Goal: Information Seeking & Learning: Learn about a topic

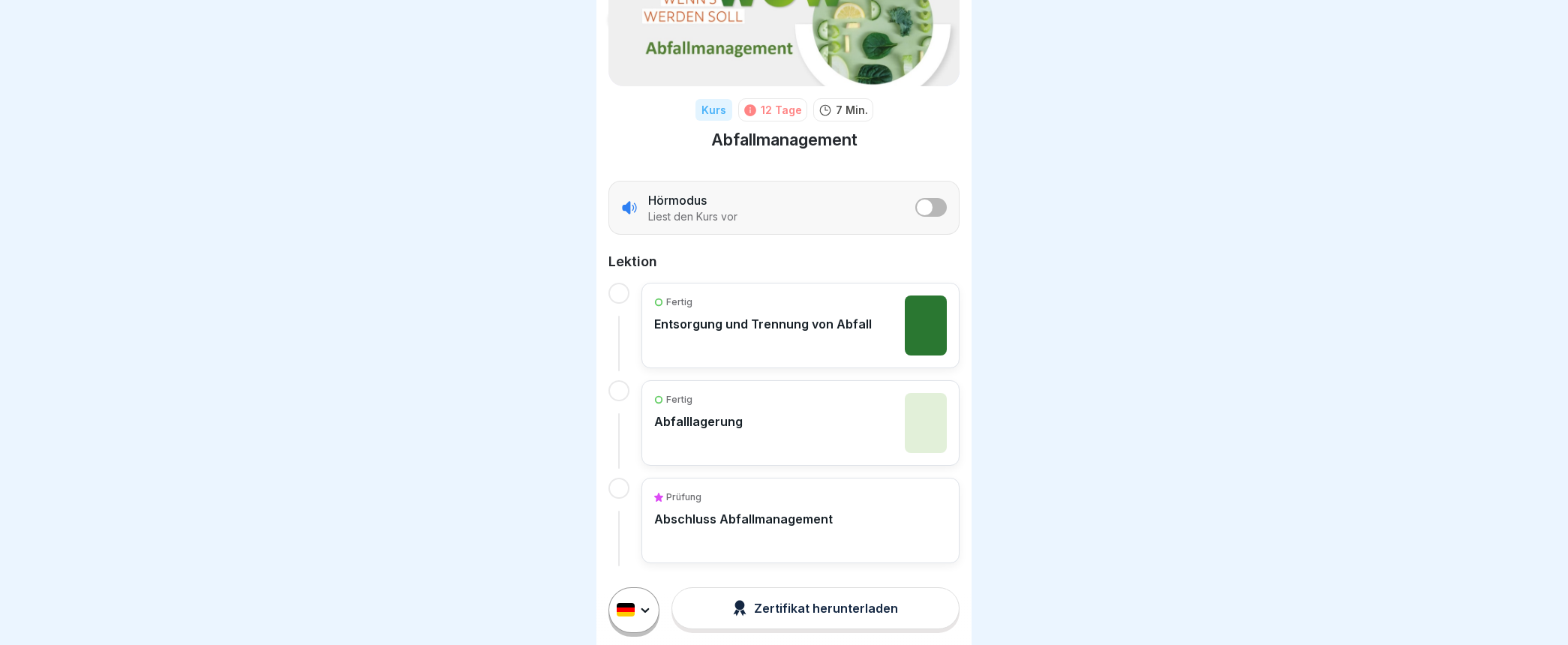
scroll to position [12, 0]
click at [758, 512] on p "Abschluss Abfallmanagement" at bounding box center [743, 519] width 179 height 15
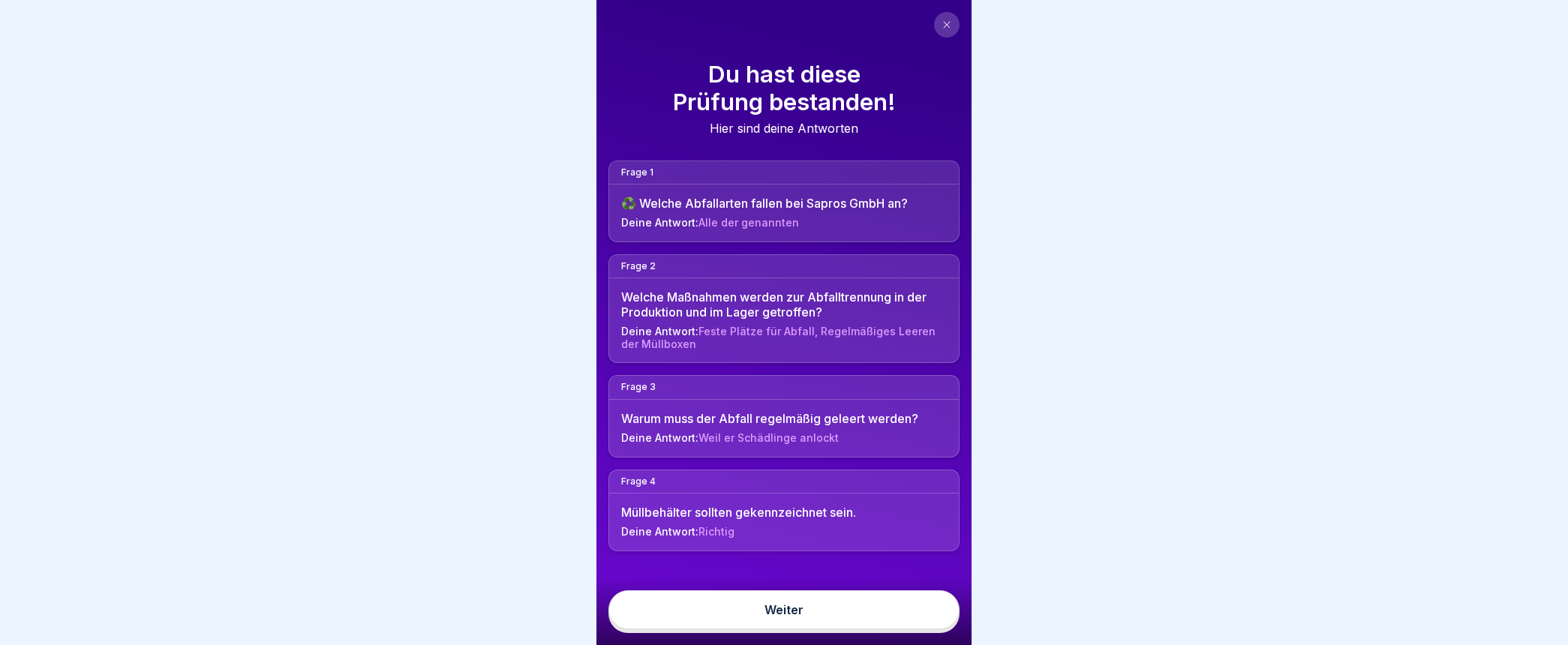
click at [790, 620] on link "Weiter" at bounding box center [784, 609] width 351 height 39
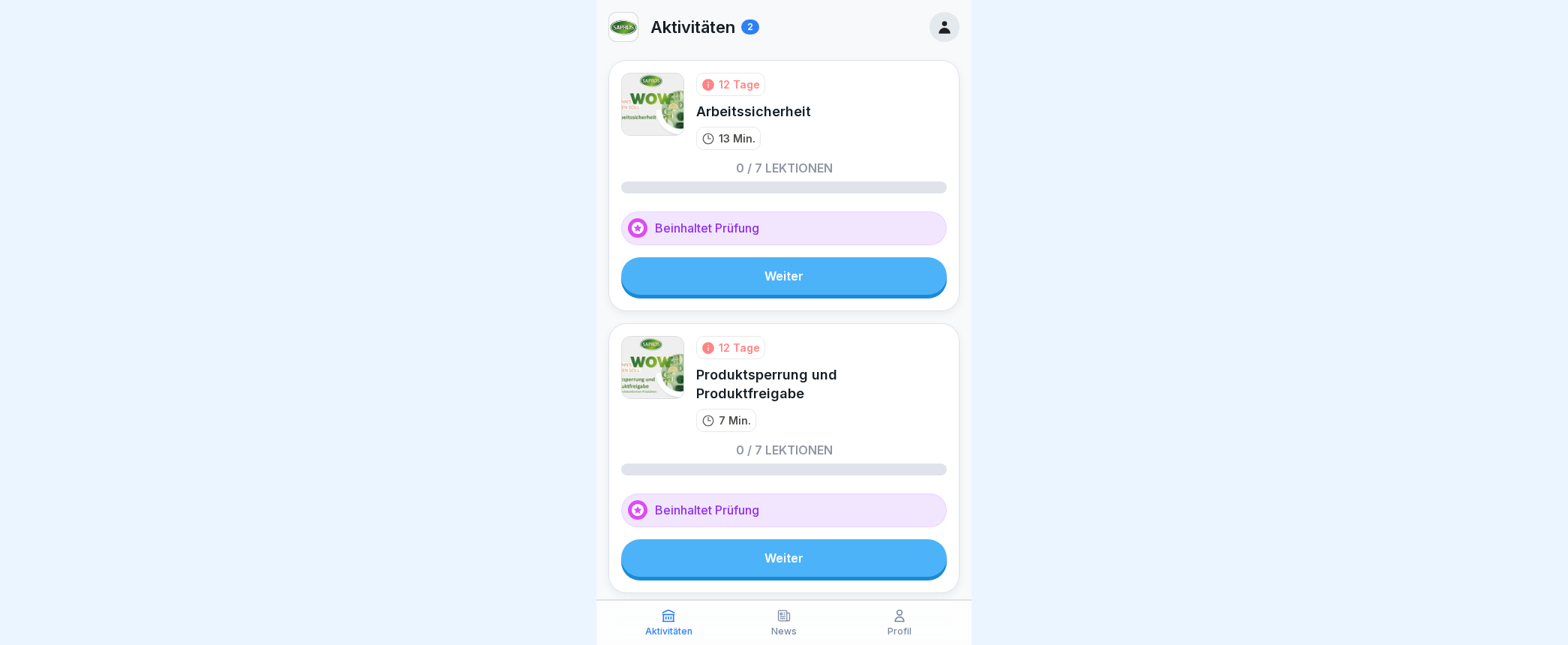
click at [775, 277] on link "Weiter" at bounding box center [784, 276] width 326 height 38
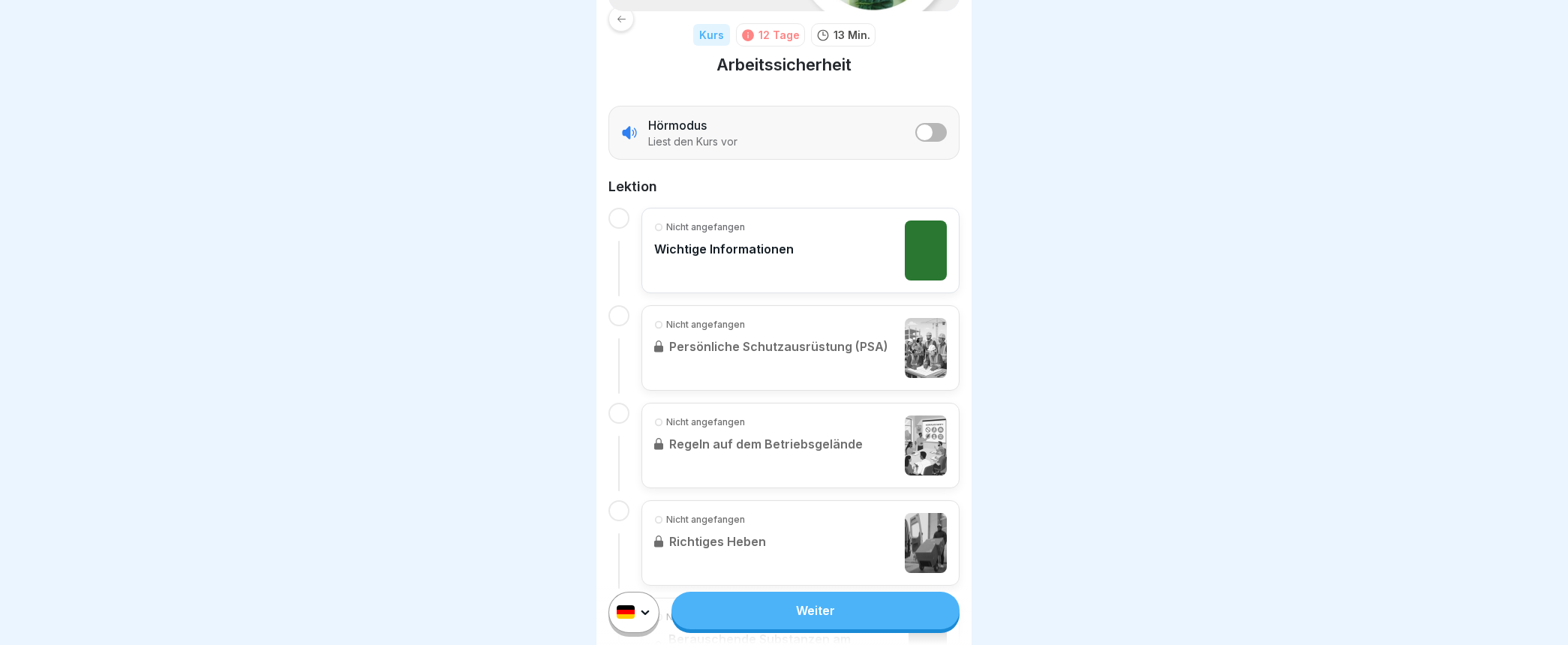
scroll to position [250, 0]
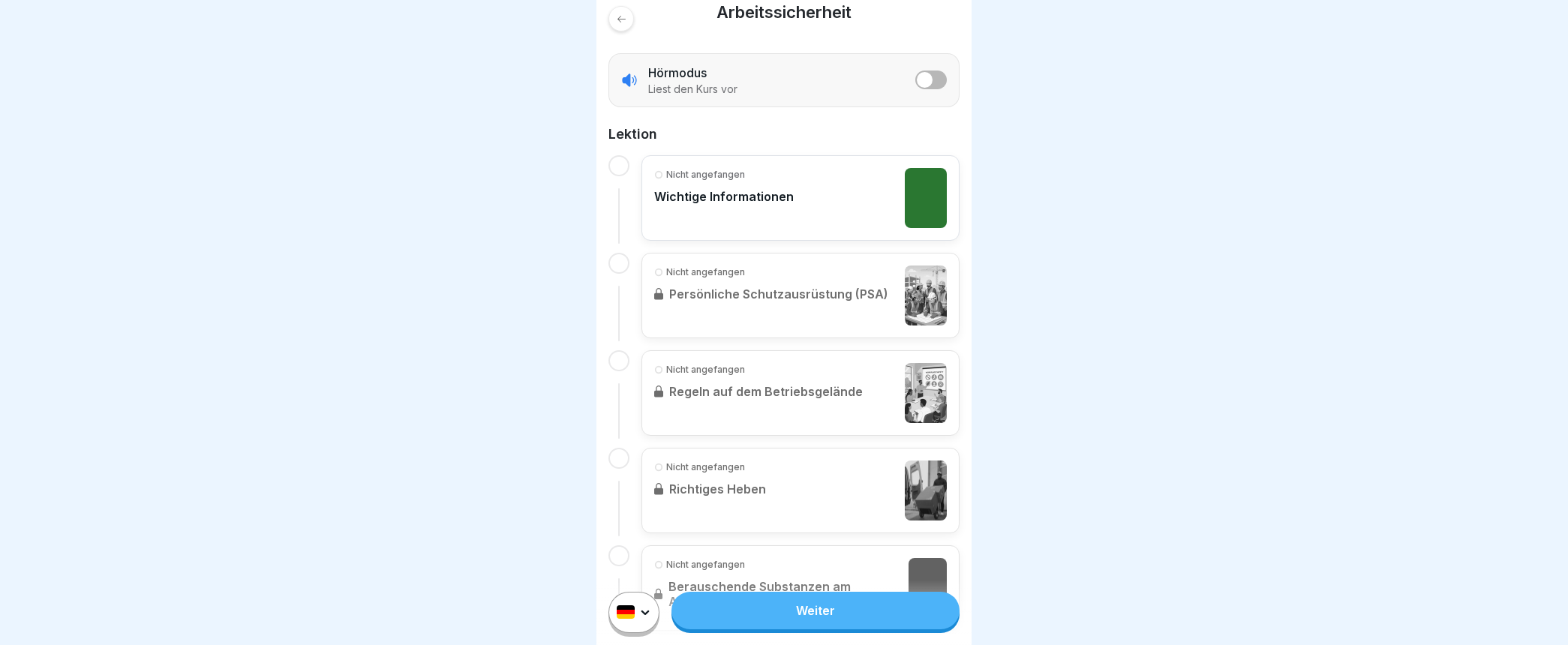
click at [763, 193] on p "Wichtige Informationen" at bounding box center [723, 197] width 139 height 15
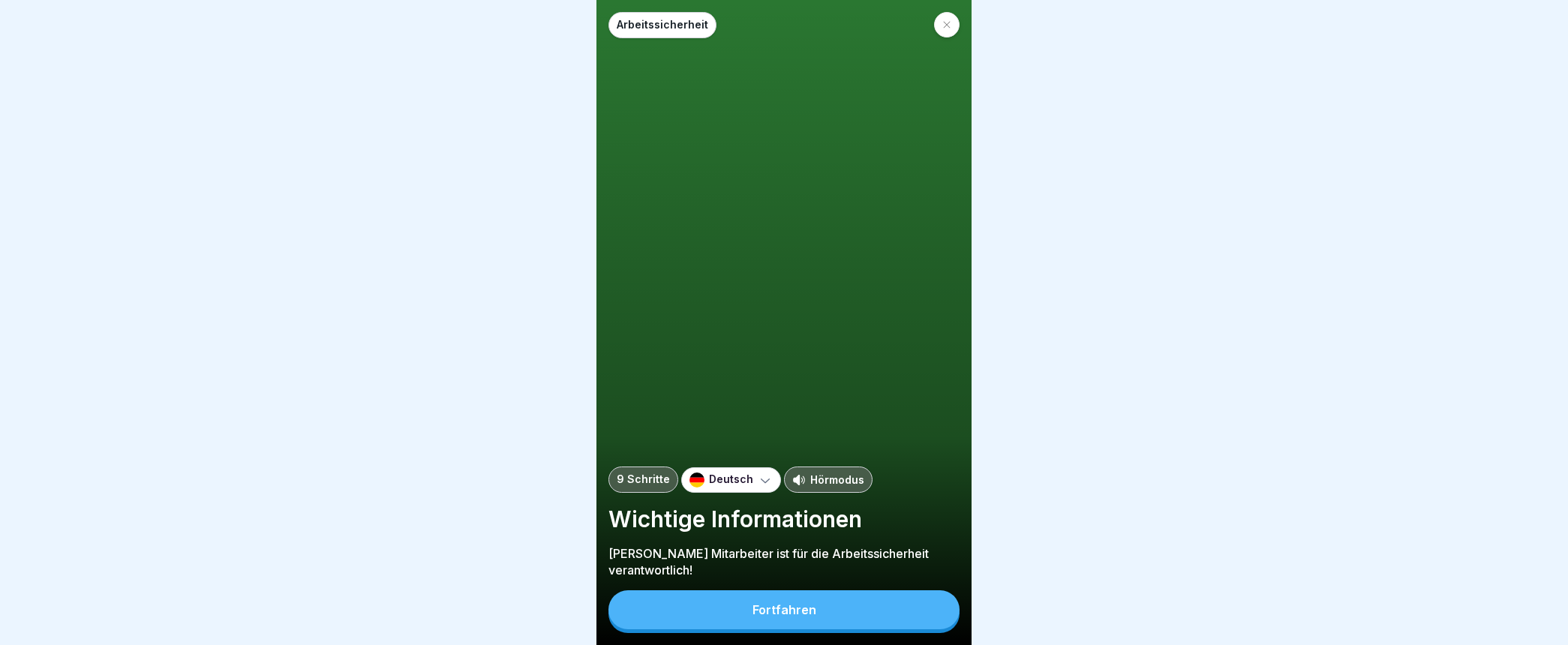
click at [780, 617] on div "Fortfahren" at bounding box center [784, 609] width 63 height 13
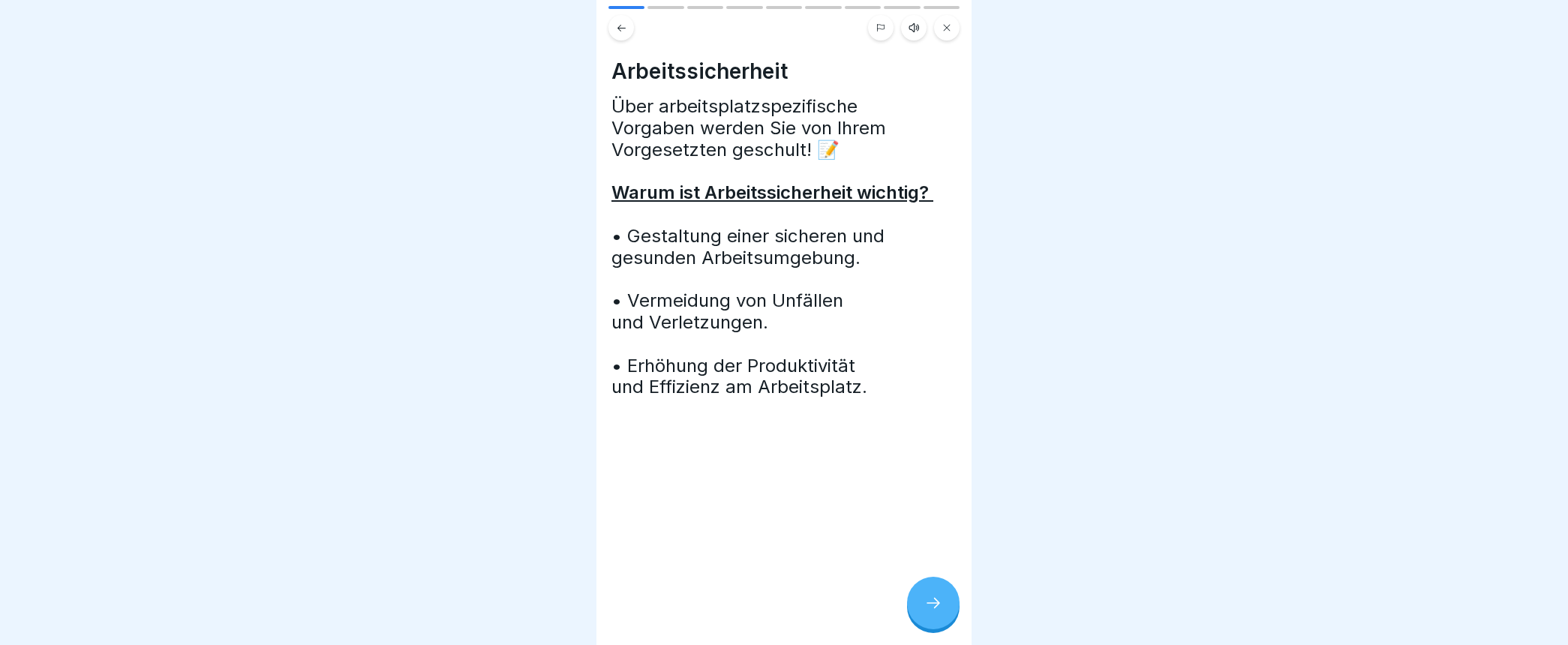
click at [936, 612] on icon at bounding box center [933, 602] width 18 height 18
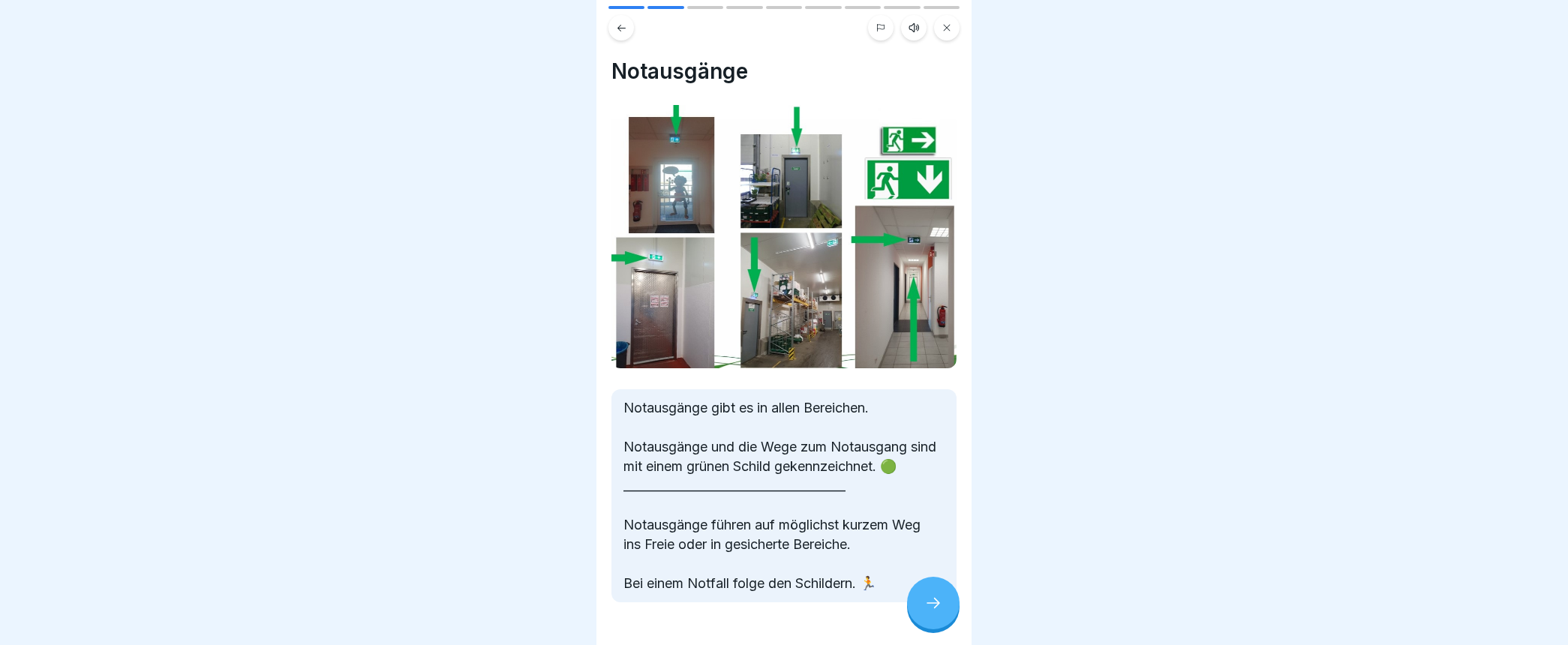
click at [932, 612] on icon at bounding box center [933, 602] width 18 height 18
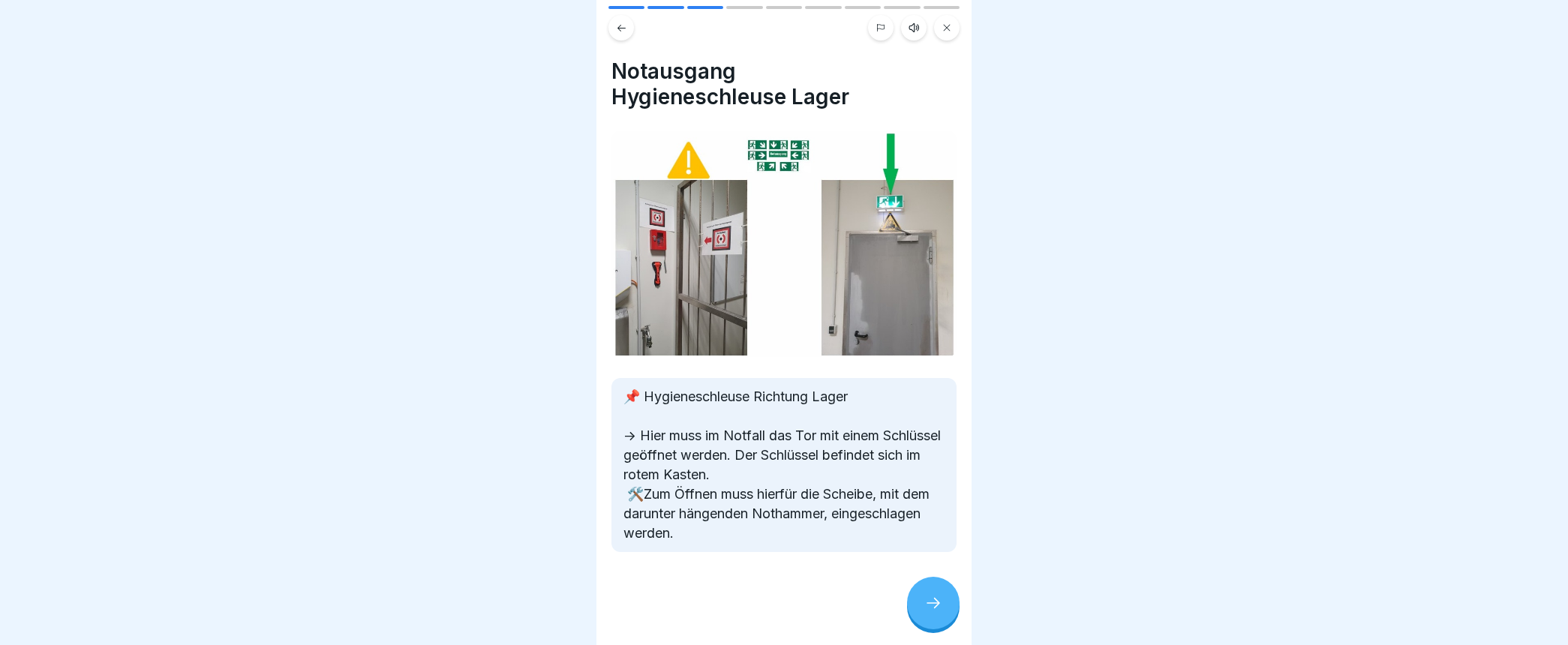
click at [932, 612] on icon at bounding box center [933, 602] width 18 height 18
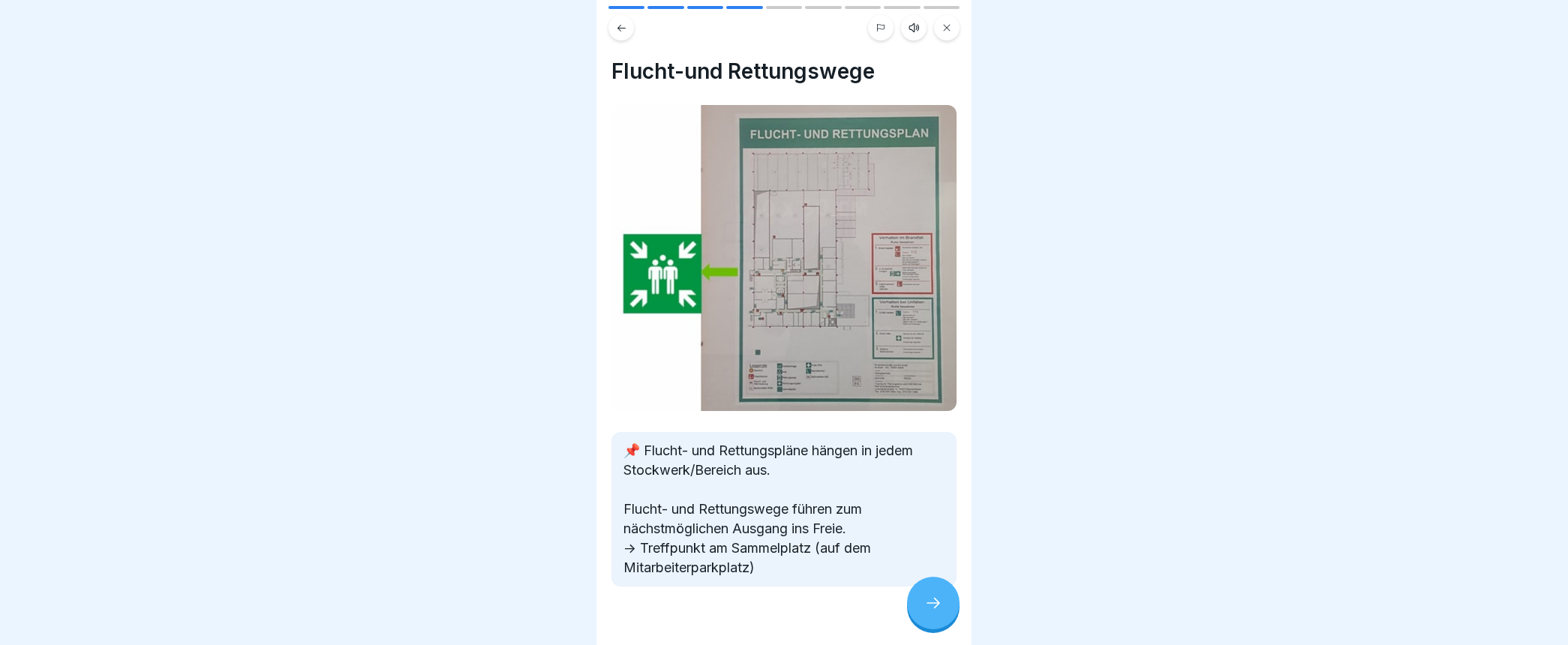
click at [932, 612] on icon at bounding box center [933, 602] width 18 height 18
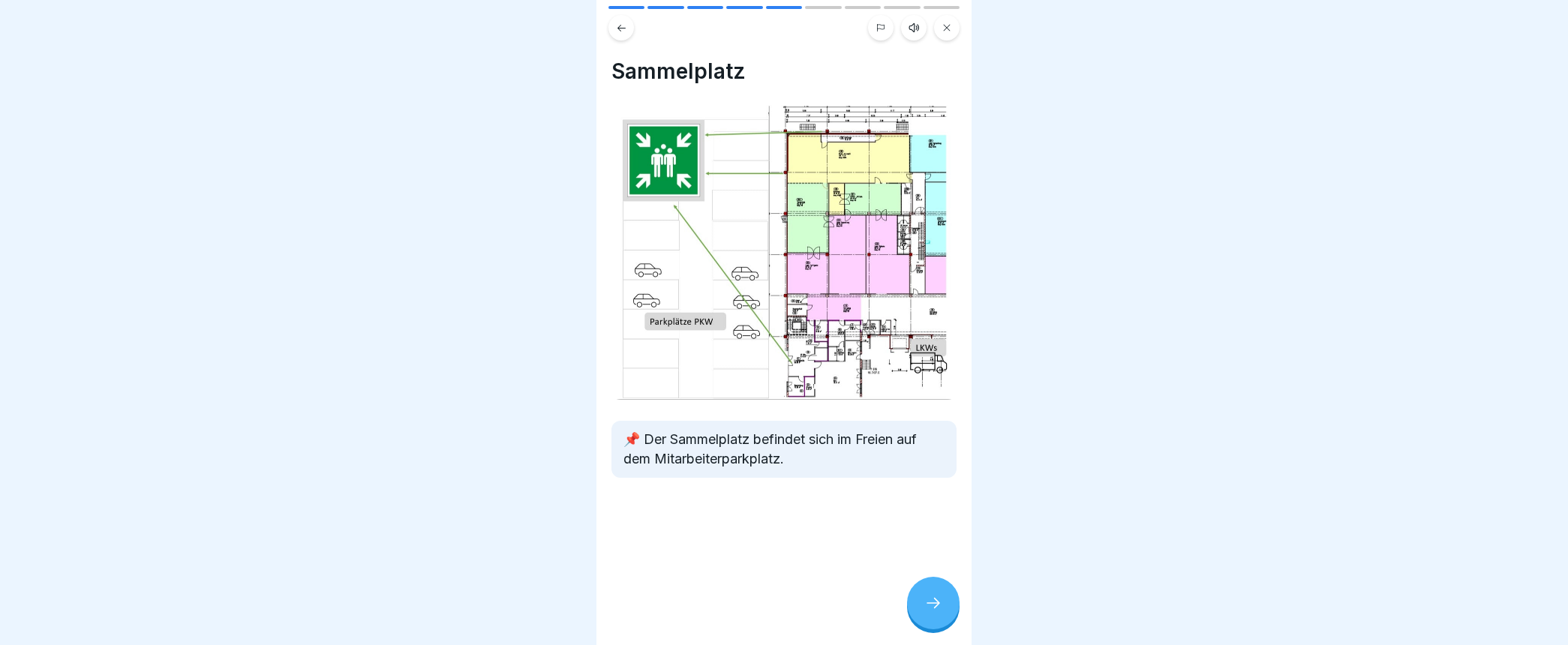
click at [932, 612] on icon at bounding box center [933, 602] width 18 height 18
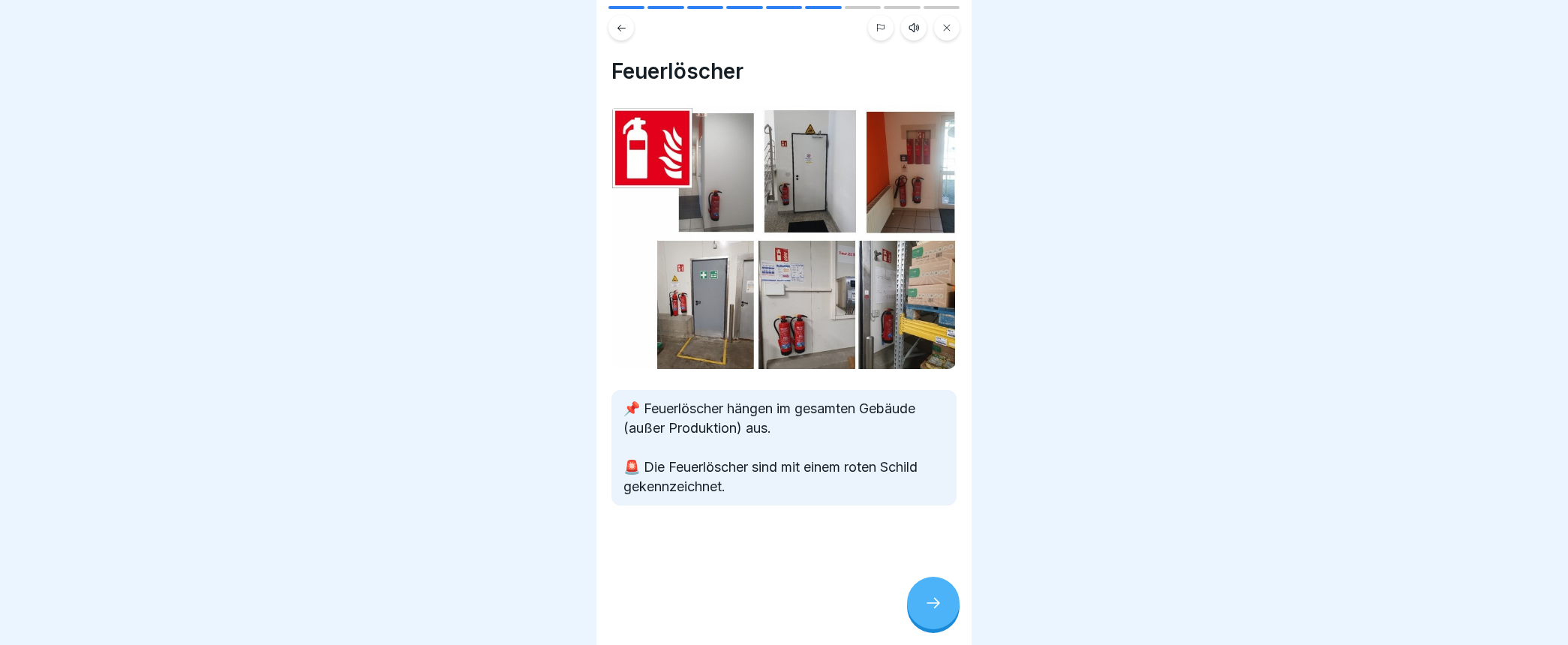
click at [917, 617] on div at bounding box center [932, 602] width 52 height 52
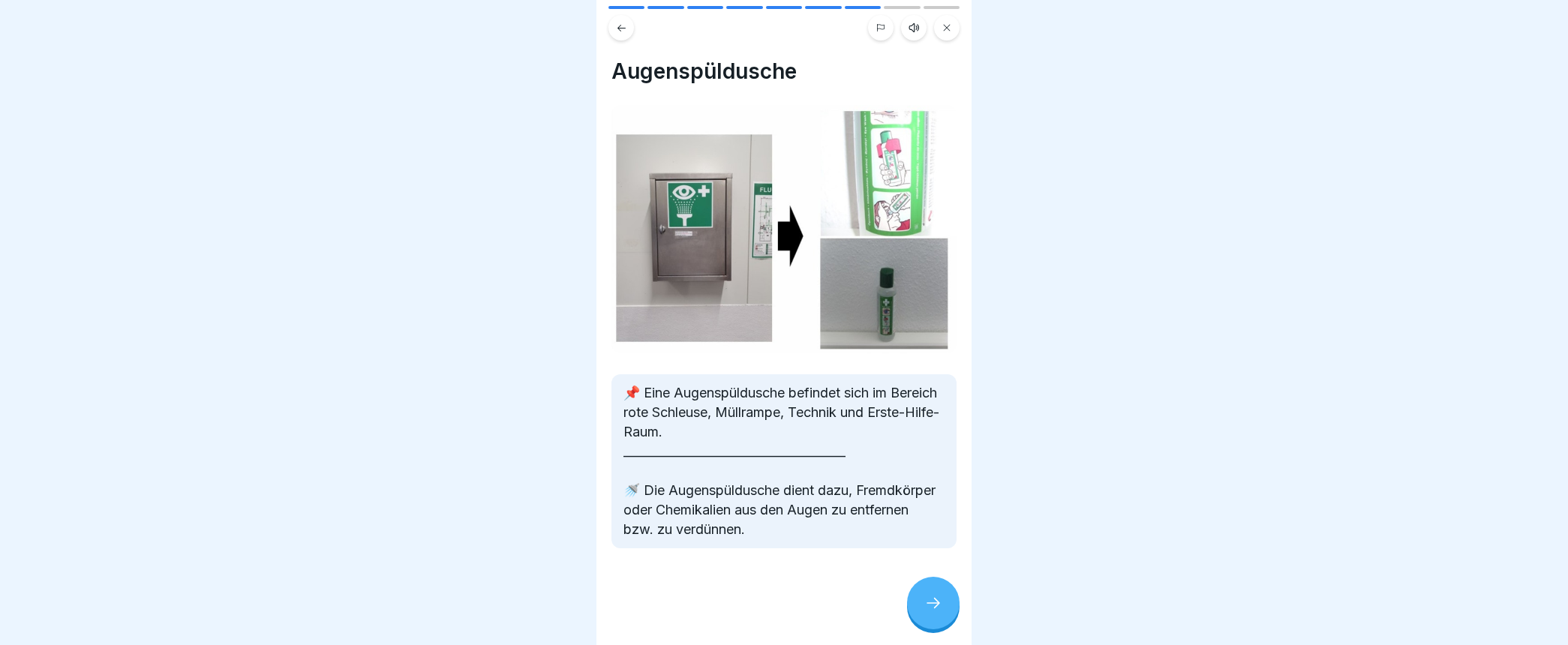
click at [916, 617] on div at bounding box center [932, 602] width 52 height 52
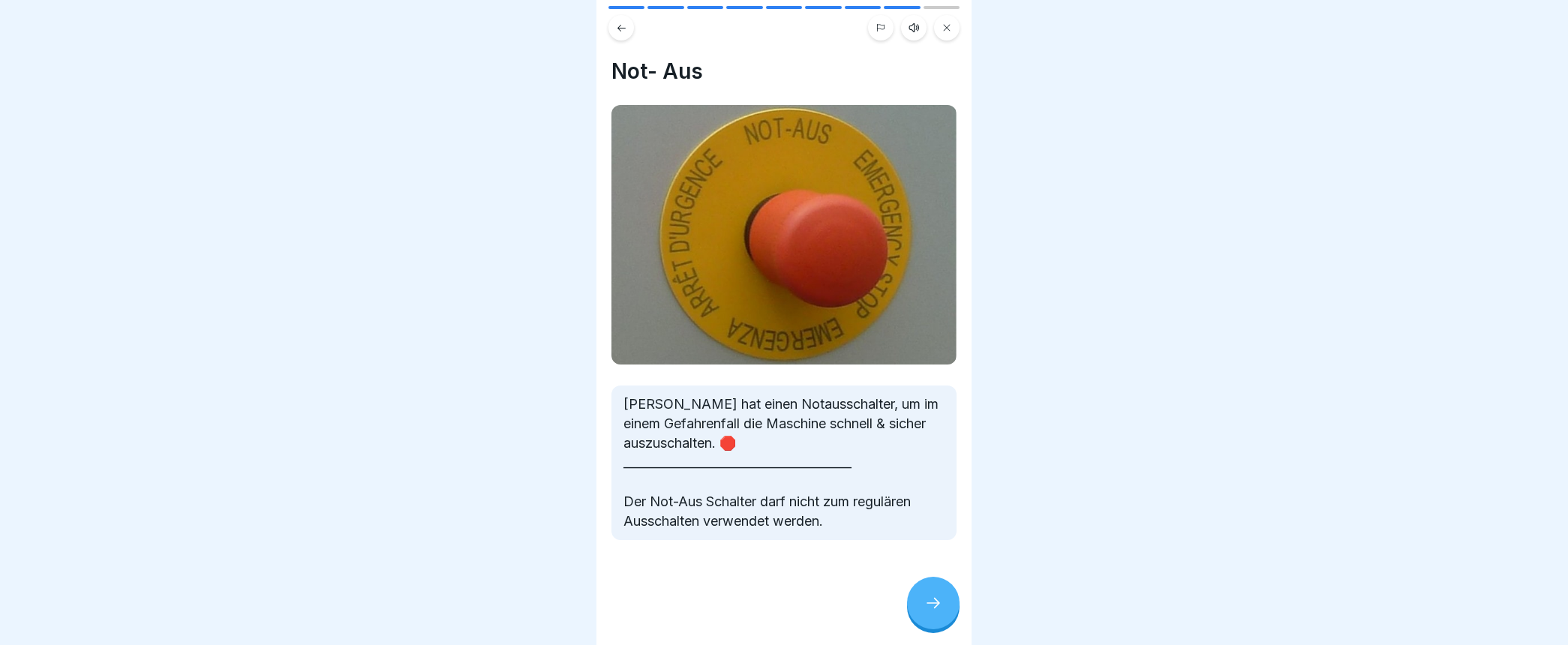
click at [915, 617] on div at bounding box center [932, 602] width 52 height 52
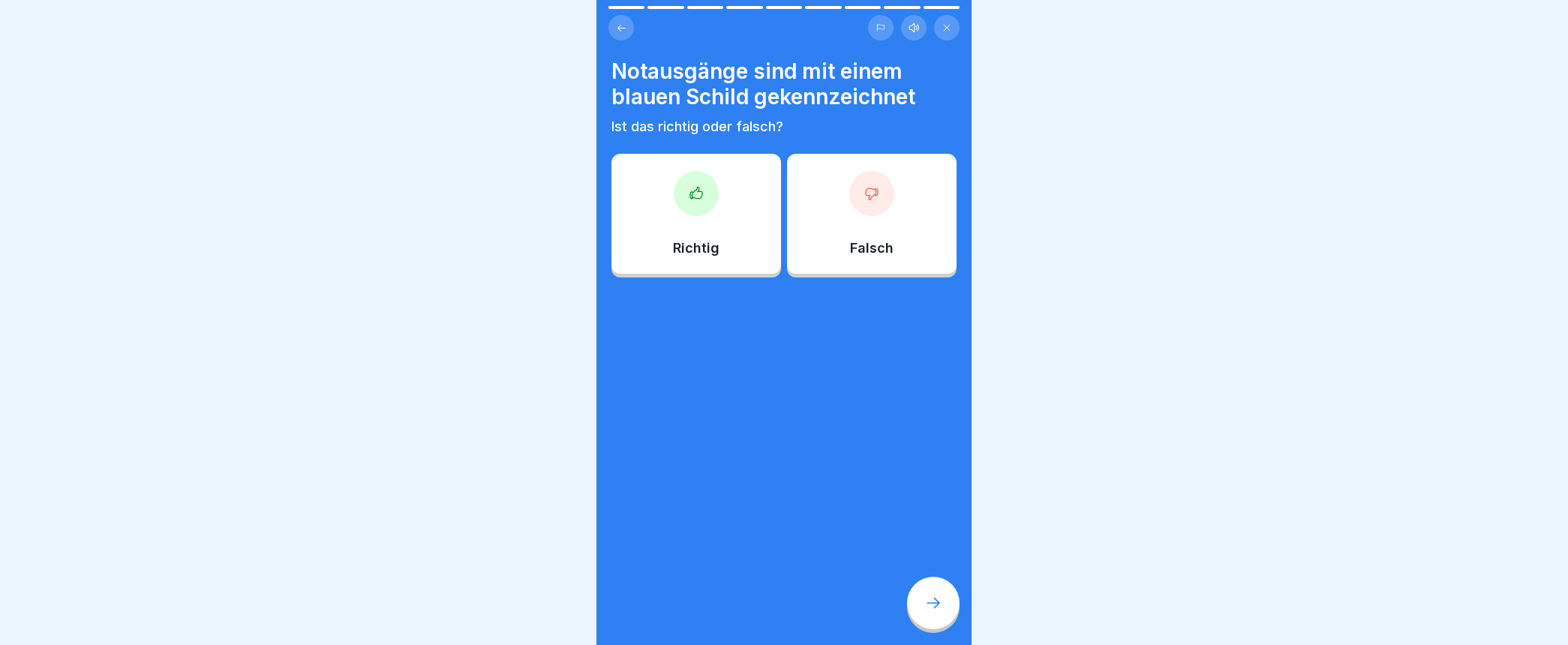
click at [838, 218] on div "Falsch" at bounding box center [872, 214] width 169 height 120
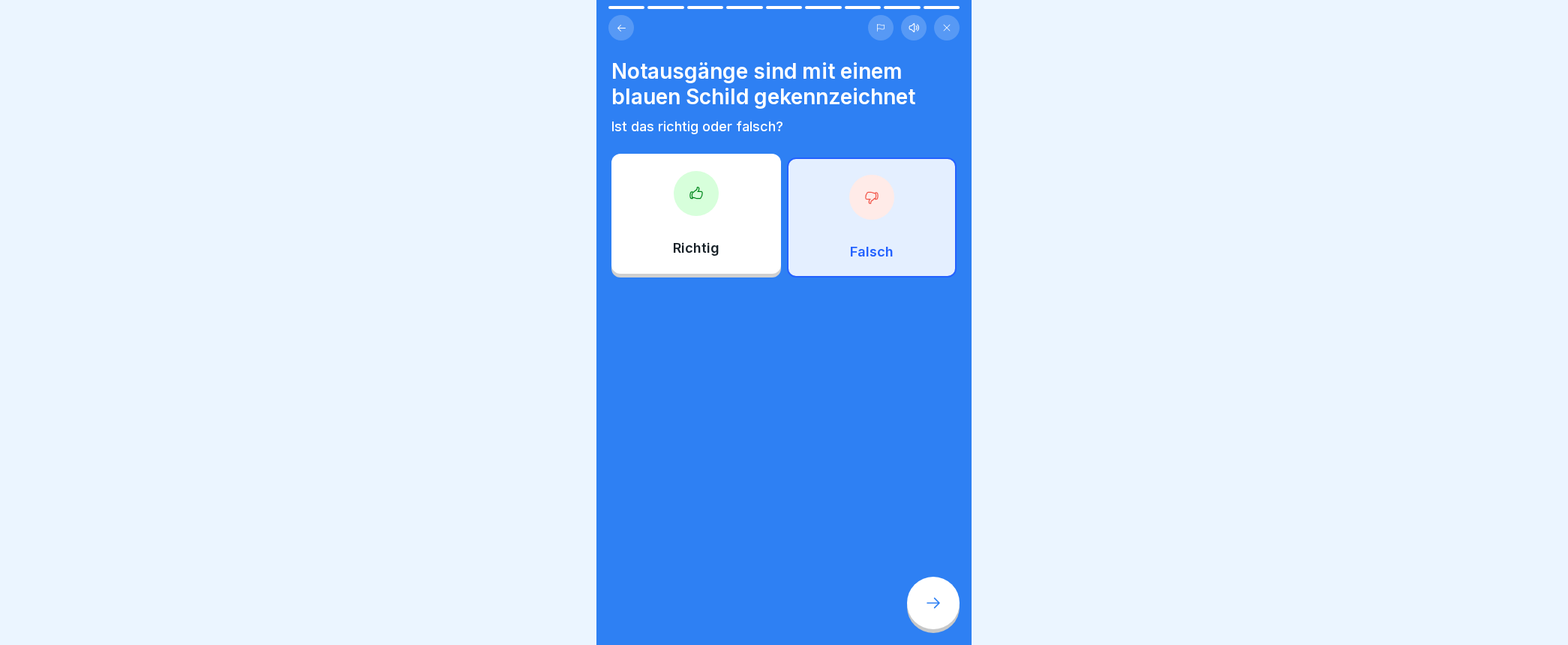
click at [928, 612] on icon at bounding box center [933, 602] width 18 height 18
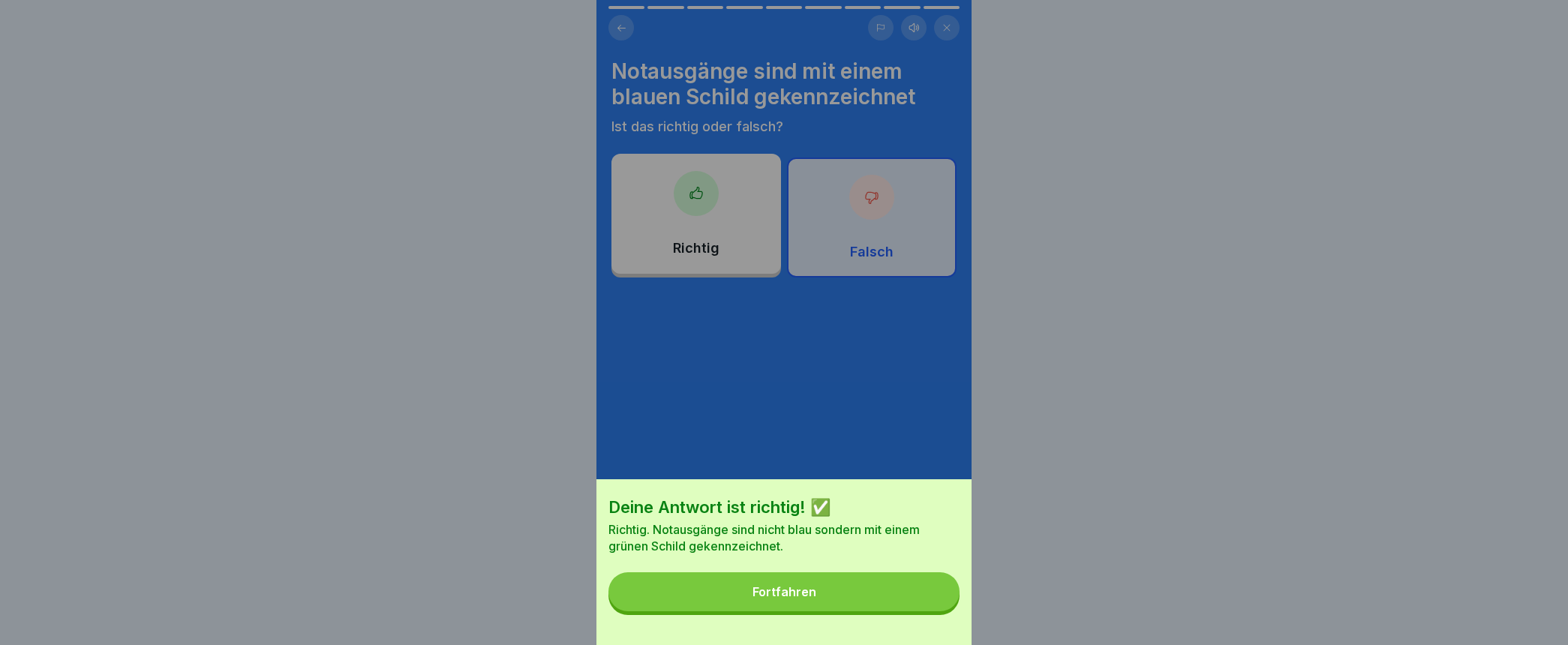
click at [782, 599] on div "Fortfahren" at bounding box center [784, 591] width 63 height 13
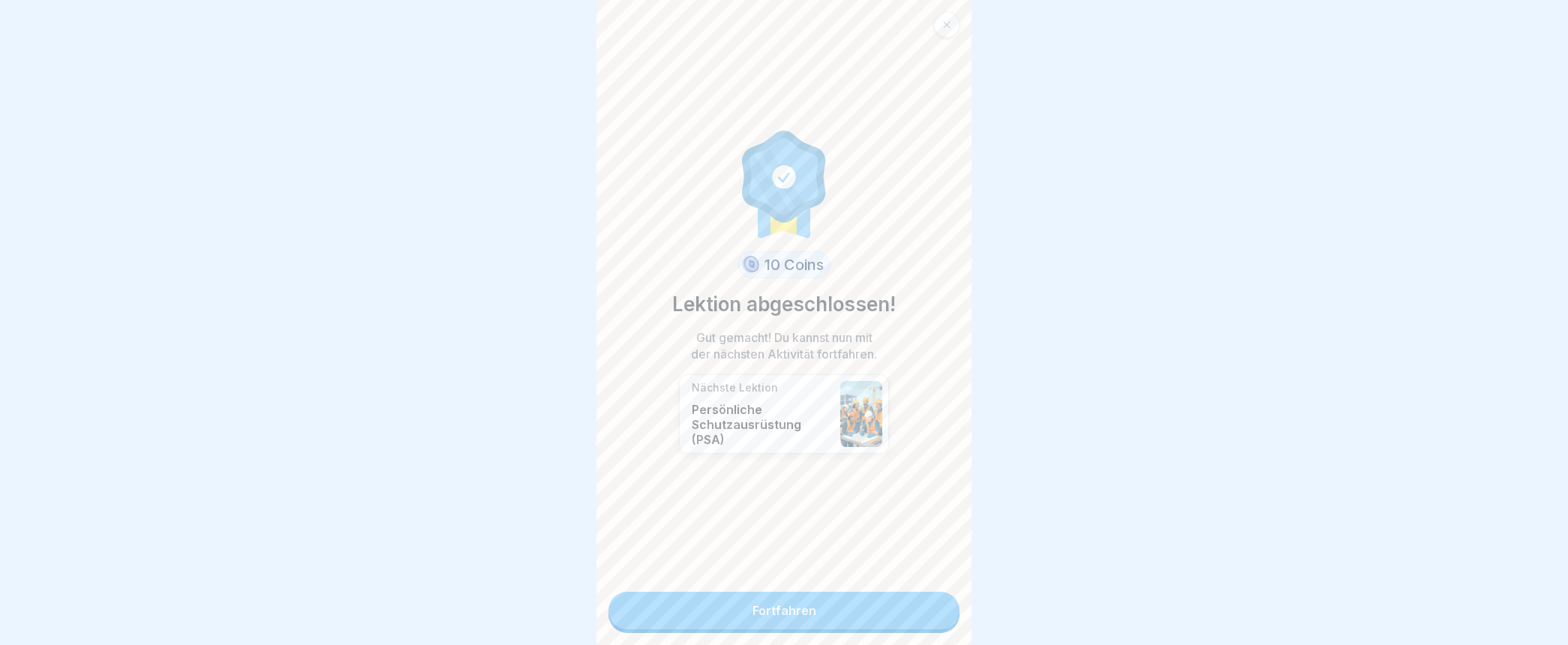
click at [764, 607] on link "Fortfahren" at bounding box center [784, 610] width 351 height 38
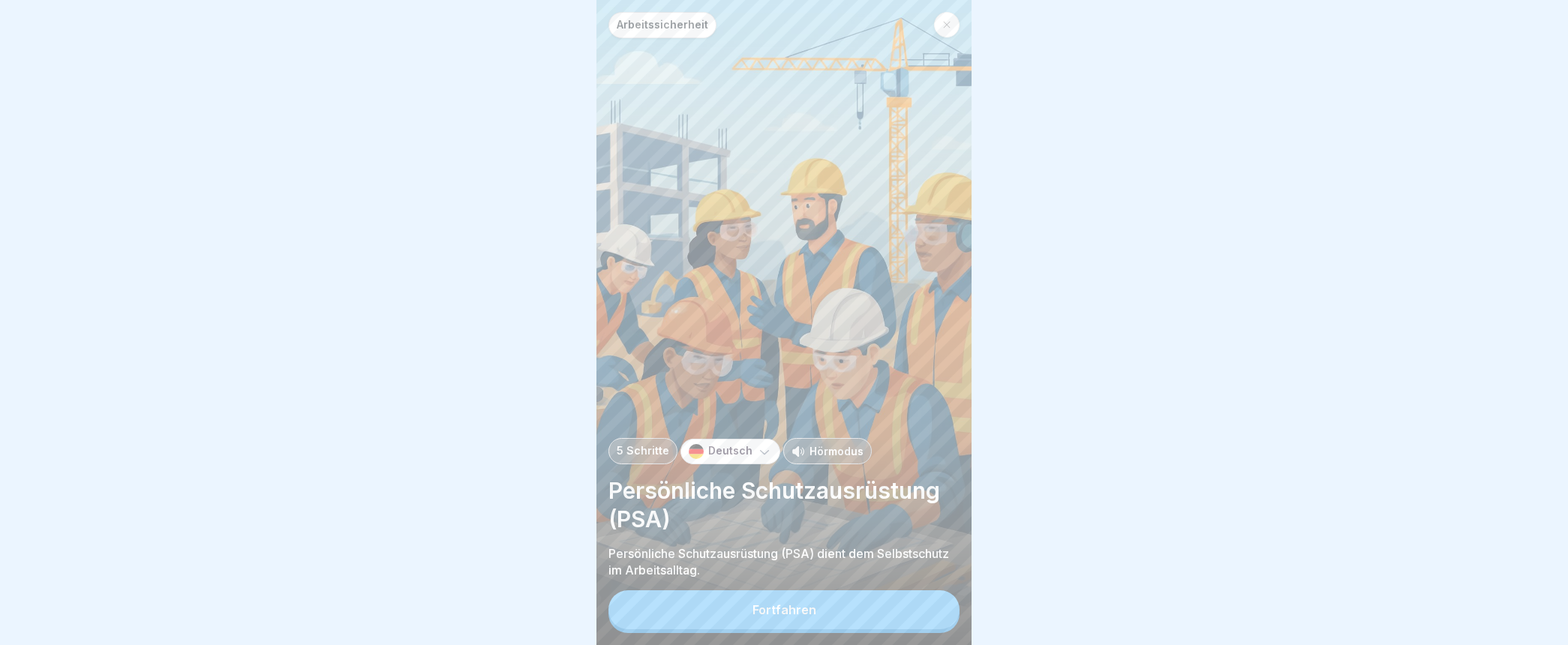
click at [779, 617] on div "Fortfahren" at bounding box center [784, 609] width 63 height 13
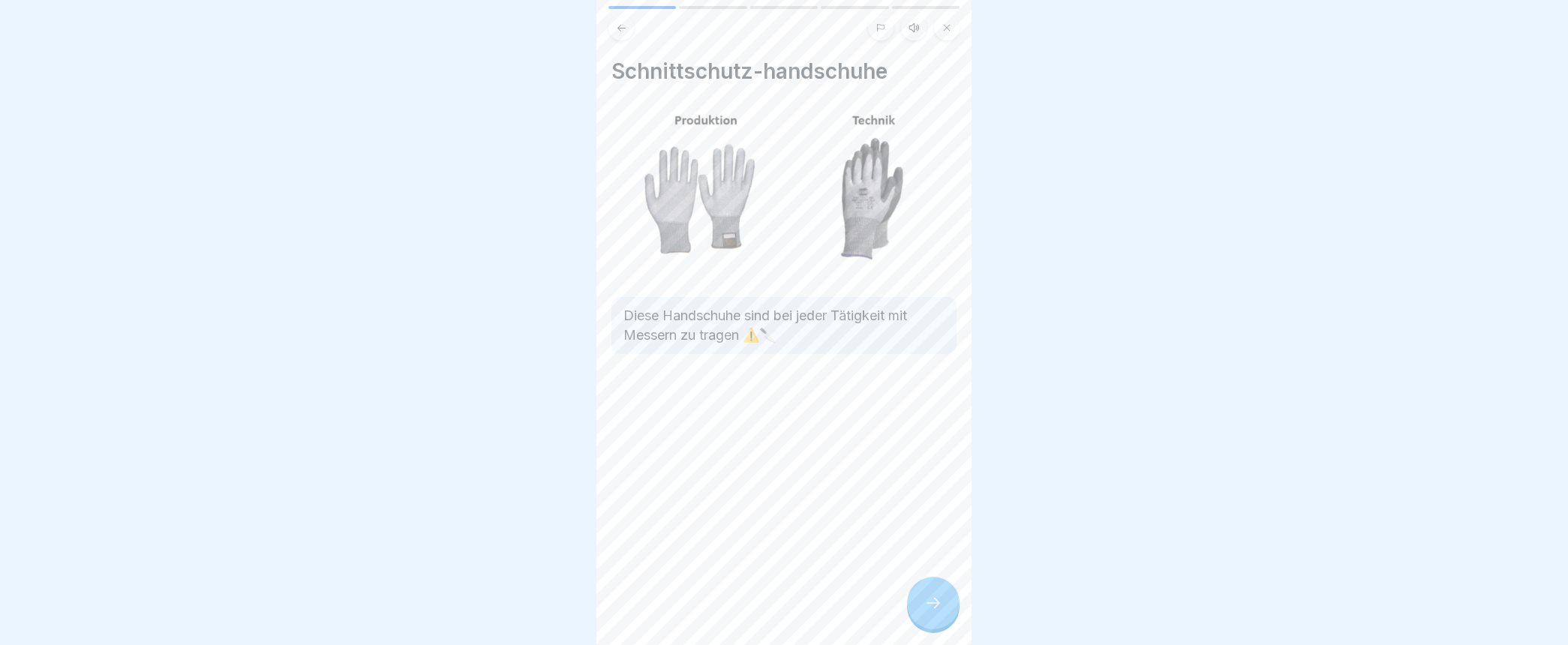
click at [939, 612] on icon at bounding box center [933, 602] width 18 height 18
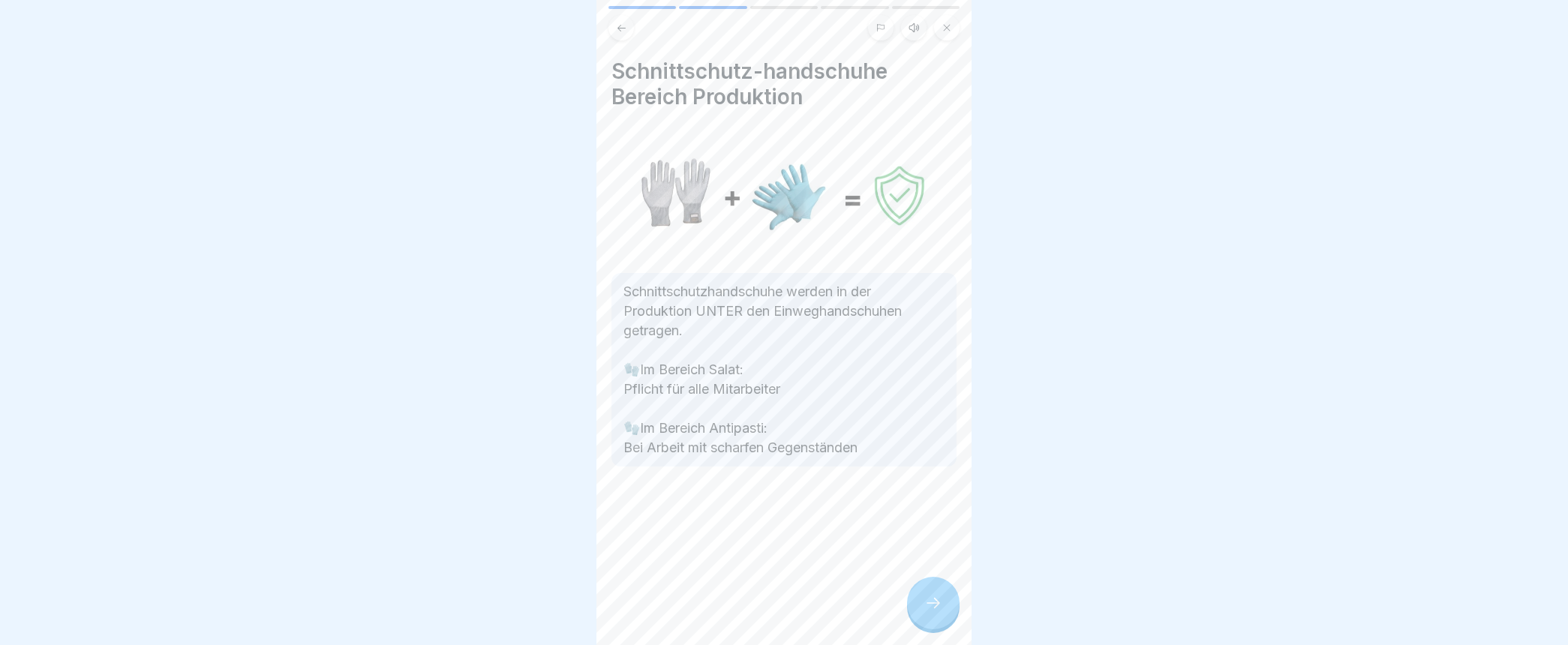
click at [941, 613] on div at bounding box center [932, 602] width 52 height 52
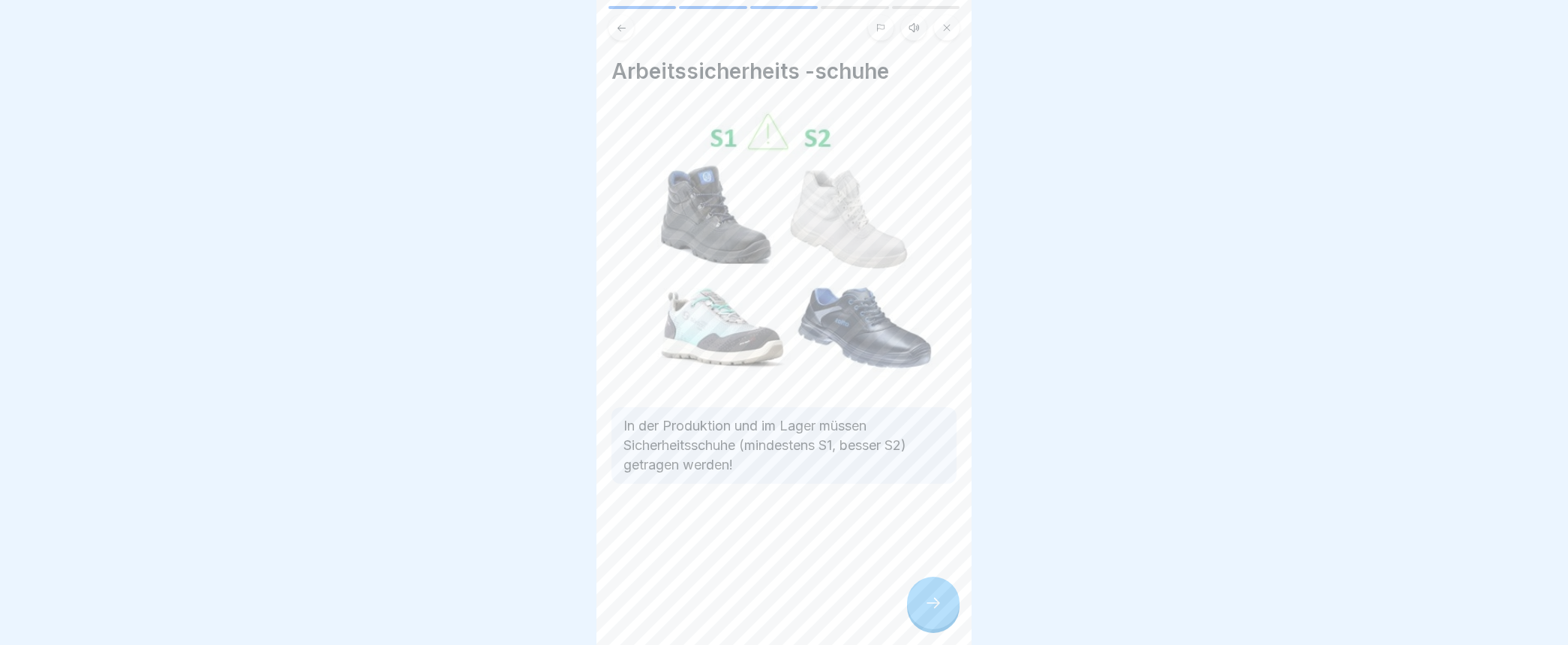
click at [936, 606] on div at bounding box center [932, 602] width 52 height 52
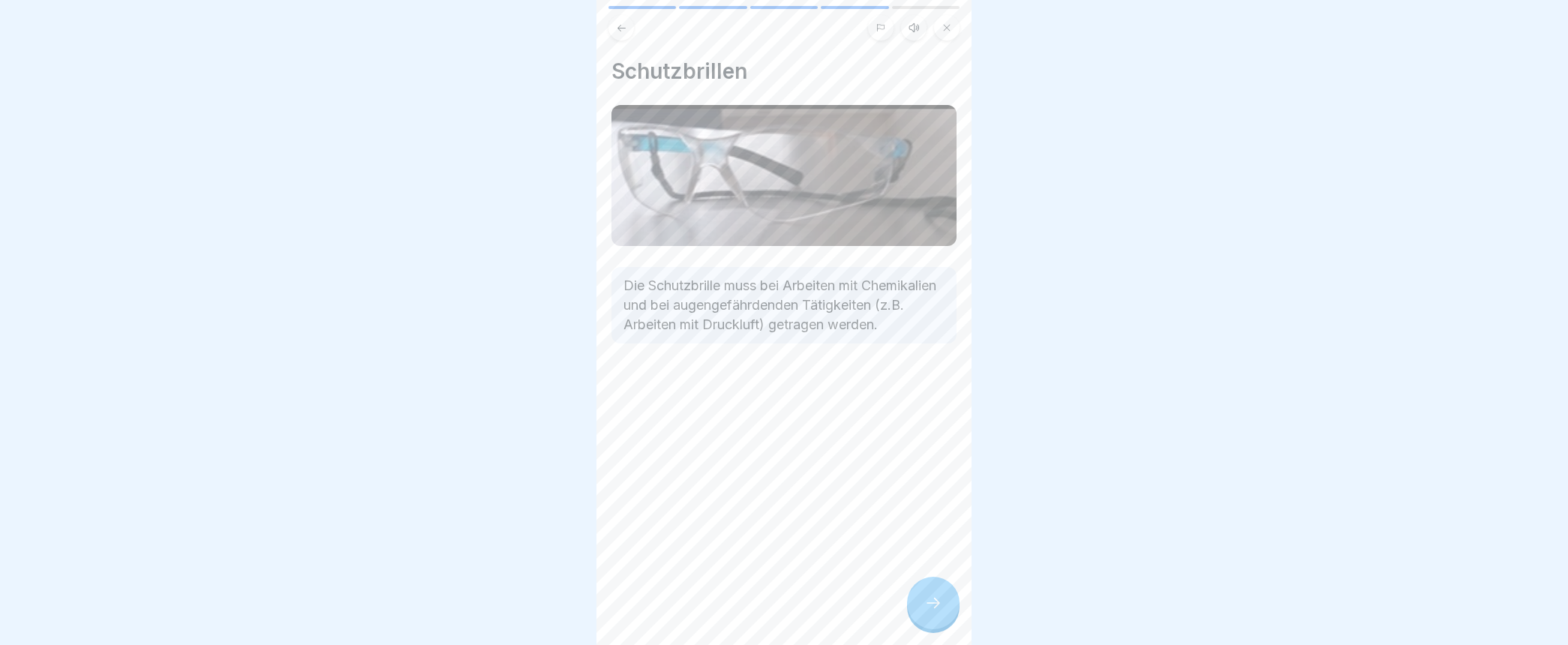
click at [936, 606] on div at bounding box center [932, 602] width 52 height 52
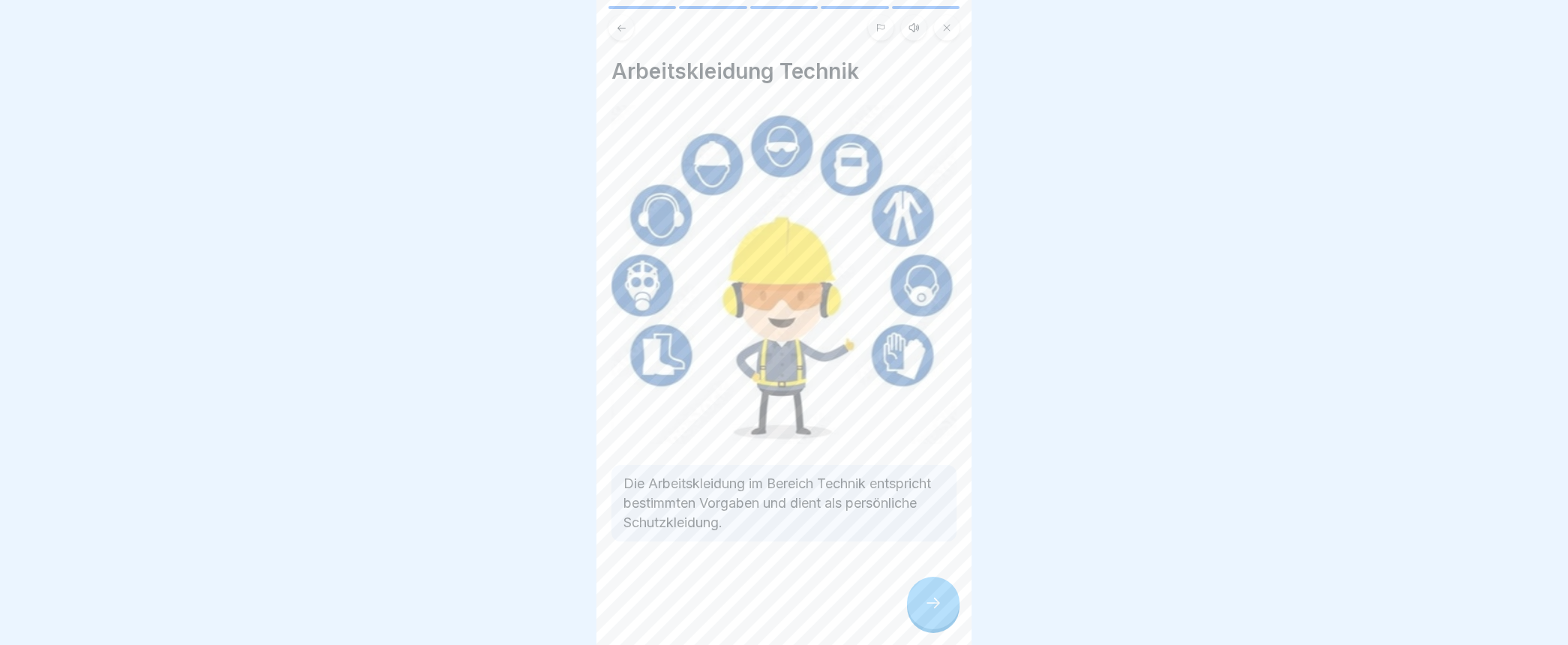
click at [925, 612] on icon at bounding box center [933, 602] width 18 height 18
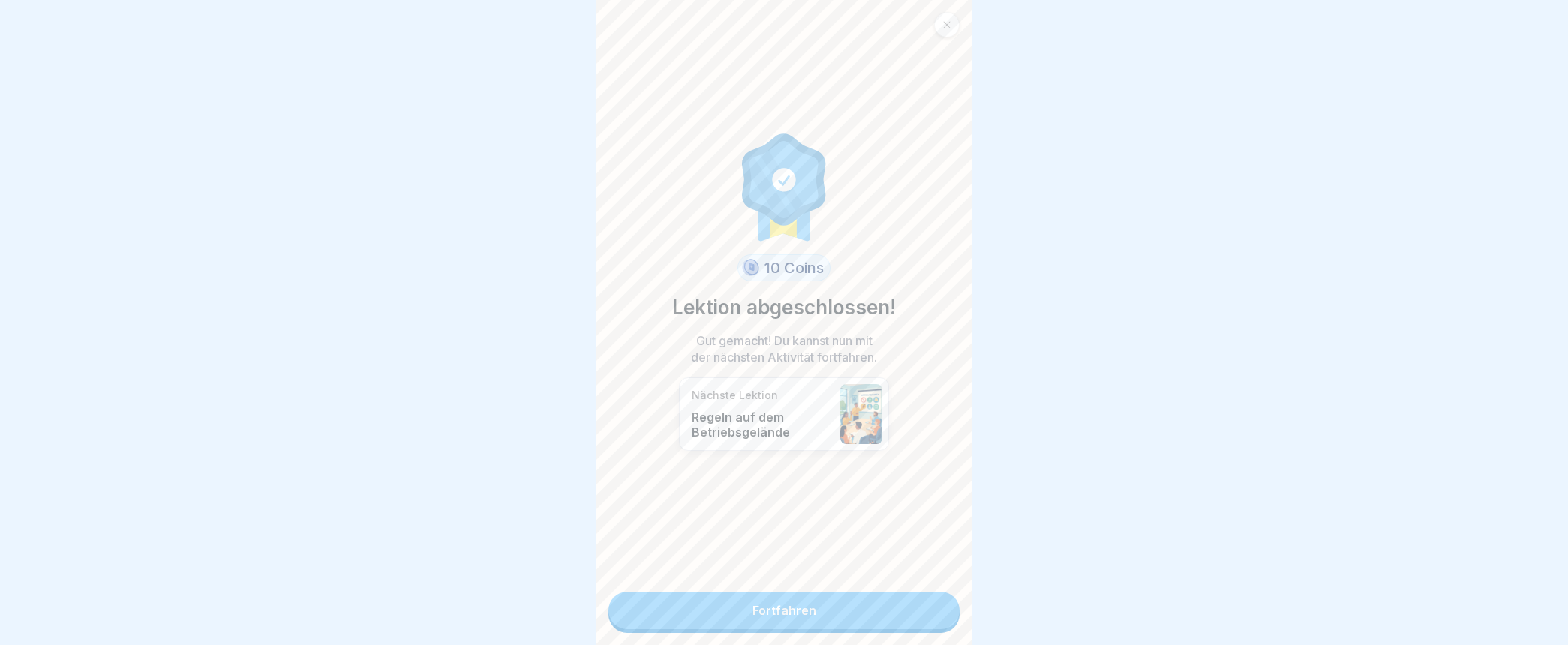
click at [764, 604] on link "Fortfahren" at bounding box center [784, 610] width 351 height 38
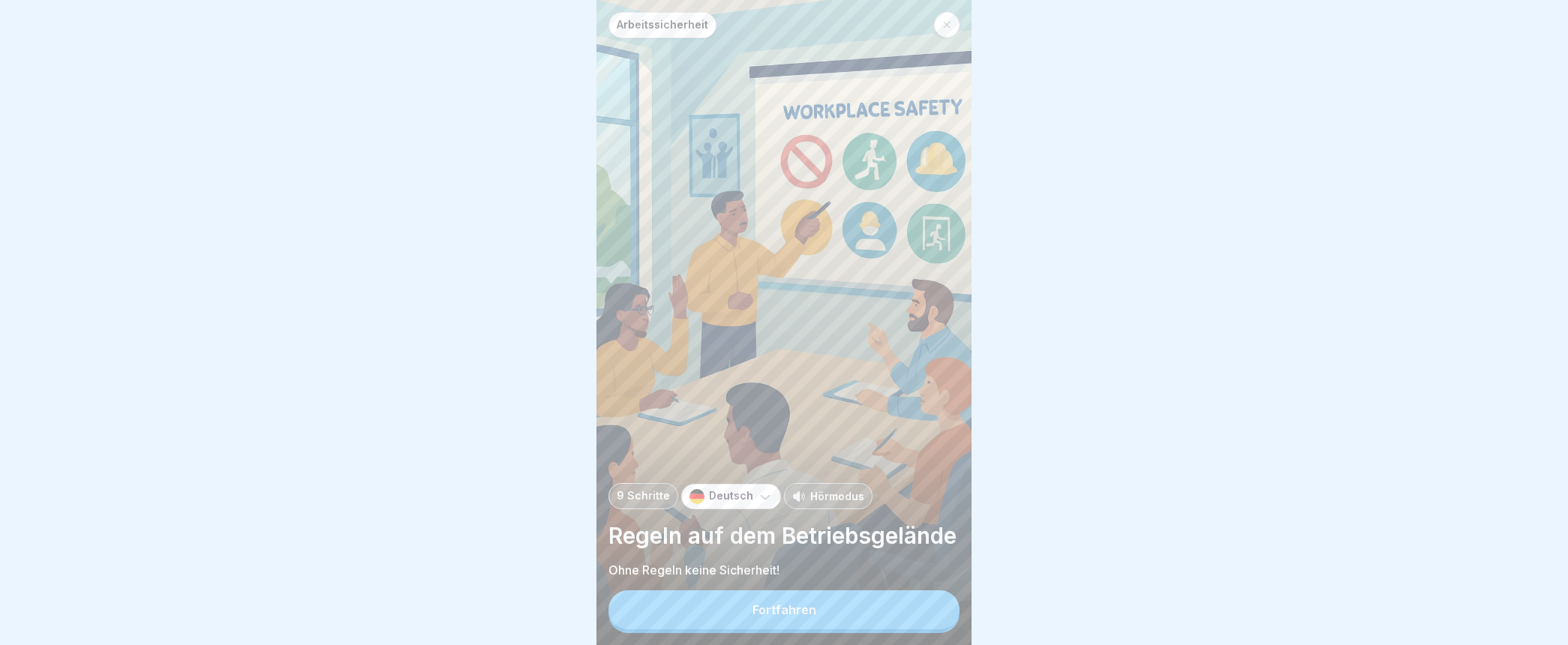
click at [780, 617] on div "Fortfahren" at bounding box center [784, 609] width 63 height 13
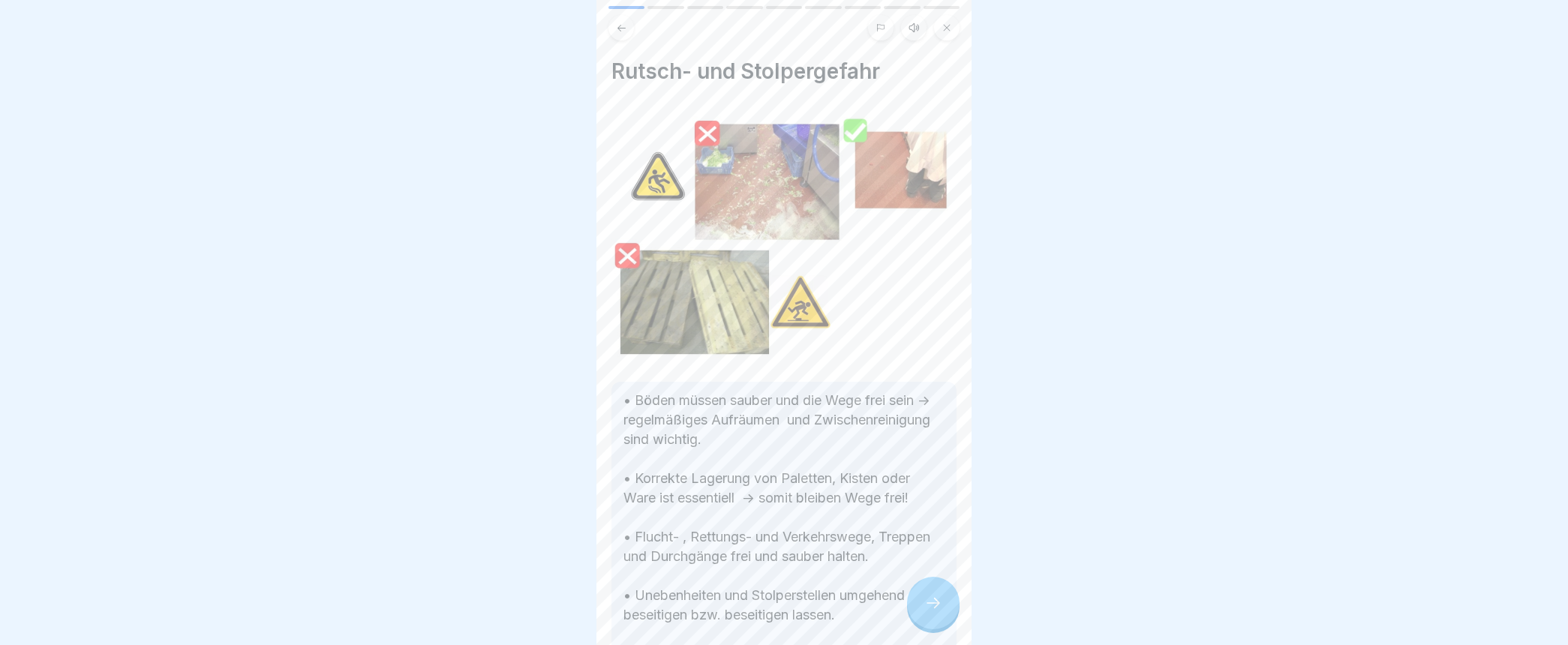
scroll to position [83, 0]
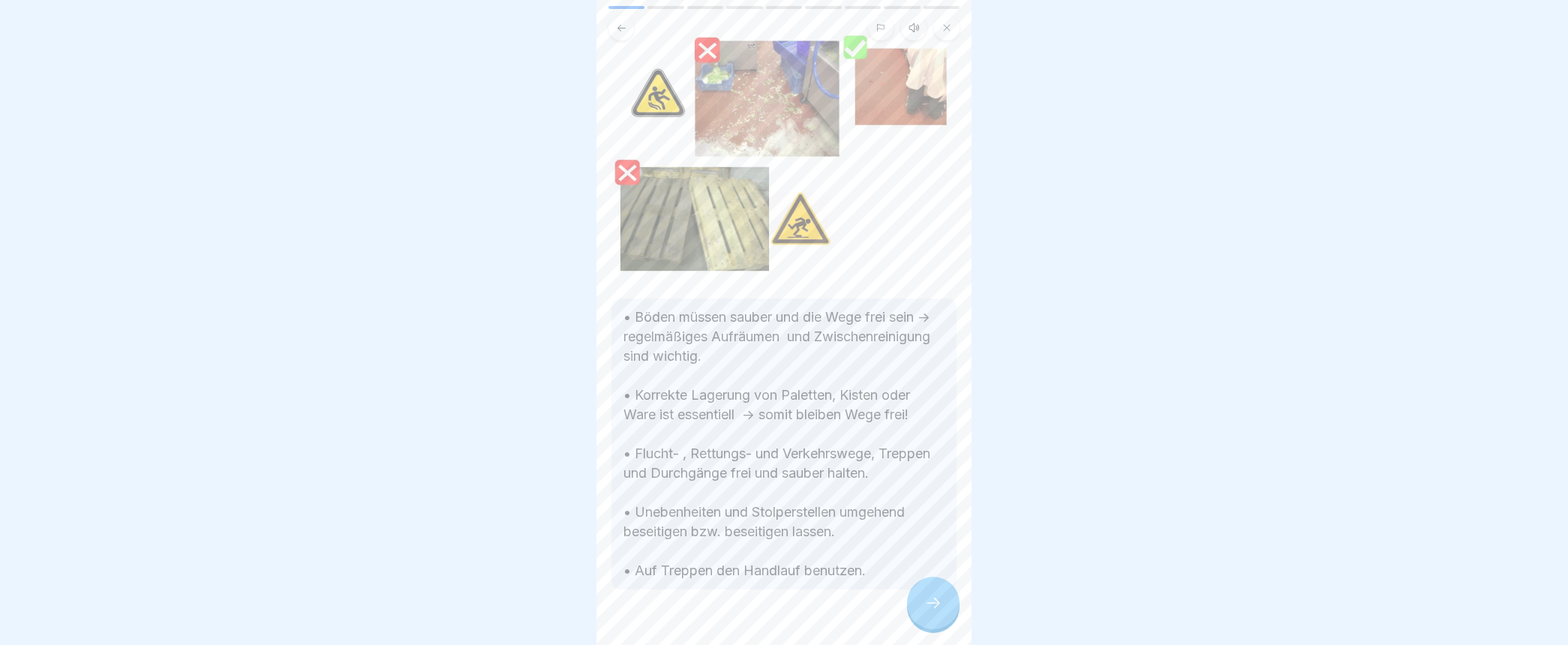
click at [965, 6] on div at bounding box center [784, 23] width 375 height 34
click at [935, 629] on div at bounding box center [932, 602] width 52 height 52
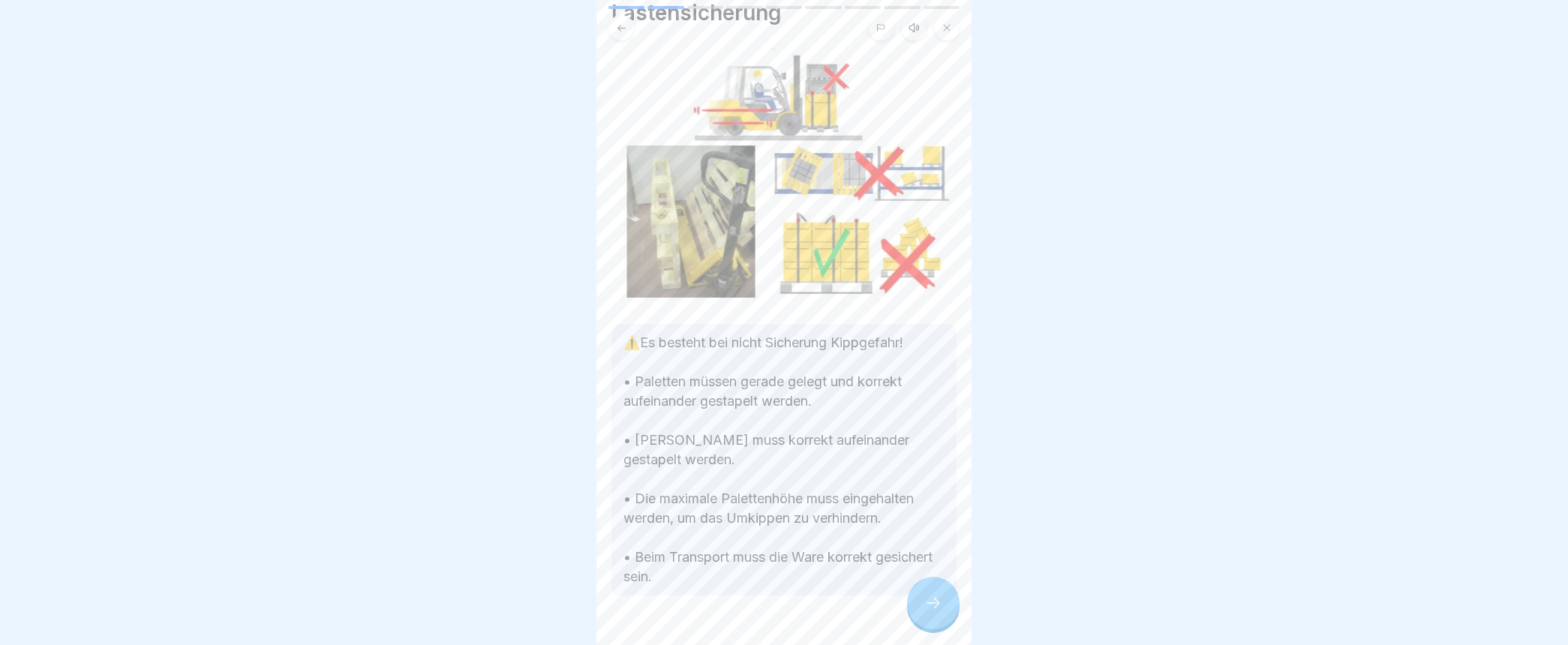
scroll to position [6, 0]
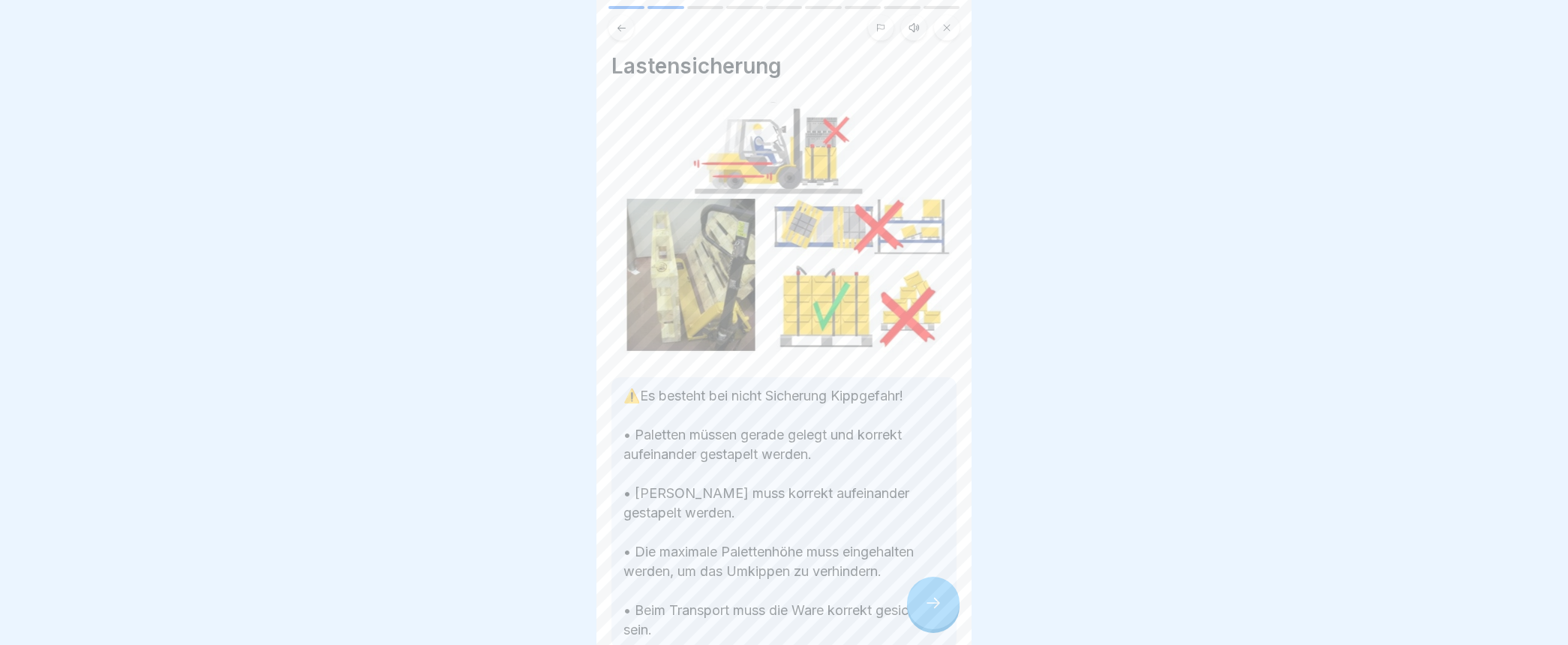
click at [923, 619] on div at bounding box center [932, 602] width 52 height 52
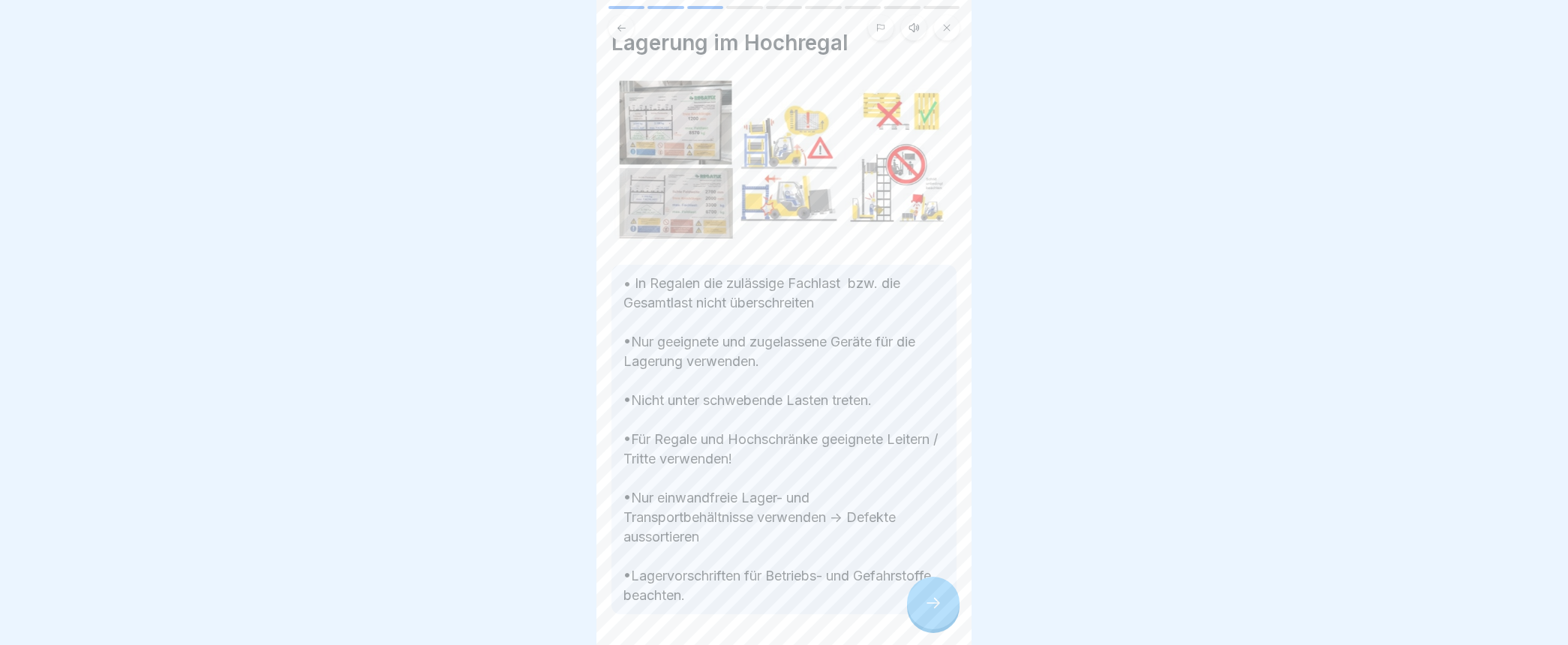
scroll to position [0, 0]
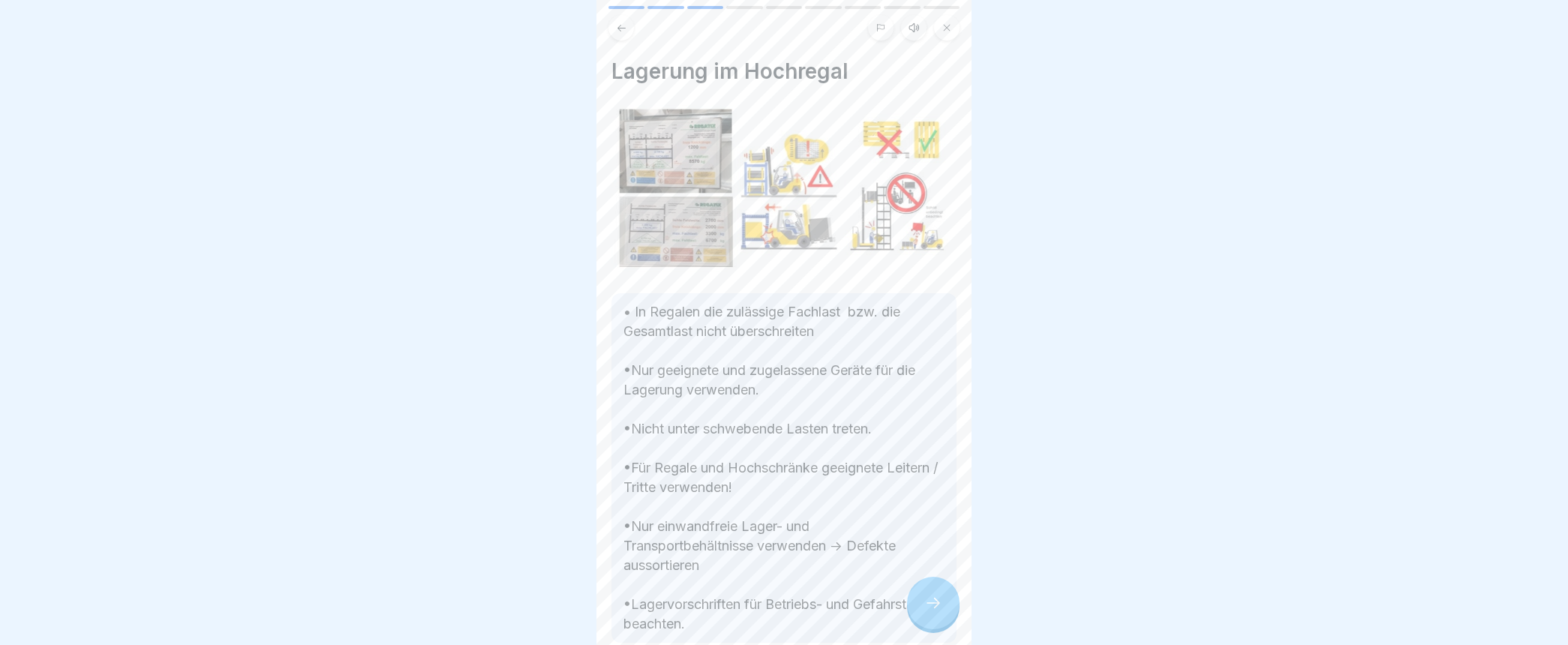
click at [935, 624] on div at bounding box center [932, 602] width 52 height 52
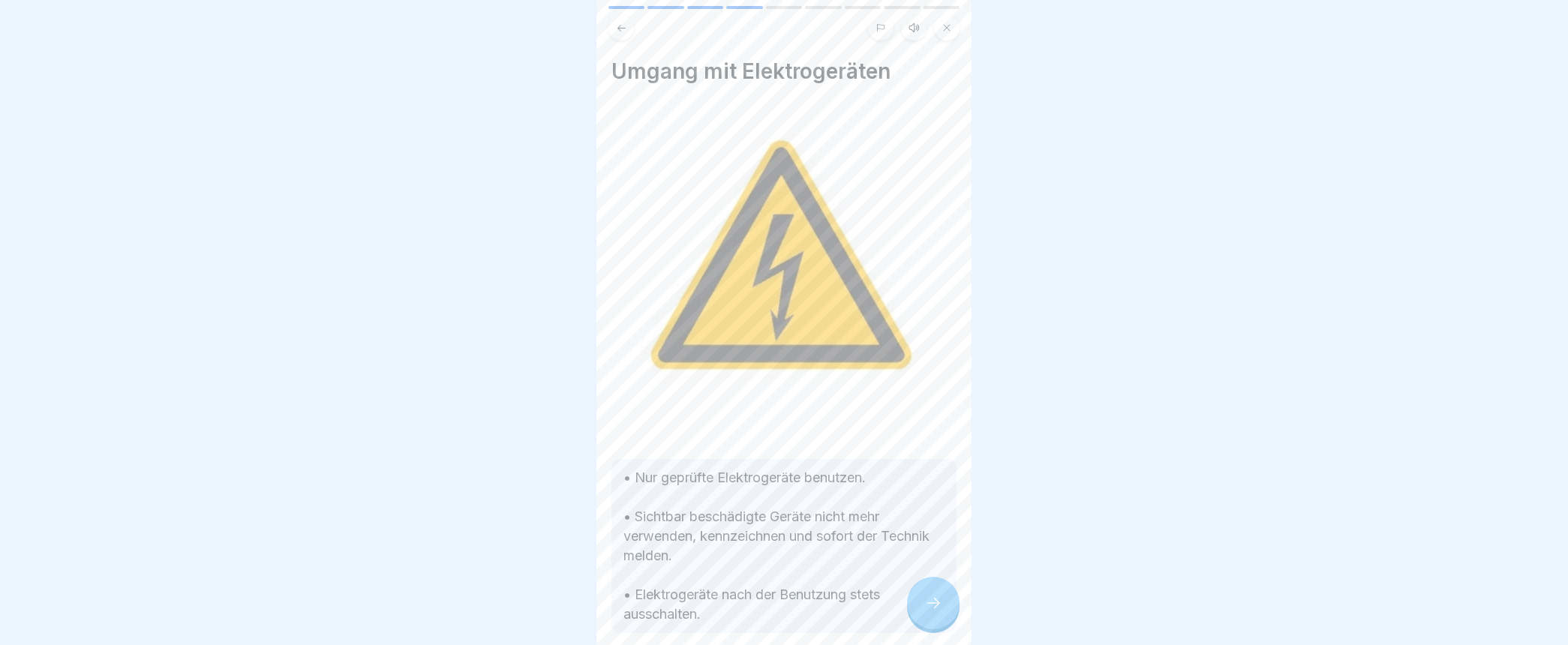
click at [930, 612] on icon at bounding box center [933, 602] width 18 height 18
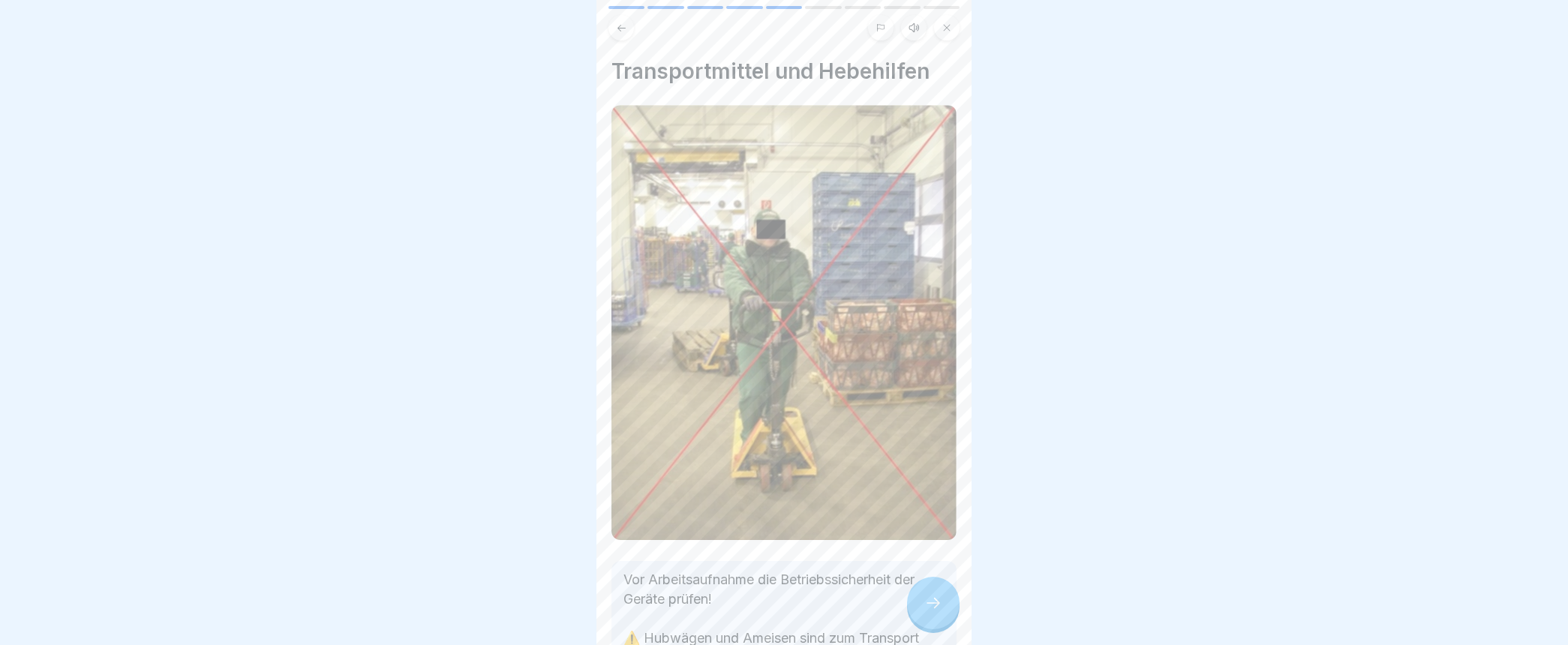
click at [930, 612] on icon at bounding box center [933, 602] width 18 height 18
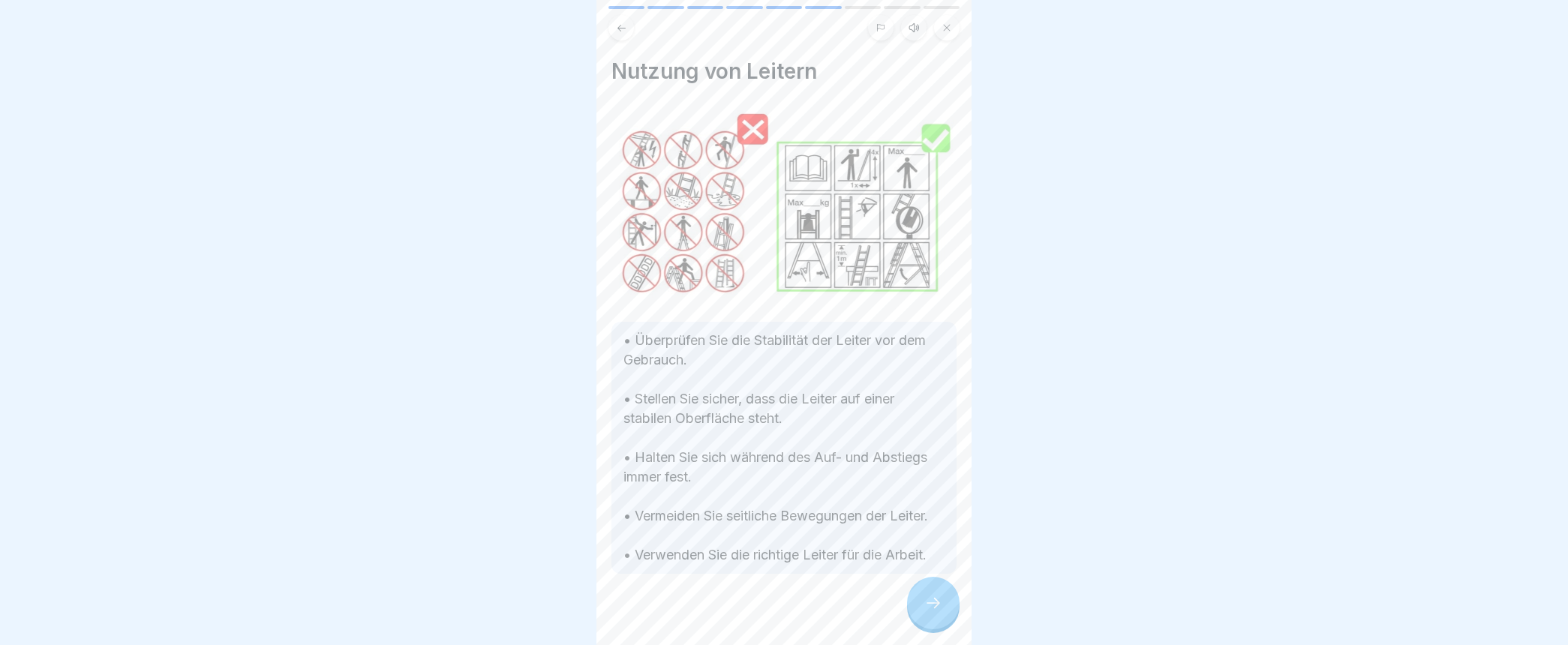
click at [930, 612] on icon at bounding box center [933, 602] width 18 height 18
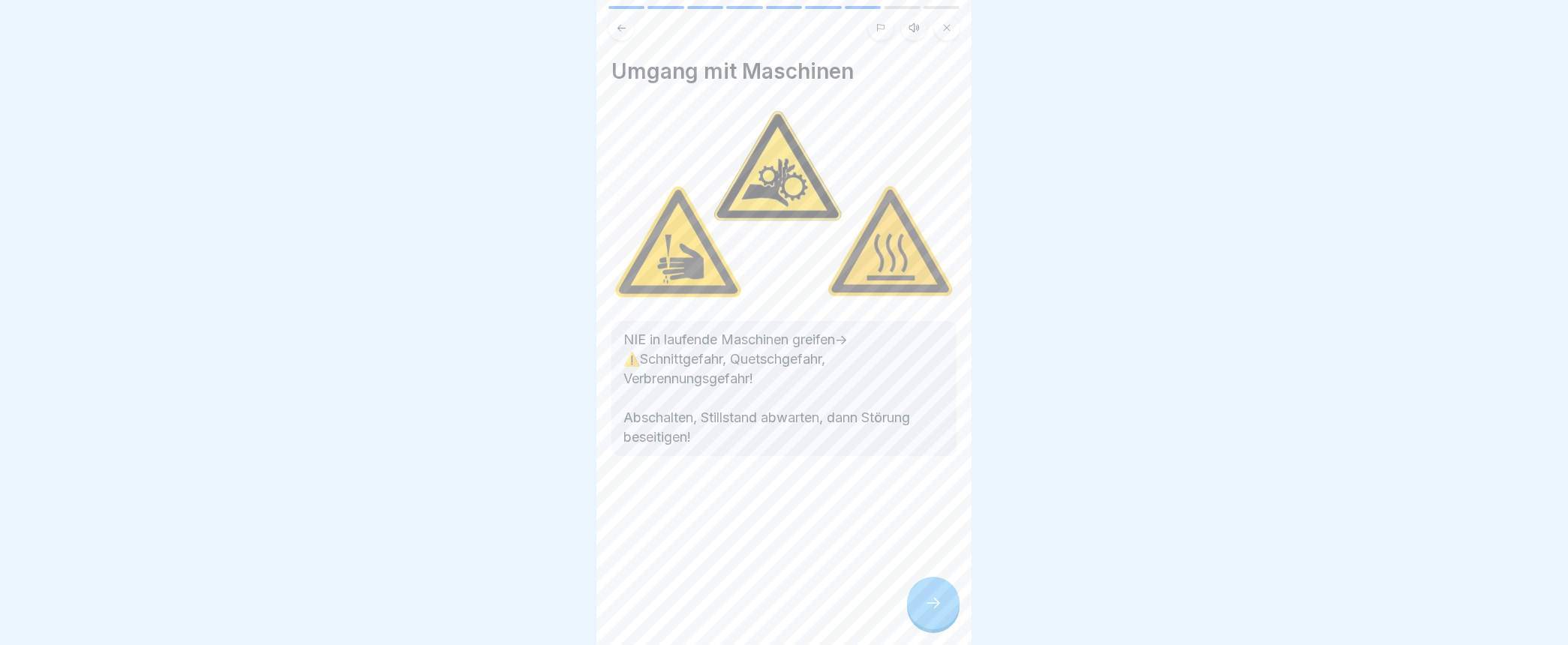
click at [930, 612] on icon at bounding box center [933, 602] width 18 height 18
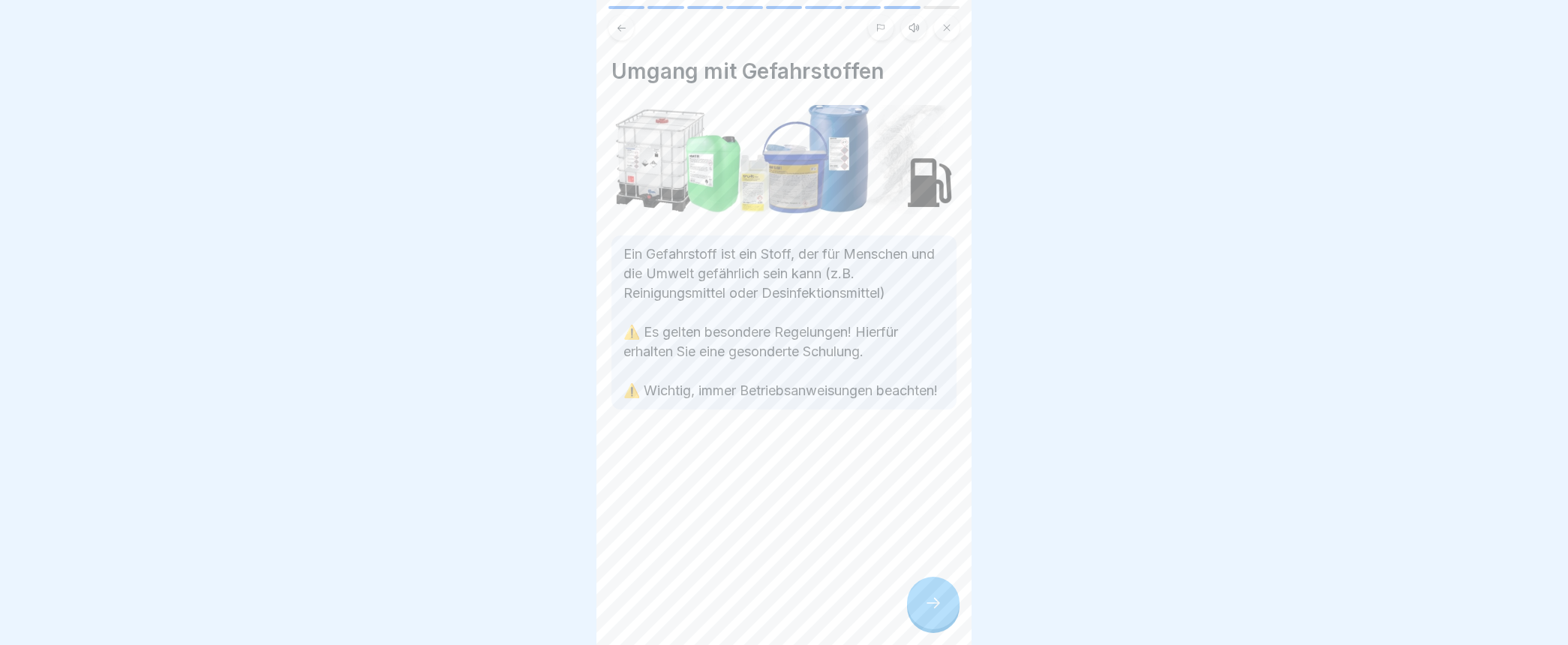
click at [930, 612] on icon at bounding box center [933, 602] width 18 height 18
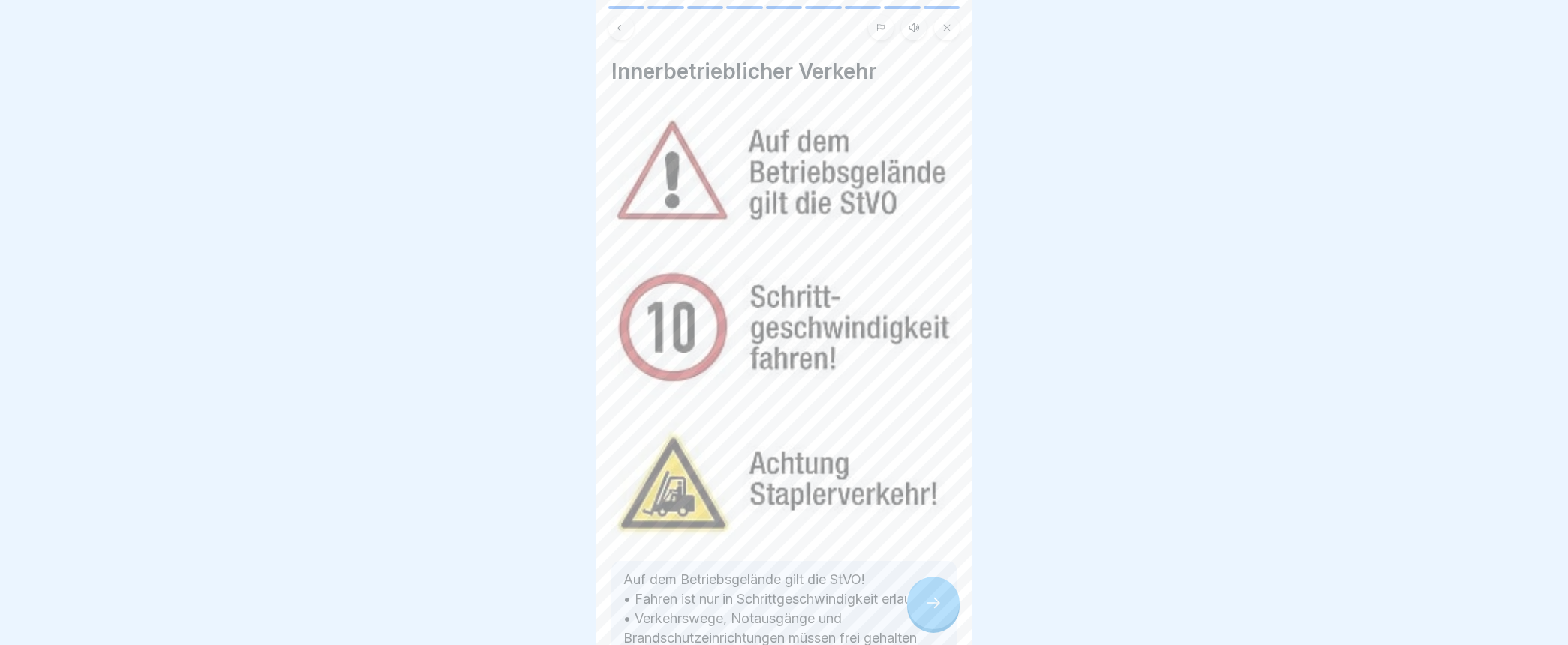
click at [930, 612] on icon at bounding box center [933, 602] width 18 height 18
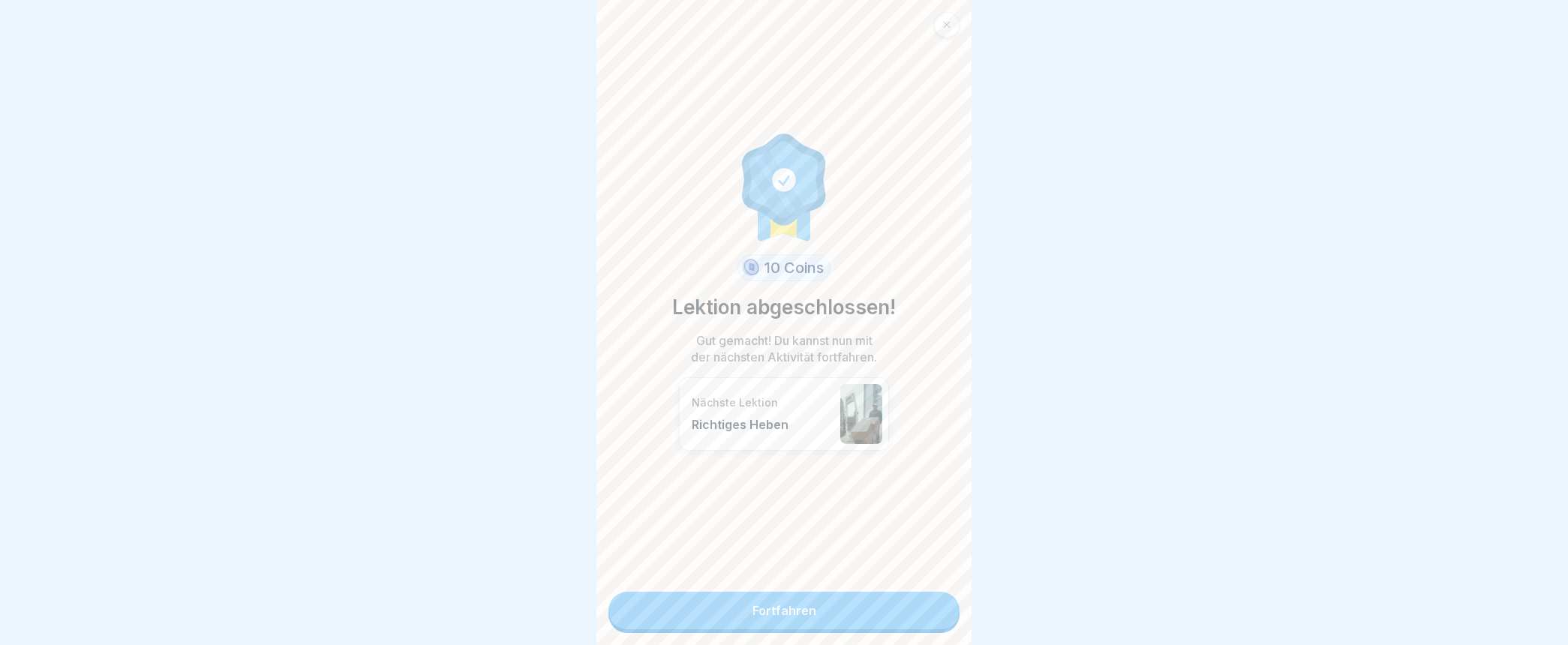
click at [796, 610] on link "Fortfahren" at bounding box center [784, 610] width 351 height 38
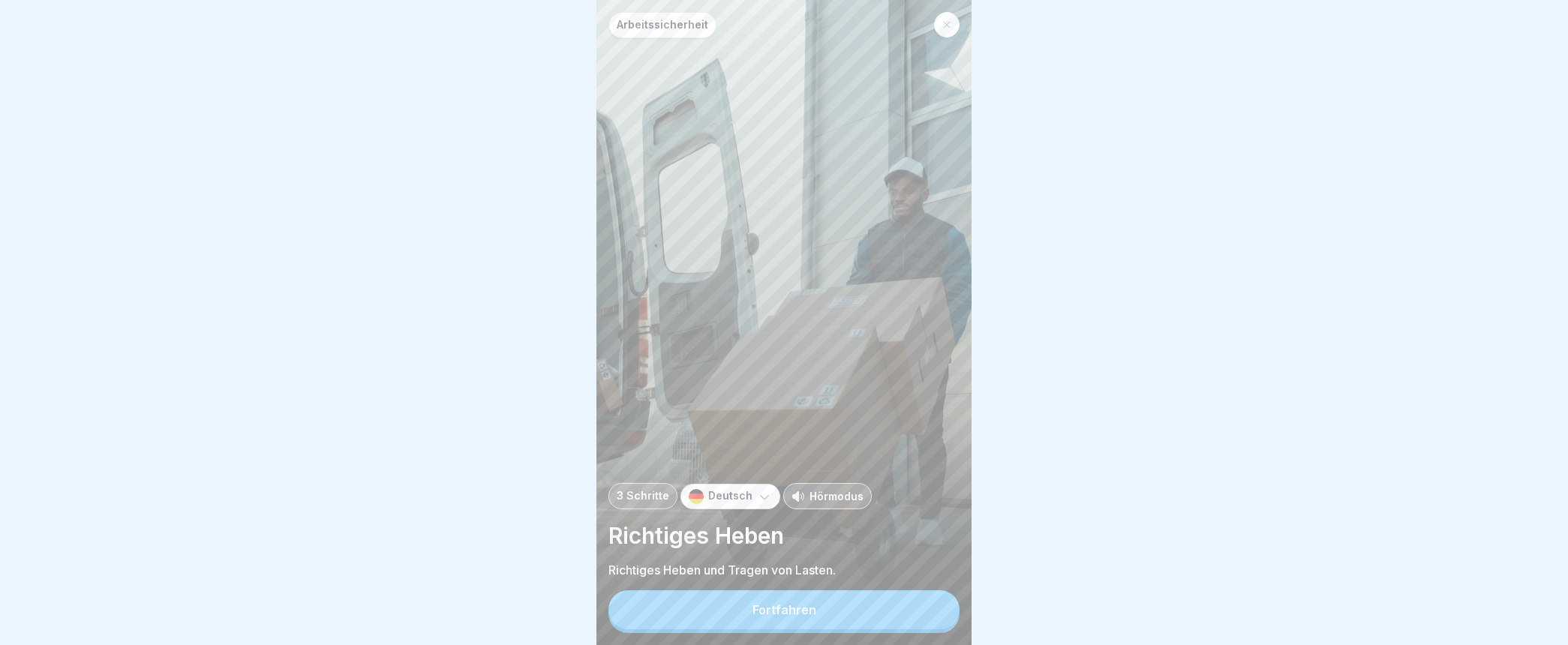
click at [797, 617] on div "Fortfahren" at bounding box center [784, 609] width 63 height 13
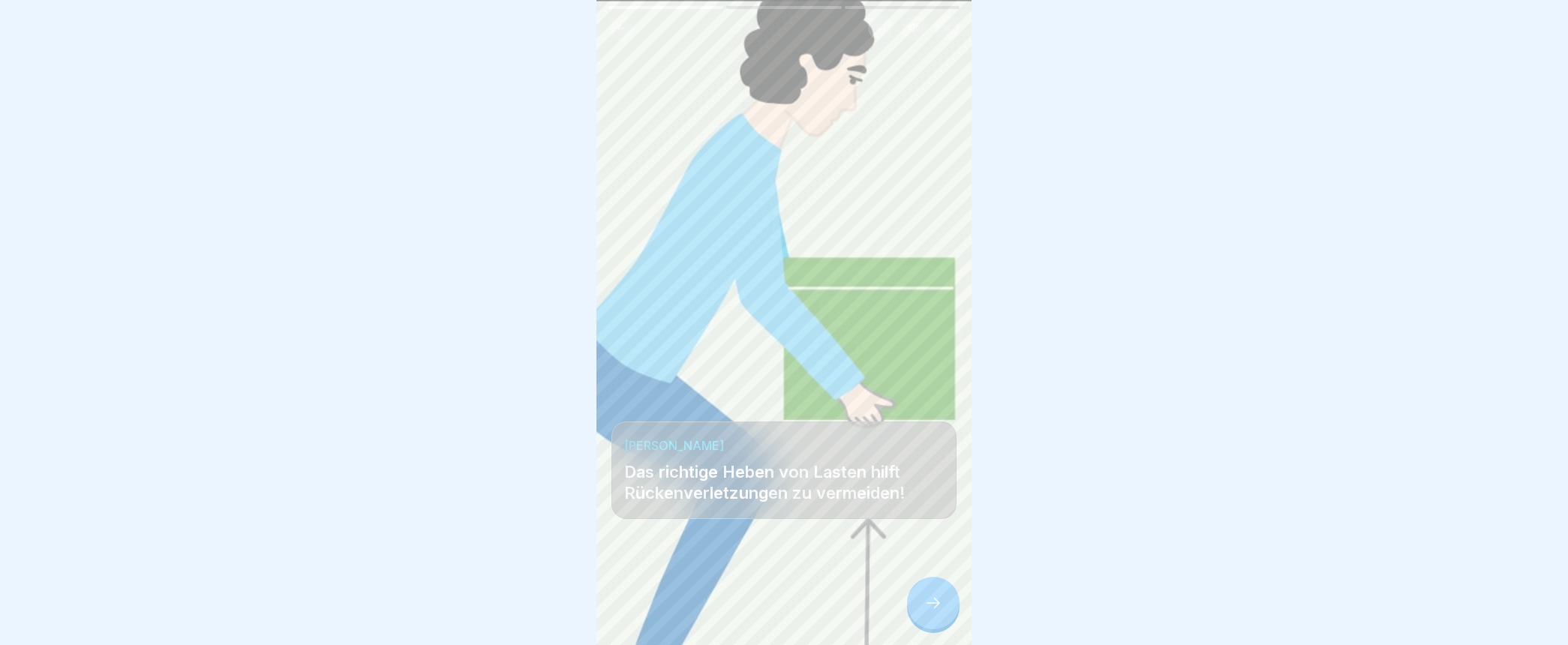
click at [938, 612] on icon at bounding box center [933, 602] width 18 height 18
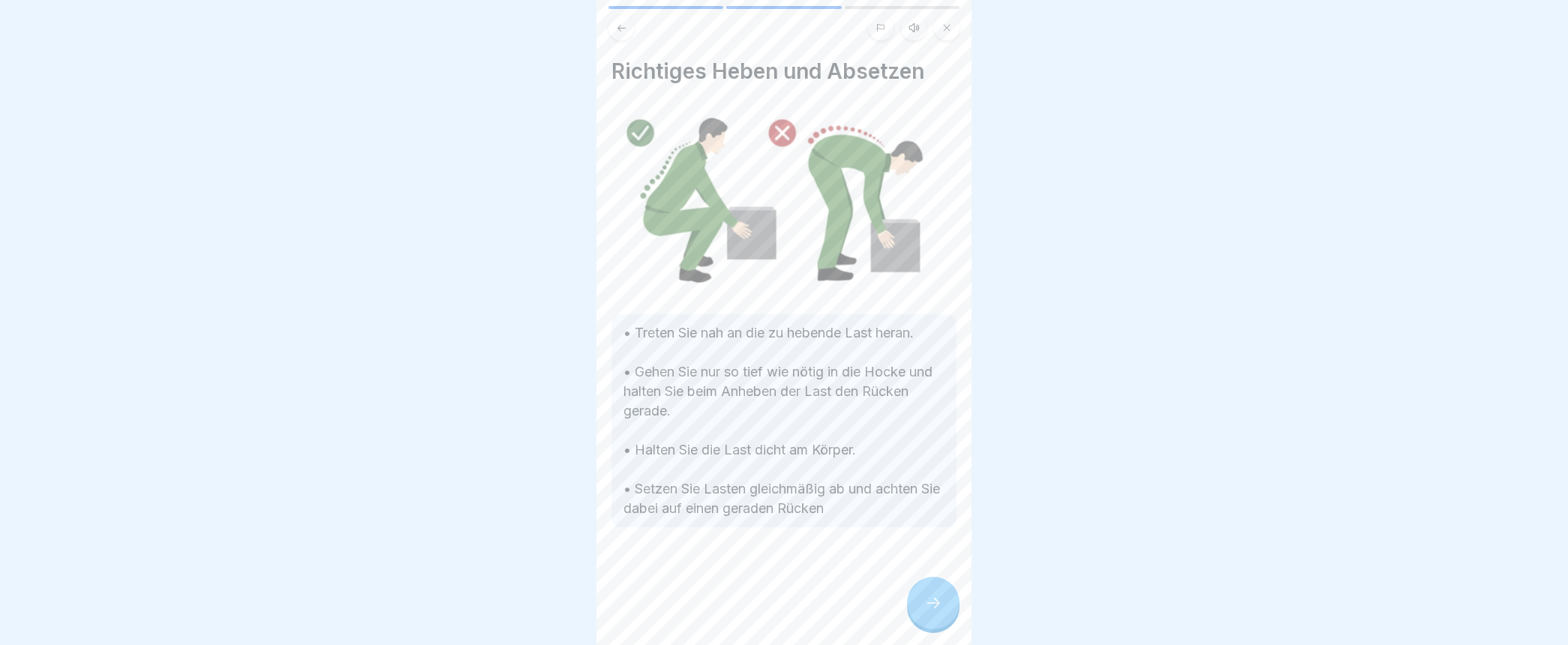
click at [925, 628] on div at bounding box center [932, 602] width 52 height 52
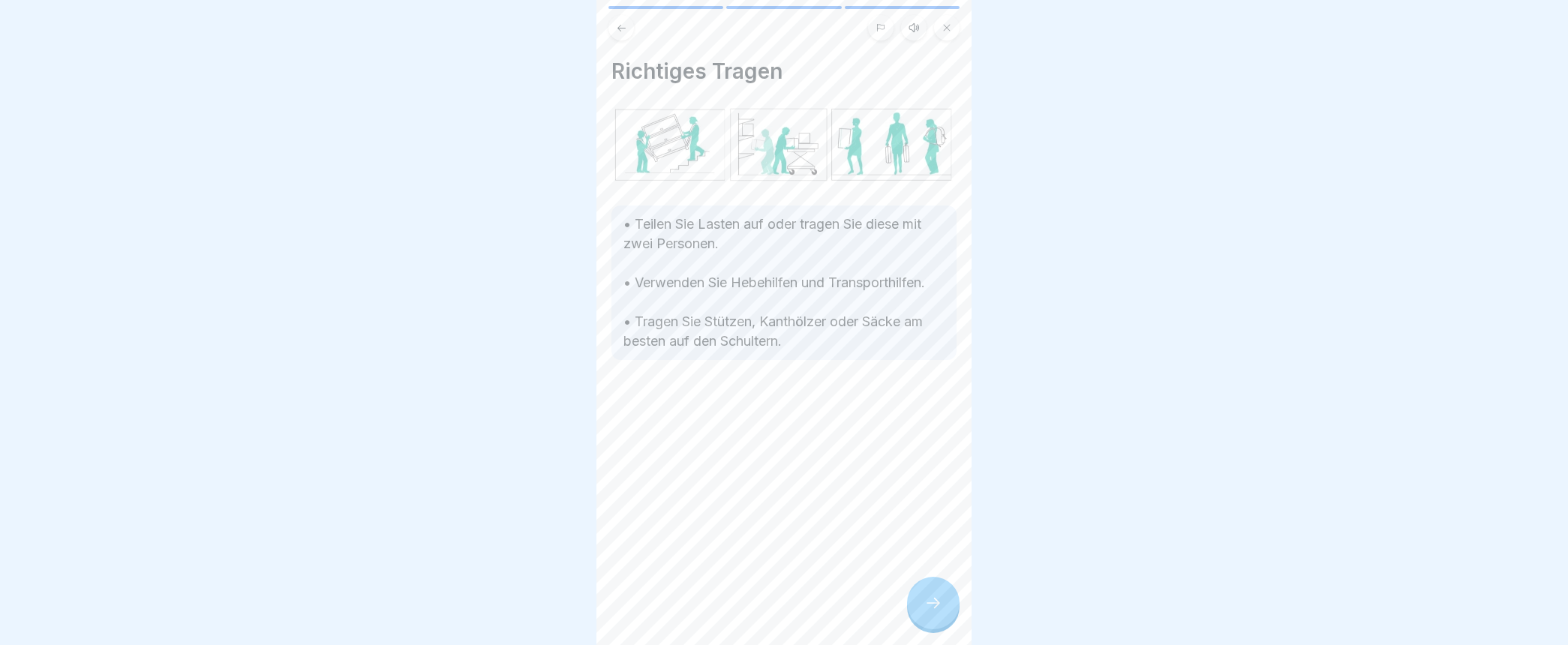
click at [925, 612] on icon at bounding box center [933, 602] width 18 height 18
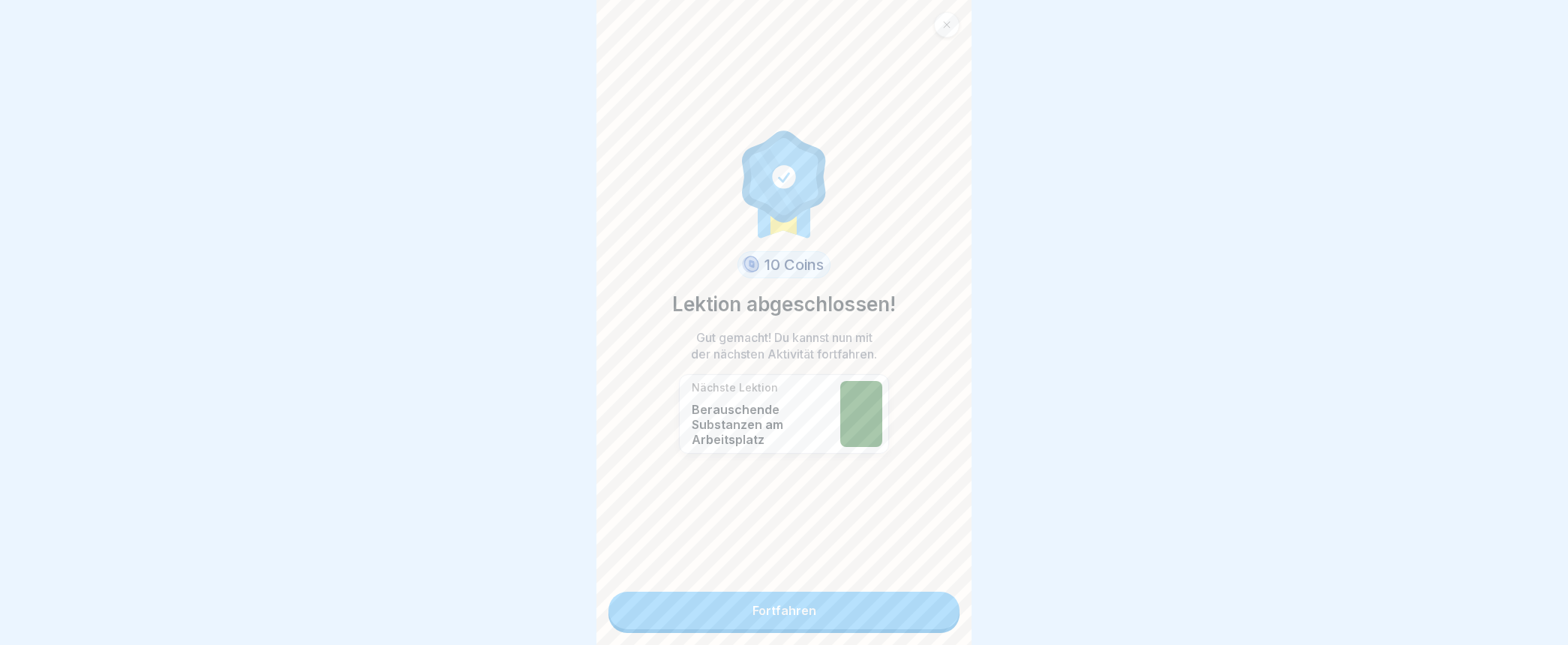
click at [885, 606] on link "Fortfahren" at bounding box center [784, 610] width 351 height 38
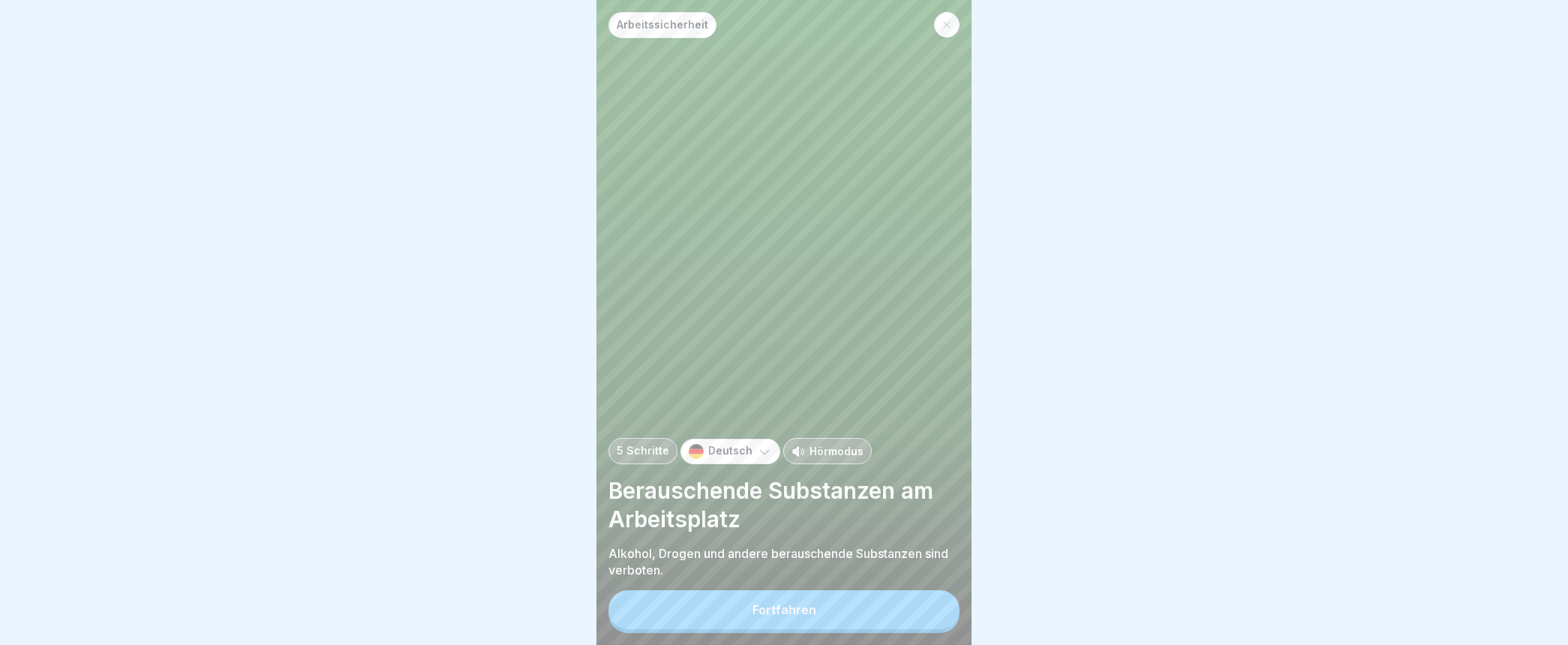
click at [804, 617] on div "Fortfahren" at bounding box center [784, 609] width 63 height 13
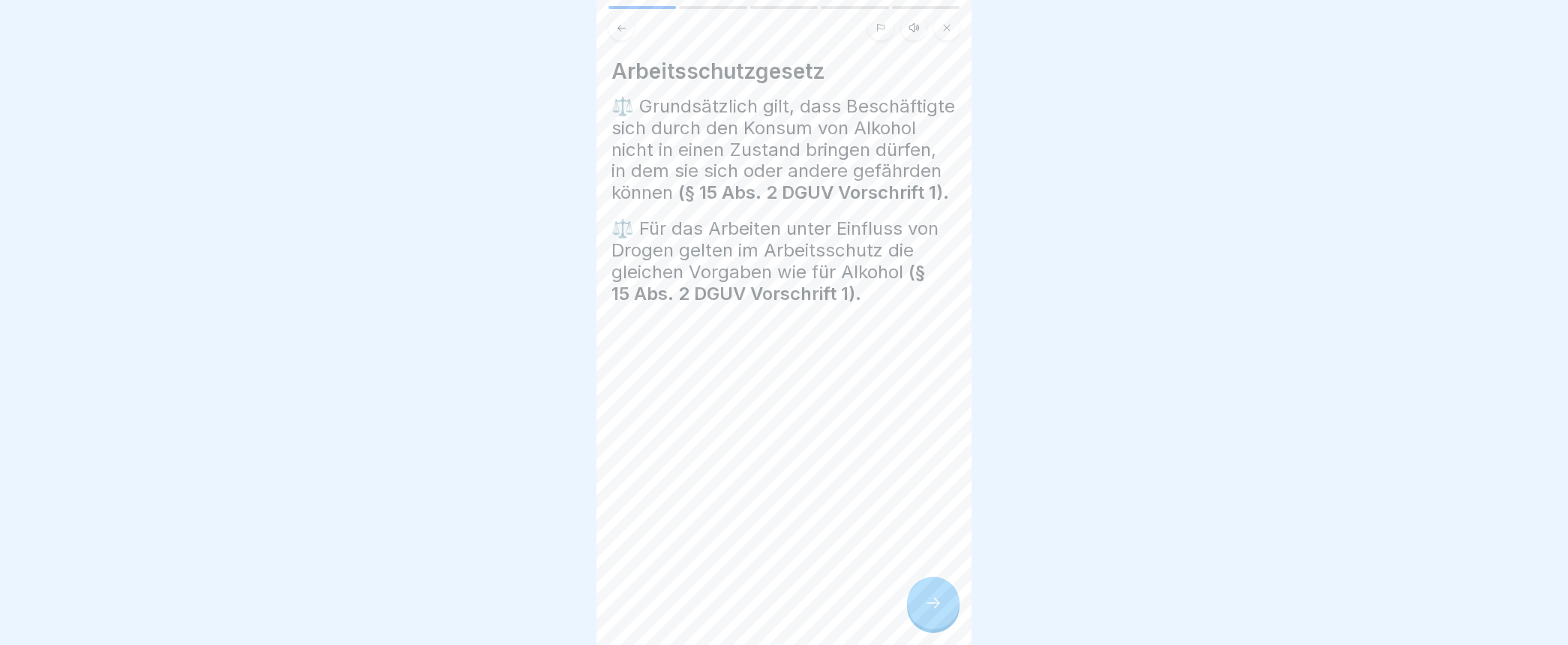
click at [942, 612] on icon at bounding box center [933, 602] width 18 height 18
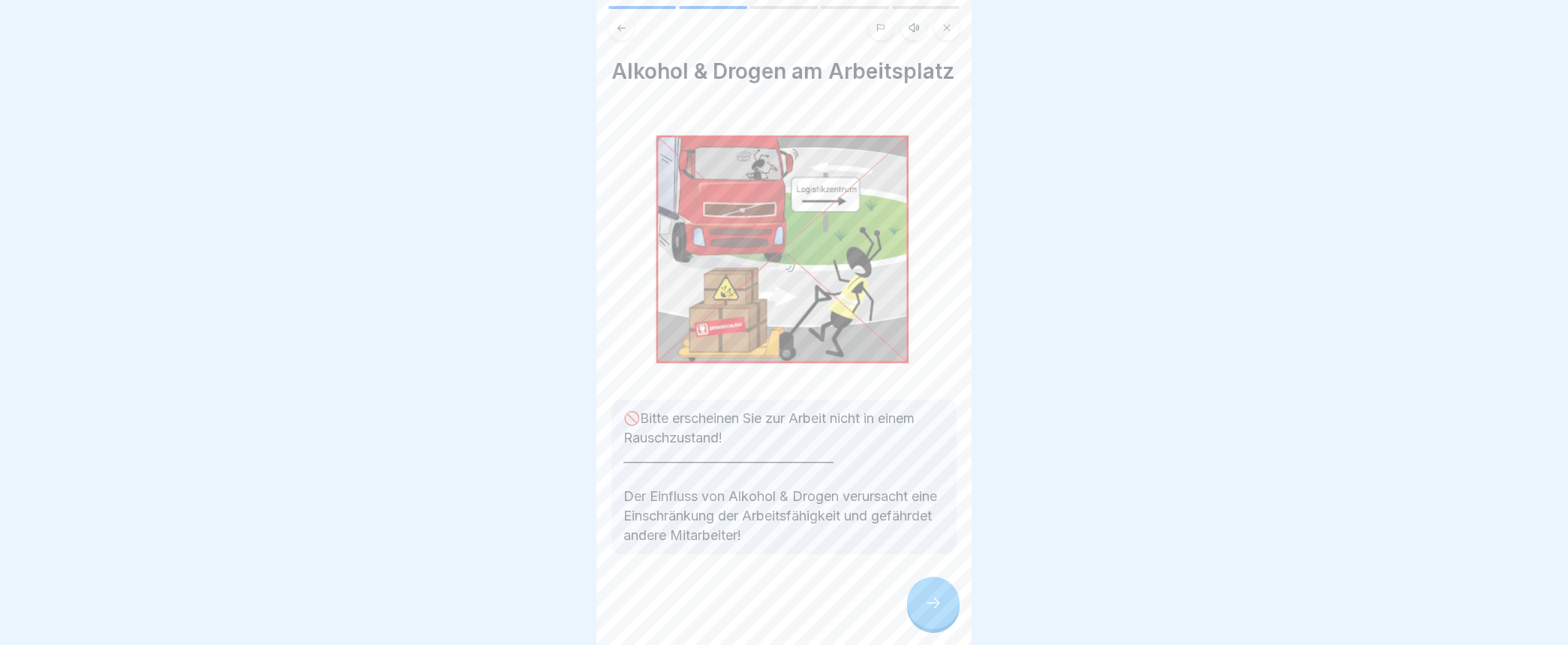
click at [928, 612] on icon at bounding box center [933, 602] width 18 height 18
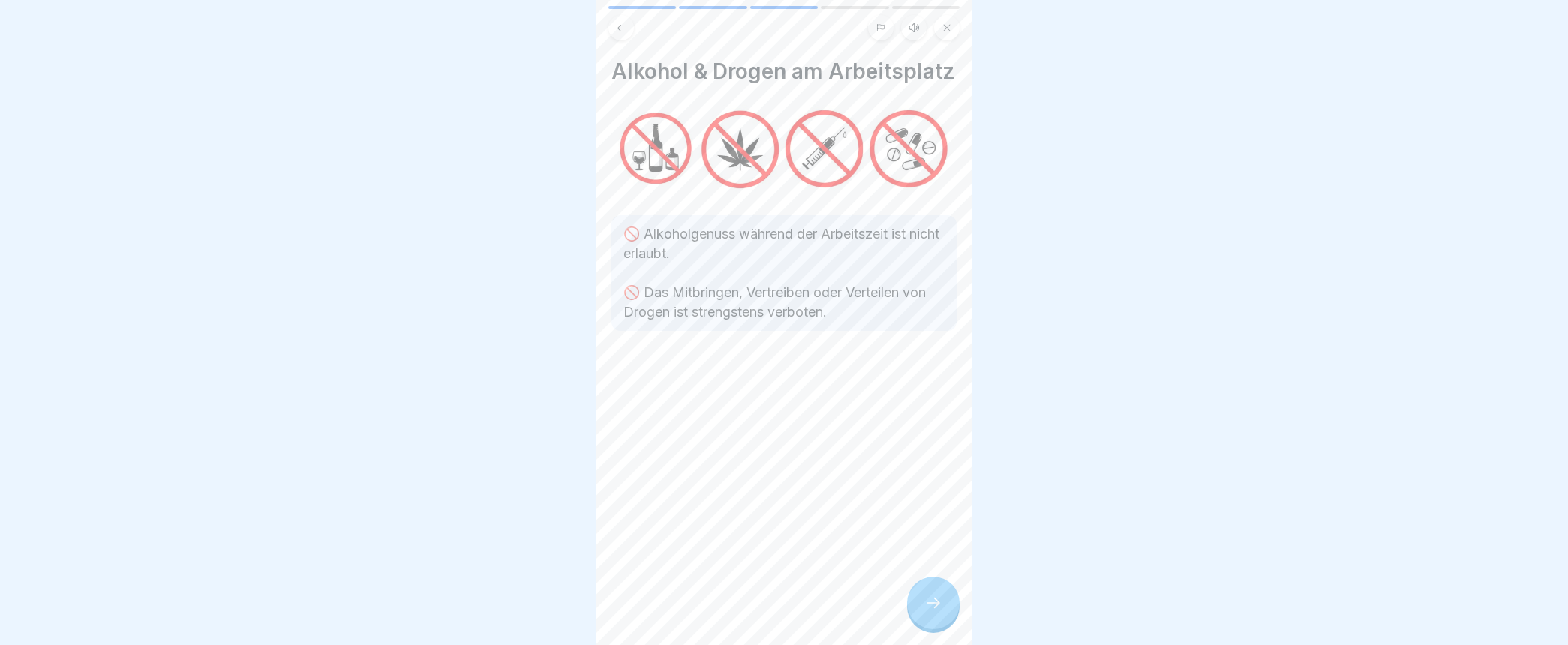
click at [925, 612] on icon at bounding box center [933, 602] width 18 height 18
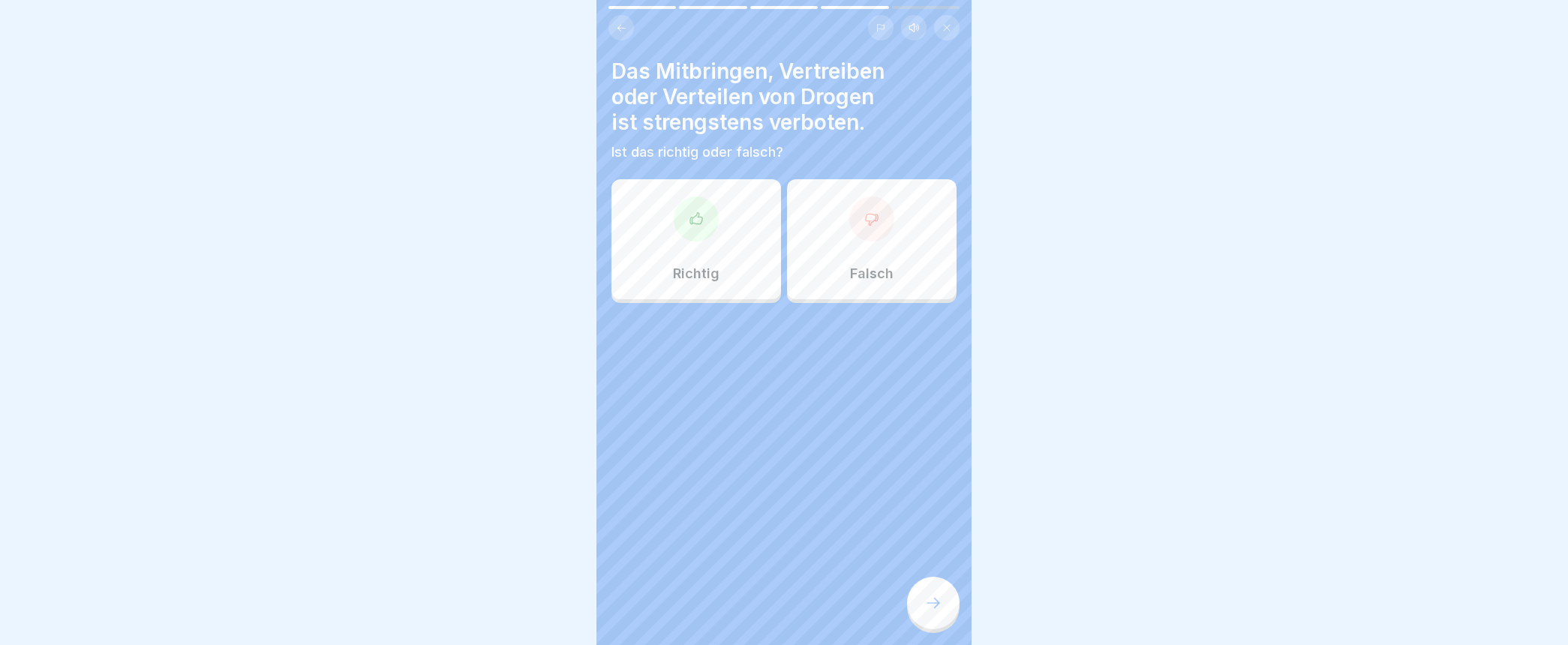
click at [700, 219] on div at bounding box center [696, 219] width 45 height 45
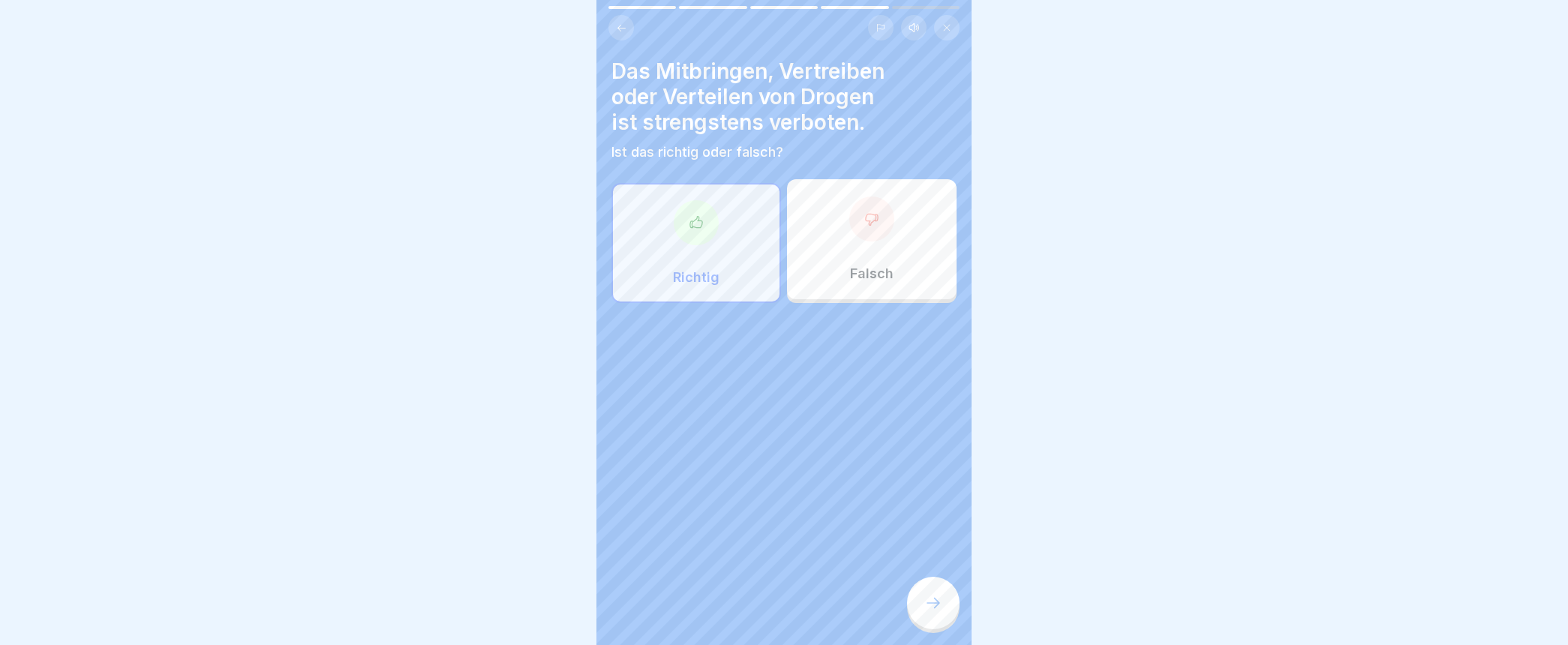
click at [693, 227] on icon at bounding box center [696, 221] width 12 height 11
click at [692, 270] on p "Richtig" at bounding box center [696, 277] width 46 height 16
click at [678, 225] on div at bounding box center [696, 223] width 45 height 45
click at [684, 222] on div at bounding box center [696, 223] width 45 height 45
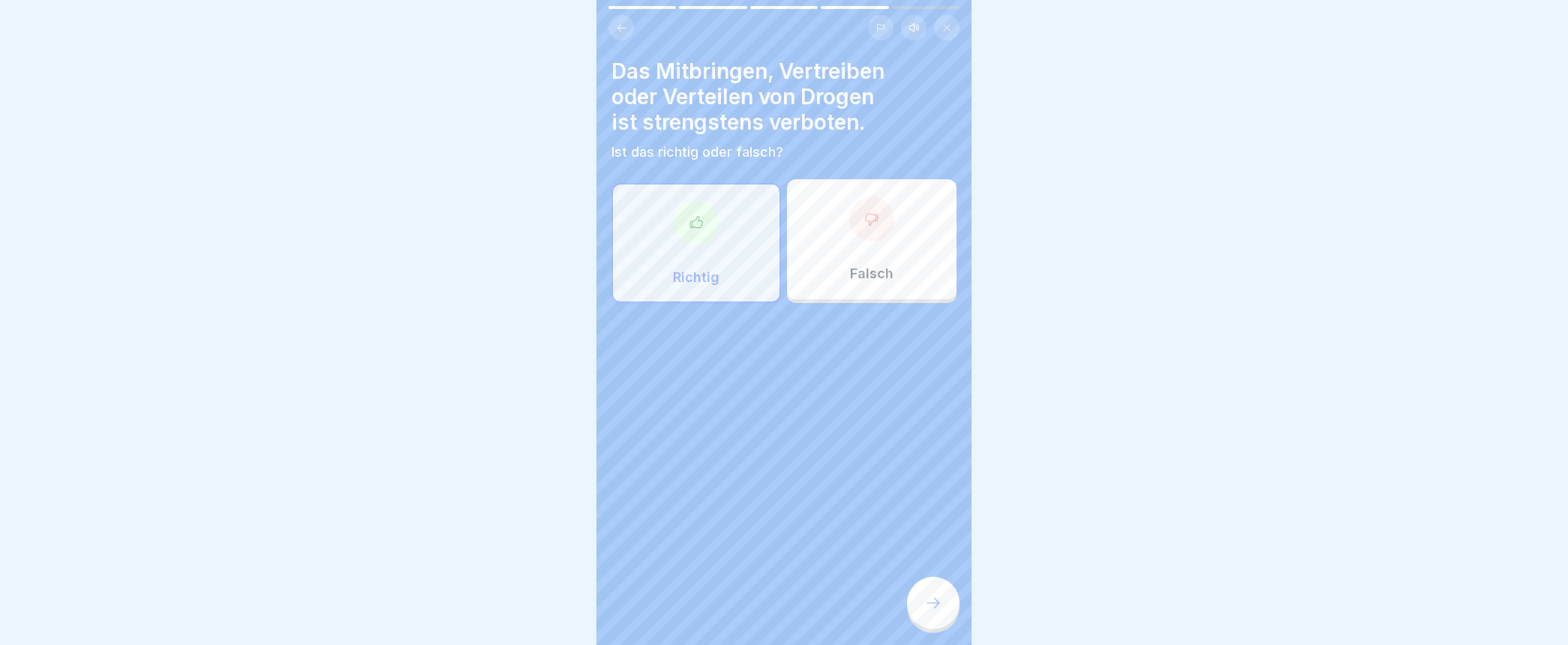
click at [694, 222] on icon at bounding box center [696, 223] width 15 height 15
click at [692, 226] on icon at bounding box center [696, 221] width 12 height 11
click at [650, 194] on div "Richtig" at bounding box center [696, 242] width 169 height 120
click at [649, 205] on div "Richtig" at bounding box center [696, 242] width 169 height 120
click at [619, 24] on icon at bounding box center [621, 26] width 9 height 7
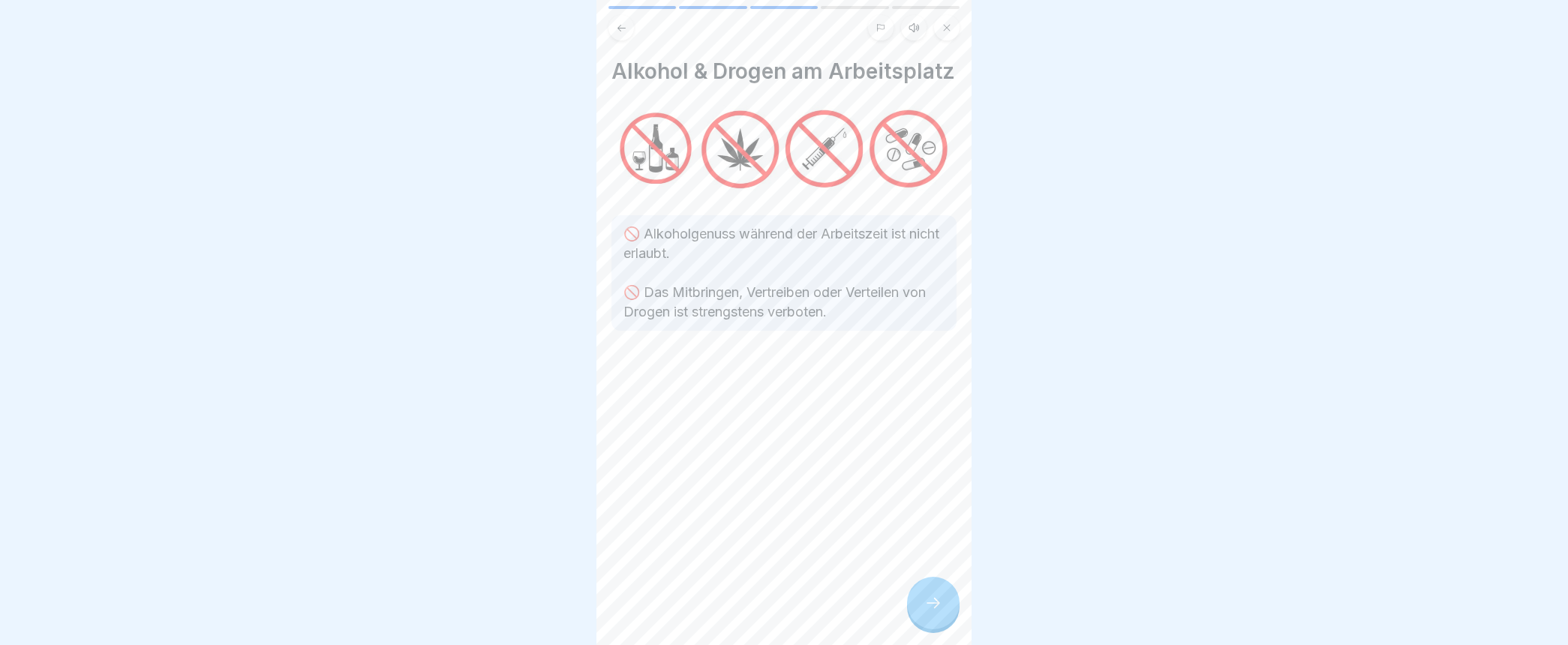
click at [931, 612] on icon at bounding box center [933, 602] width 18 height 18
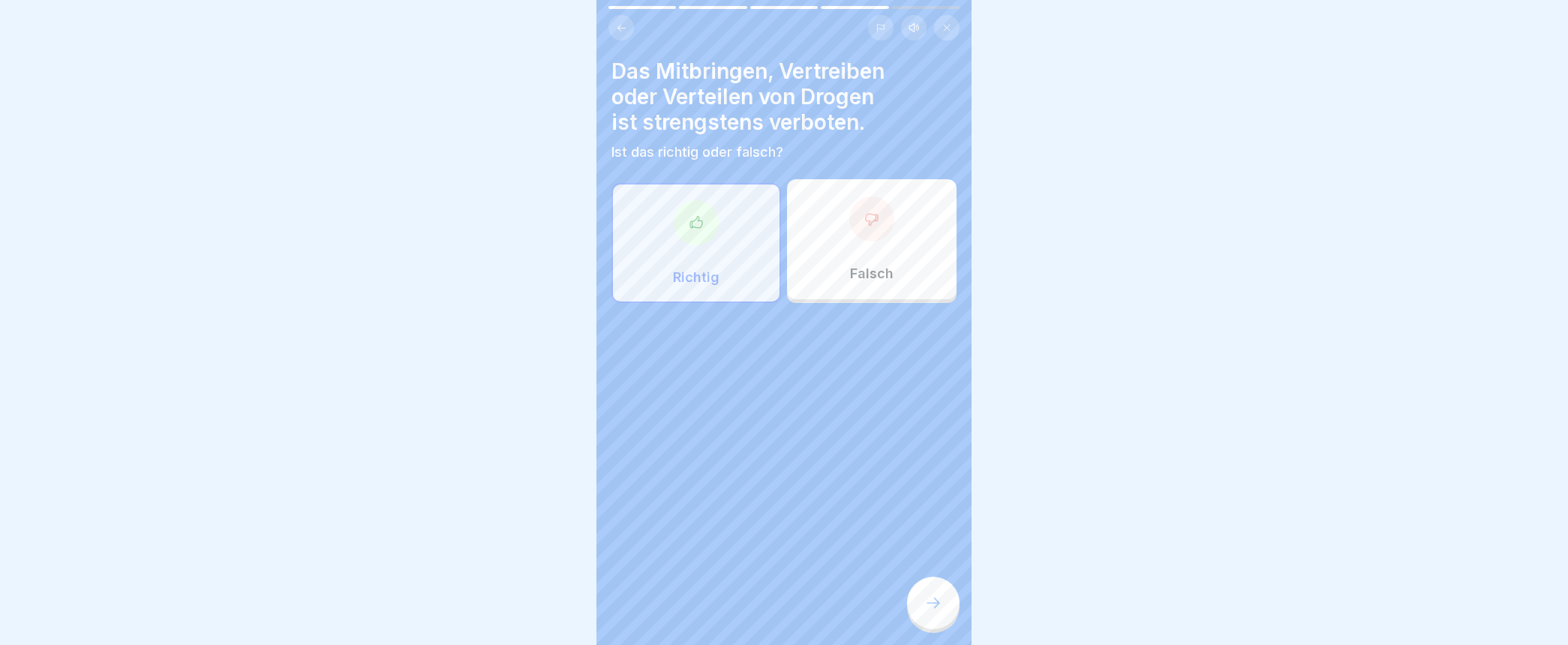
click at [696, 220] on icon at bounding box center [696, 221] width 12 height 11
click at [621, 25] on icon at bounding box center [622, 28] width 11 height 11
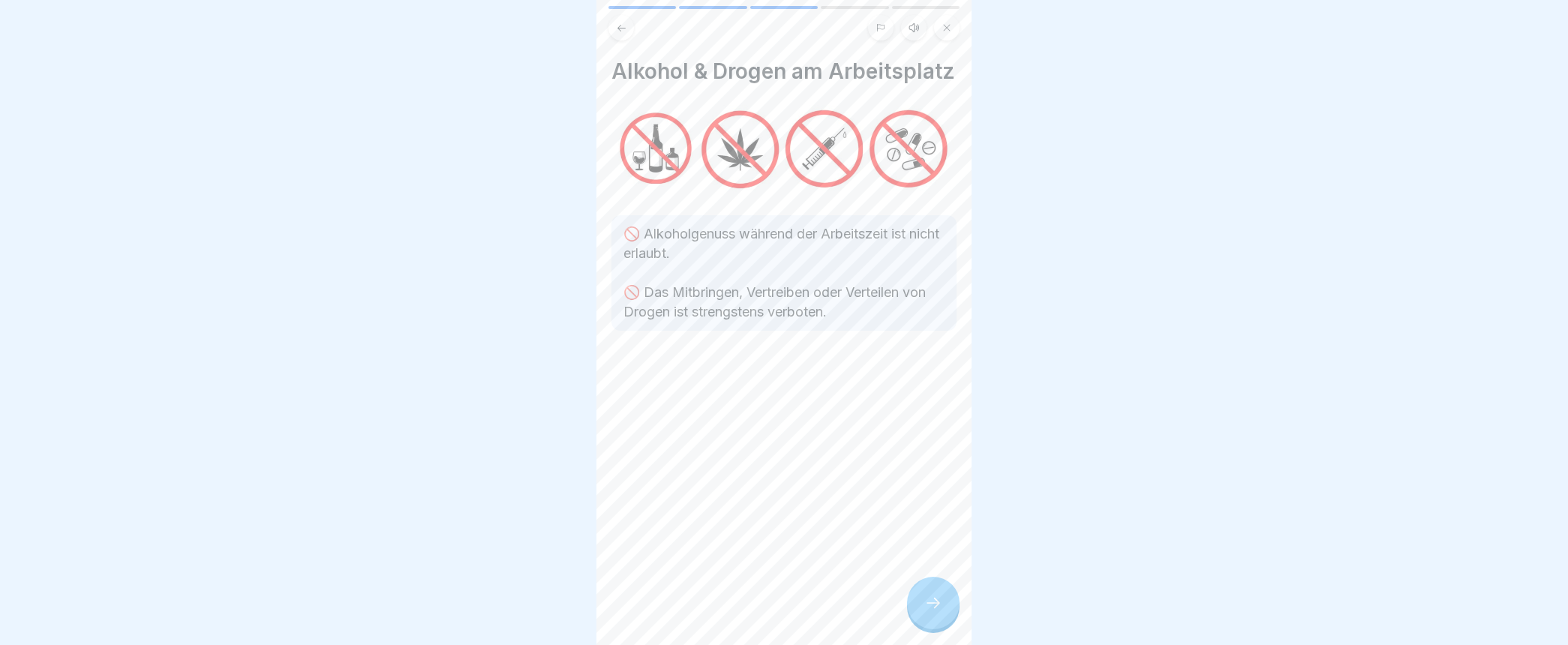
click at [621, 25] on icon at bounding box center [622, 28] width 11 height 11
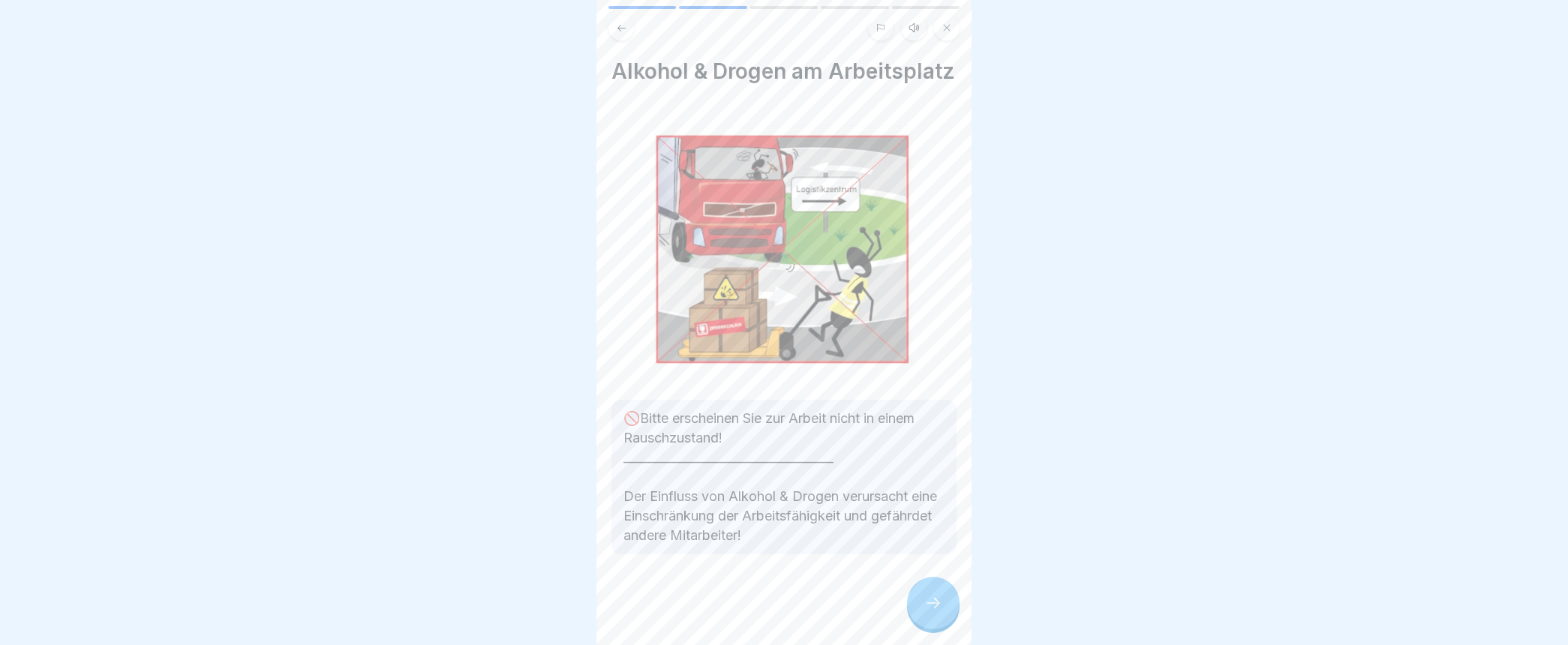
click at [621, 25] on icon at bounding box center [622, 28] width 11 height 11
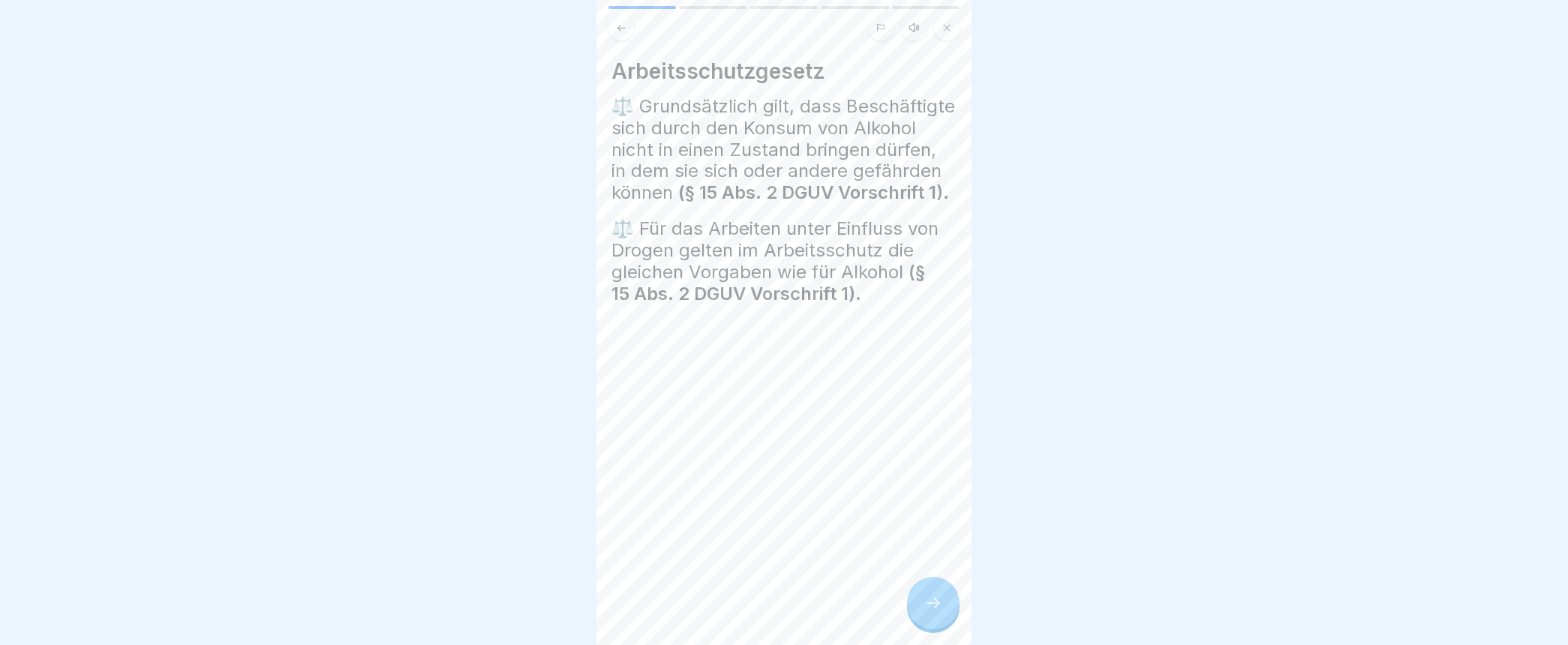
click at [932, 612] on icon at bounding box center [933, 602] width 18 height 18
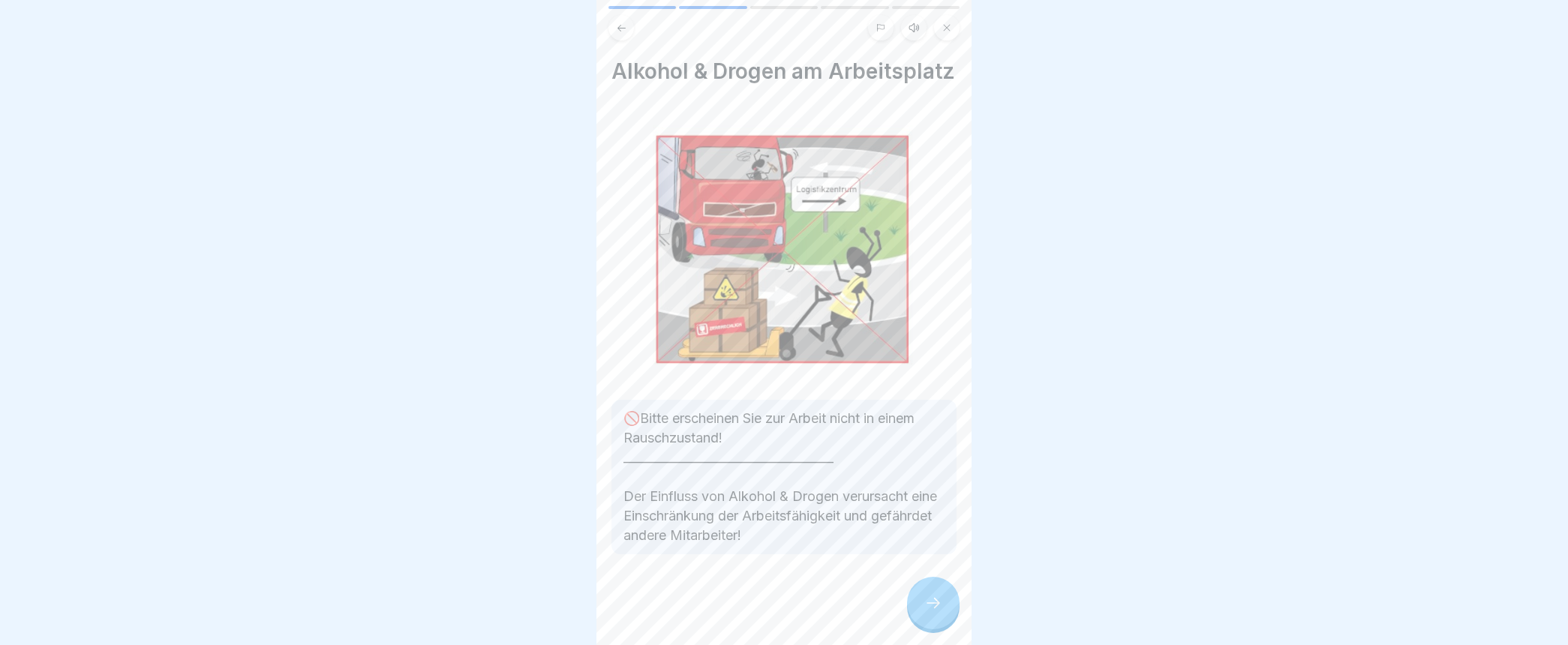
click at [932, 612] on icon at bounding box center [933, 602] width 18 height 18
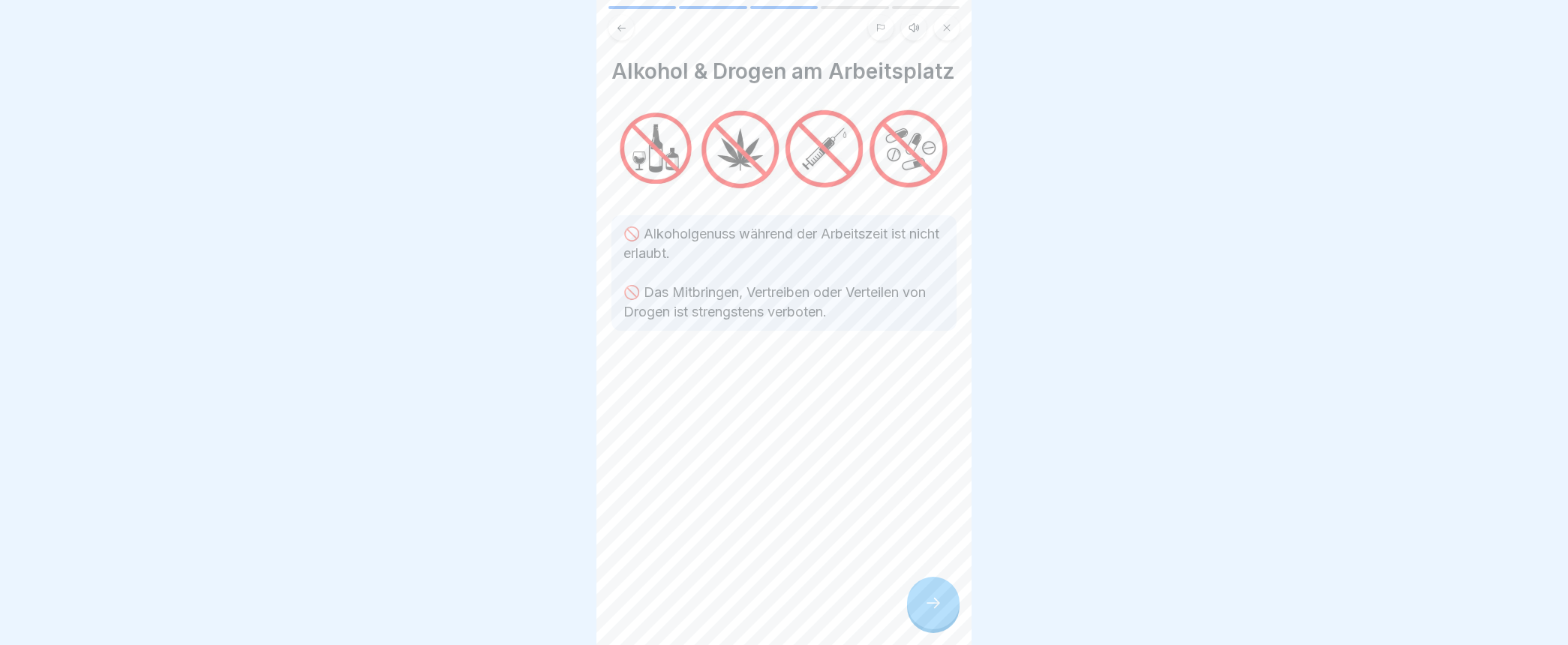
click at [932, 612] on icon at bounding box center [933, 602] width 18 height 18
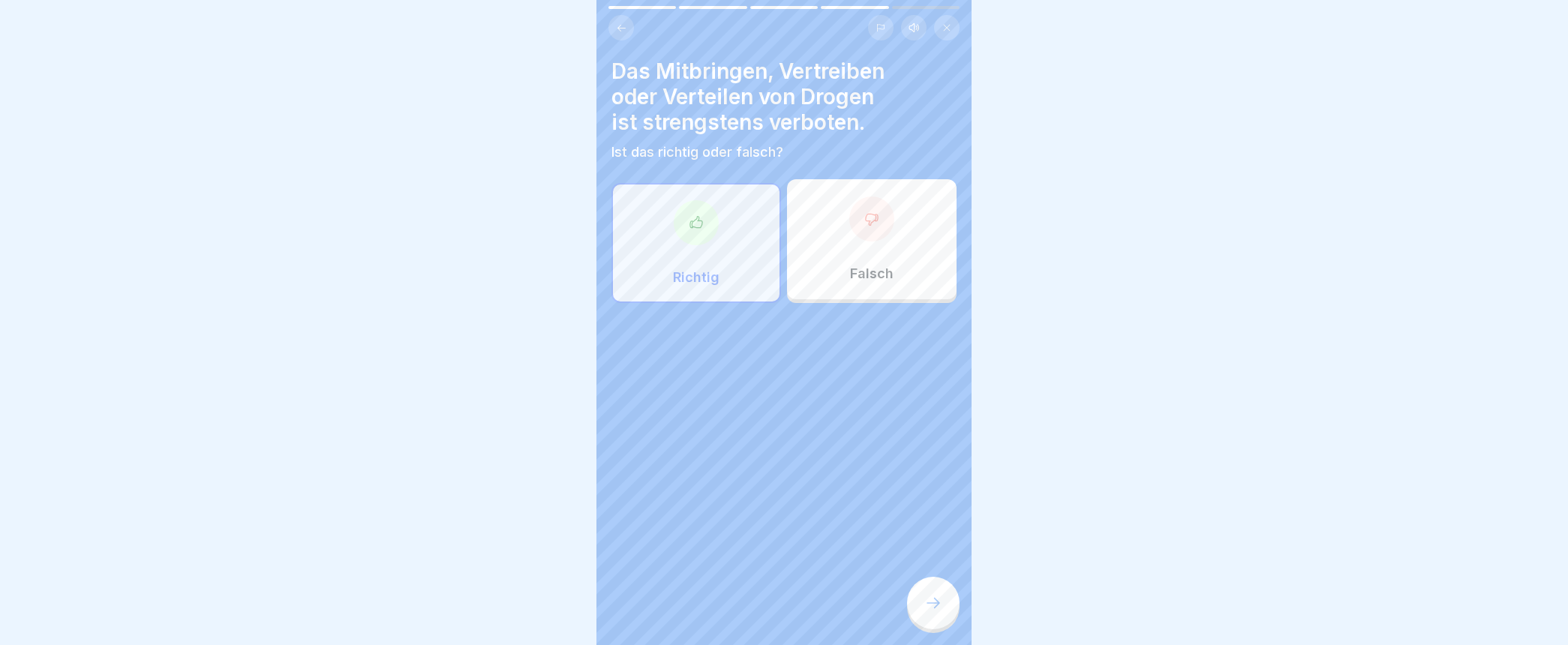
click at [694, 225] on icon at bounding box center [696, 223] width 15 height 15
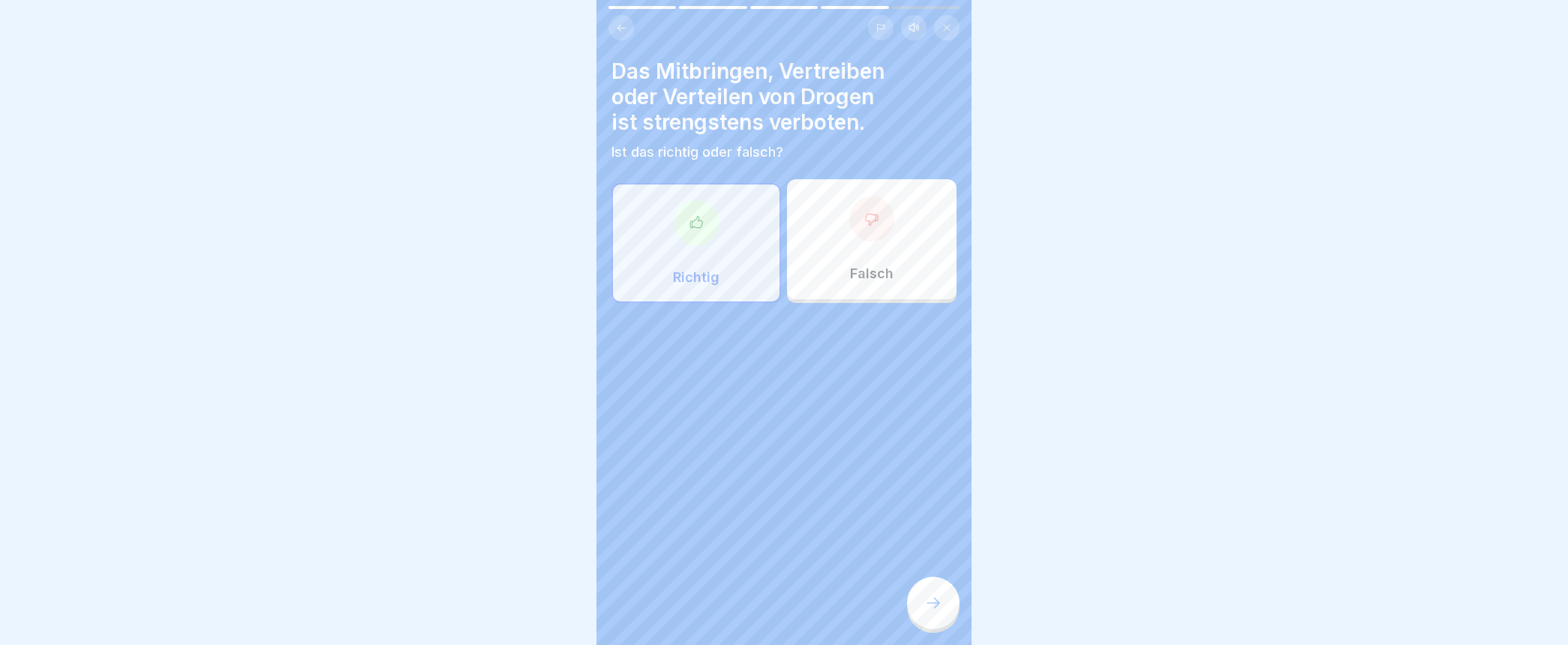
click at [945, 20] on button at bounding box center [946, 27] width 26 height 26
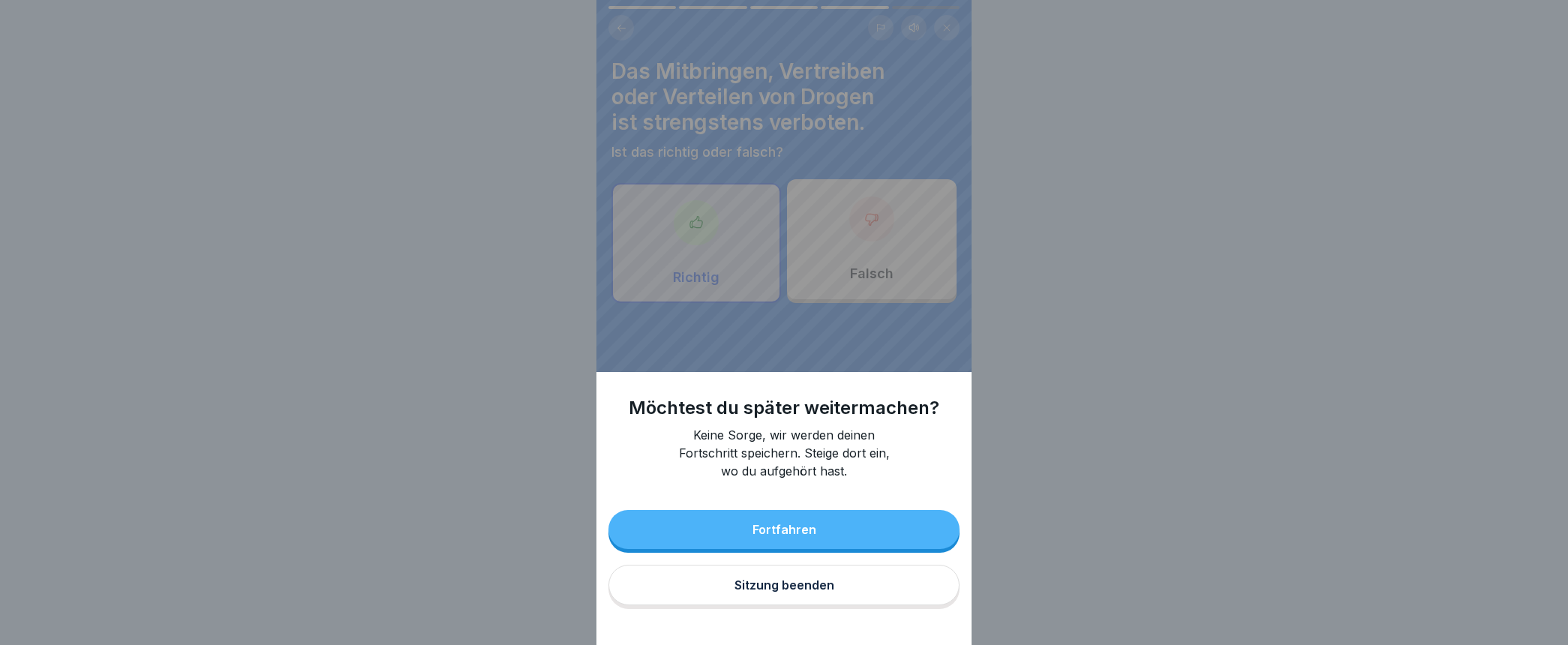
click at [788, 533] on button "Fortfahren" at bounding box center [784, 529] width 351 height 39
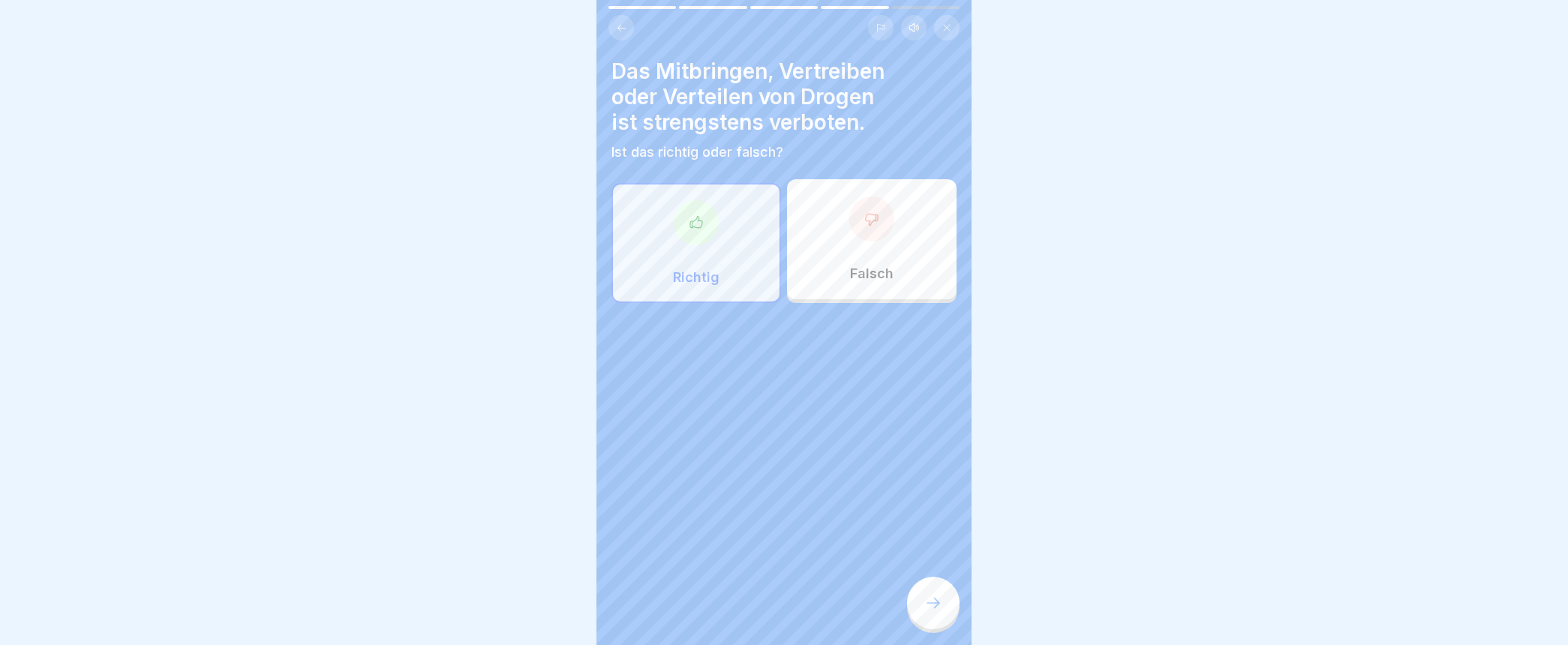
click at [689, 244] on div at bounding box center [696, 223] width 45 height 45
click at [689, 234] on div at bounding box center [696, 223] width 45 height 45
click at [674, 230] on div at bounding box center [696, 223] width 45 height 45
click at [689, 229] on icon at bounding box center [696, 223] width 15 height 15
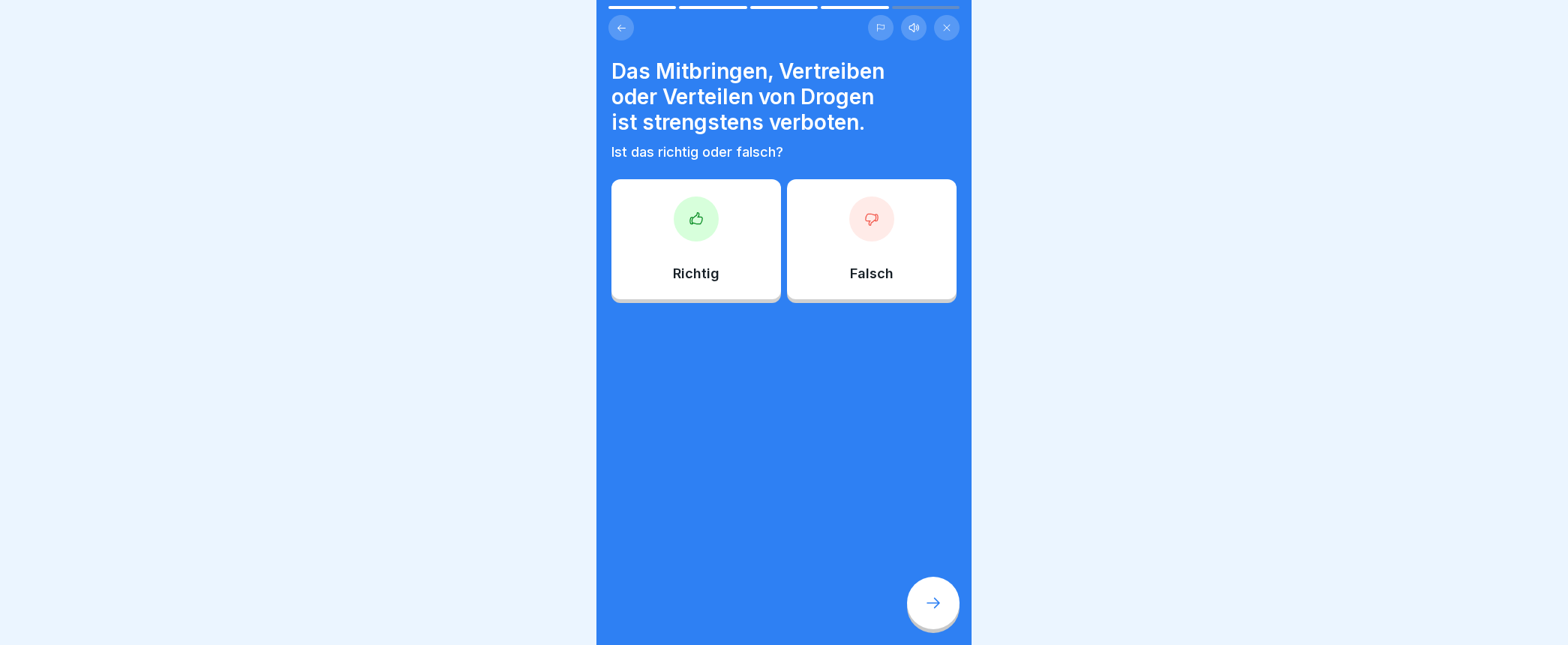
click at [696, 240] on div at bounding box center [696, 219] width 45 height 45
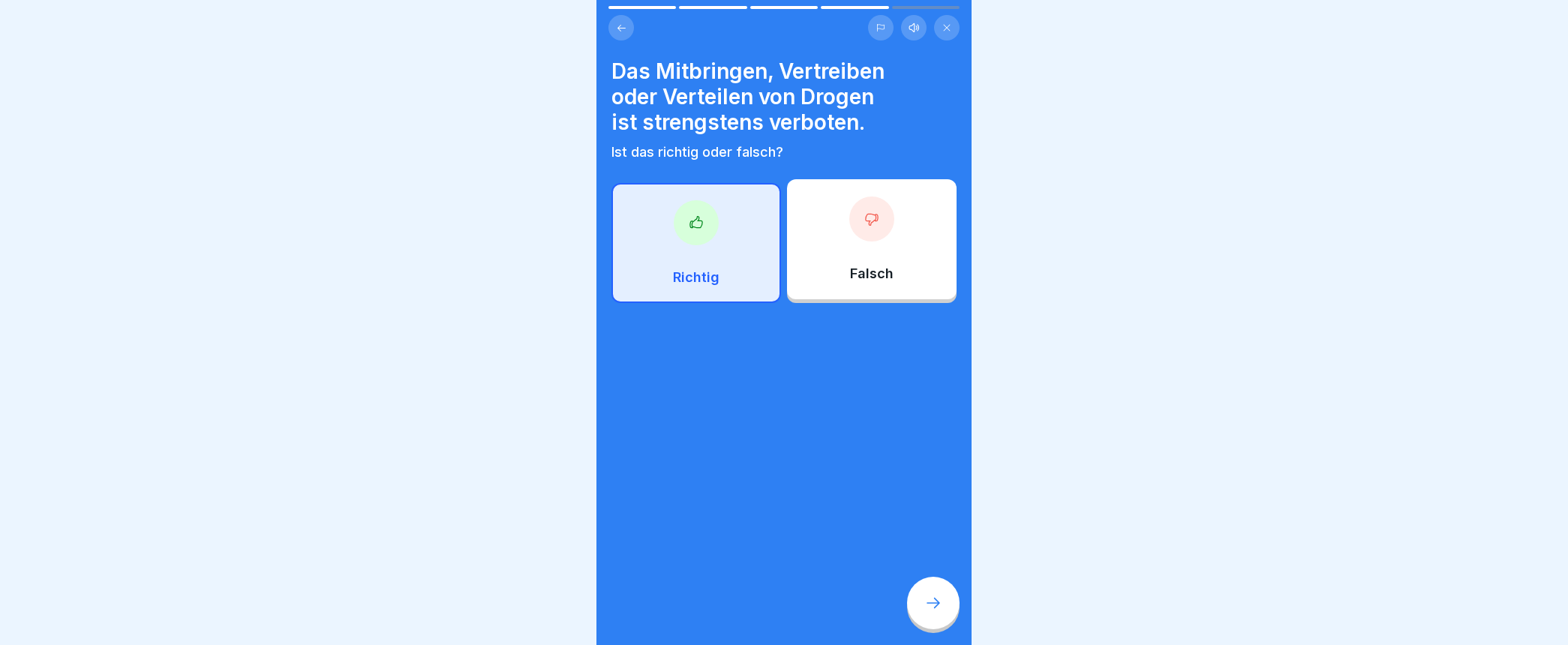
click at [693, 220] on icon at bounding box center [696, 223] width 15 height 15
click at [948, 25] on icon at bounding box center [946, 27] width 7 height 7
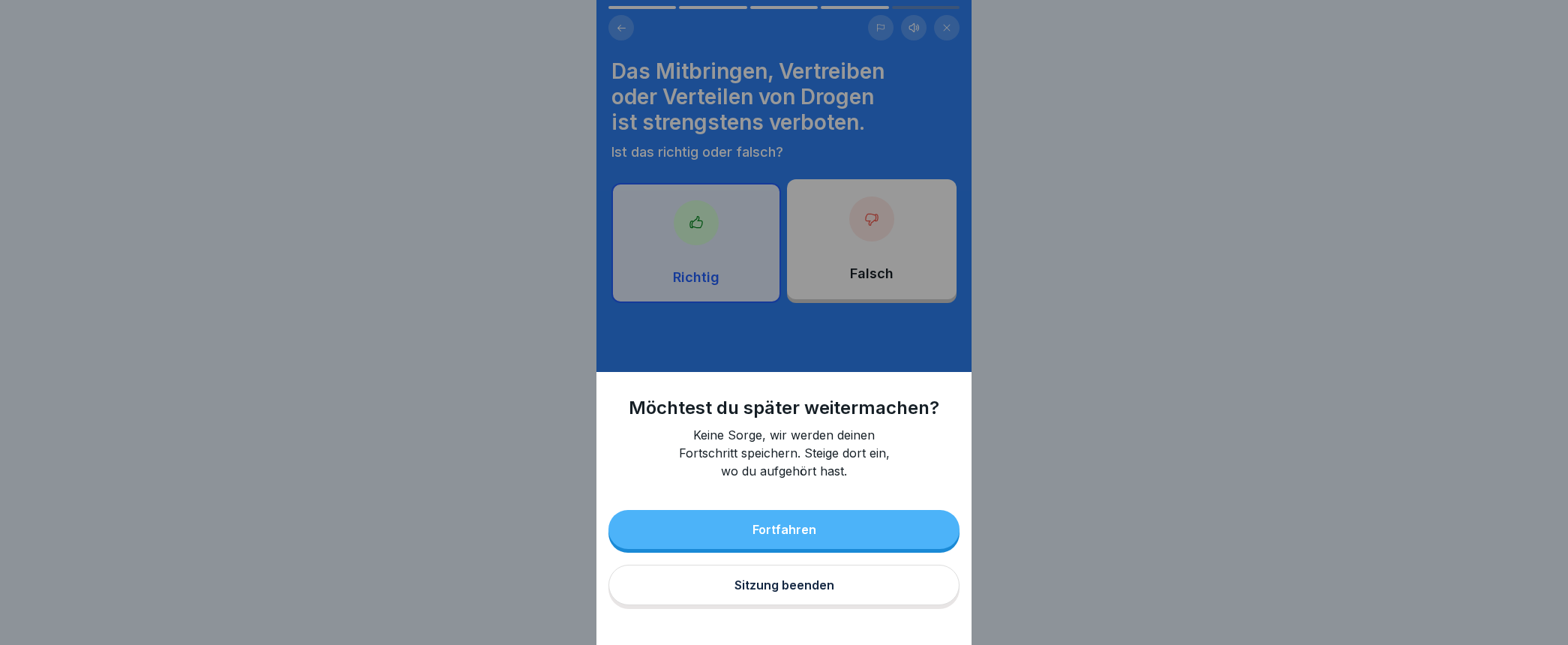
click at [785, 591] on div "Sitzung beenden" at bounding box center [784, 584] width 99 height 13
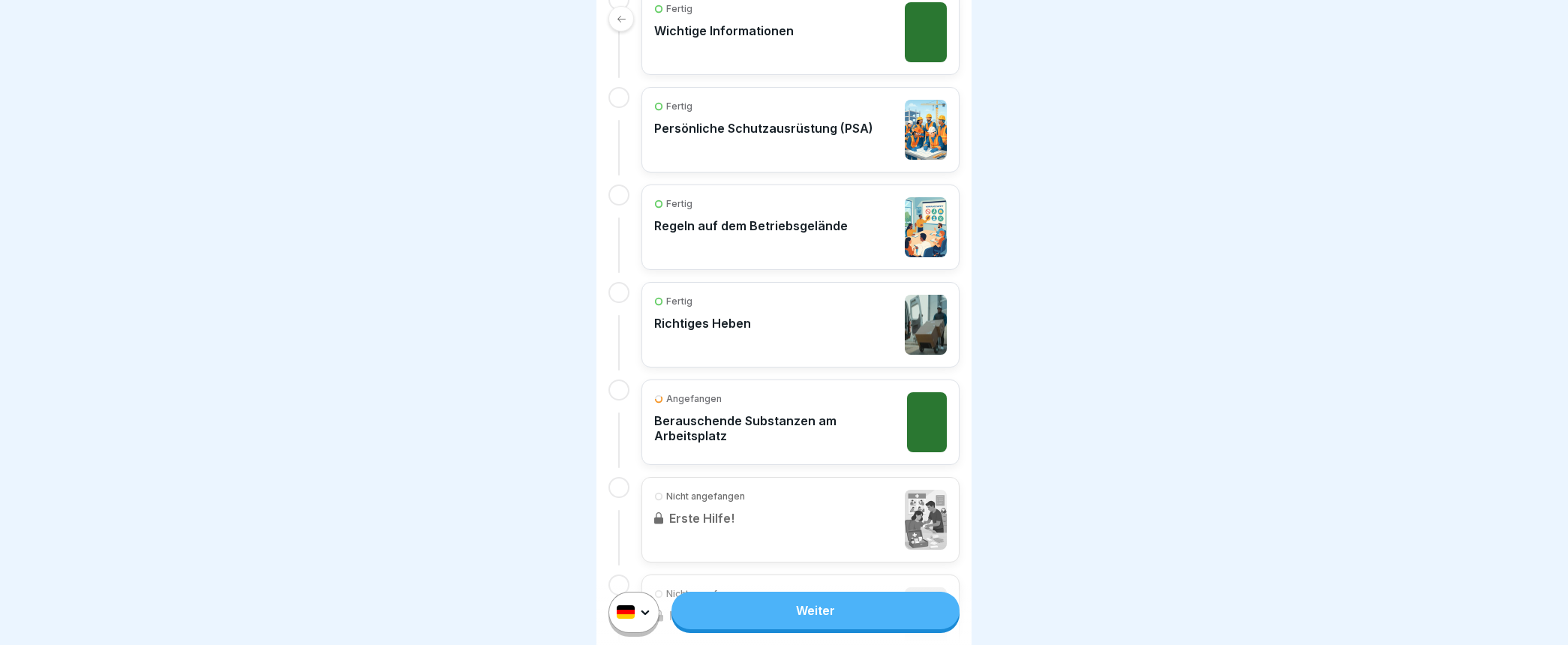
scroll to position [416, 0]
click at [767, 421] on p "Berauschende Substanzen am Arbeitsplatz" at bounding box center [776, 427] width 245 height 30
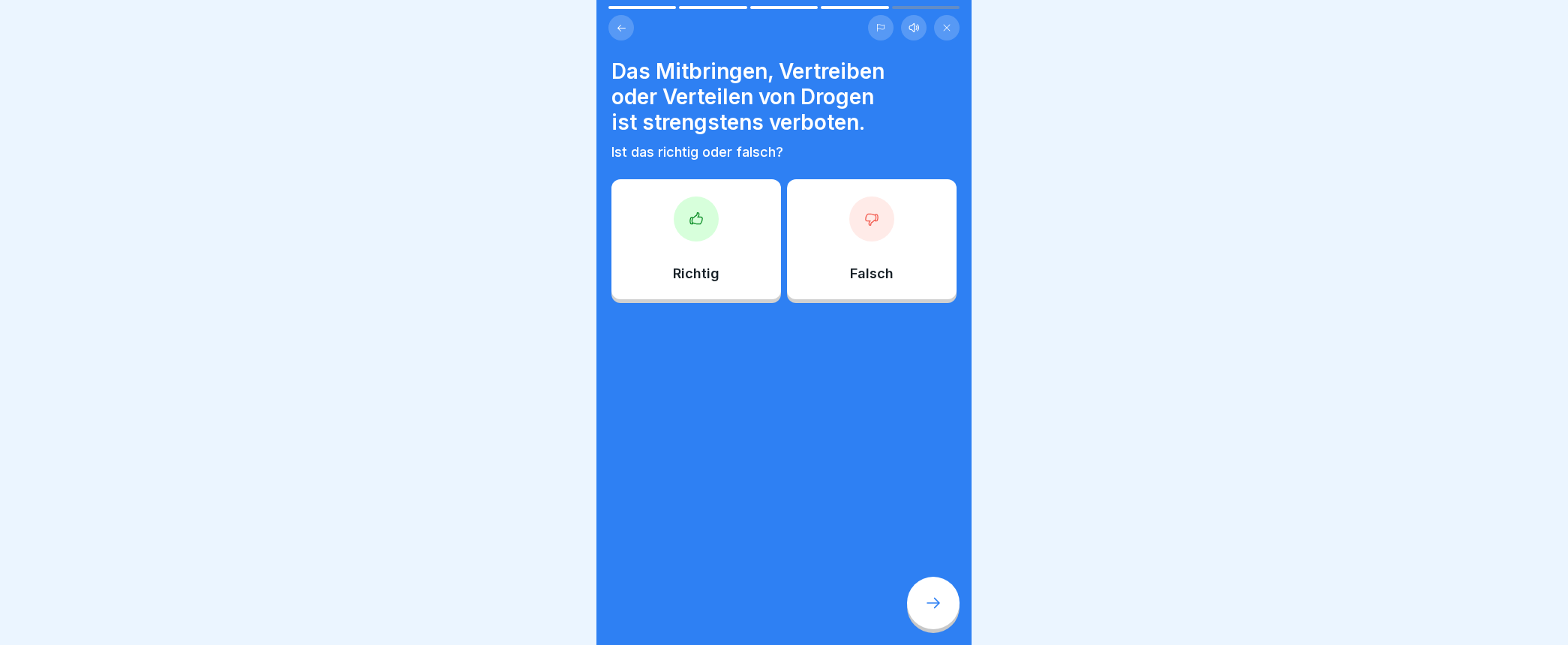
click at [699, 233] on div at bounding box center [696, 219] width 45 height 45
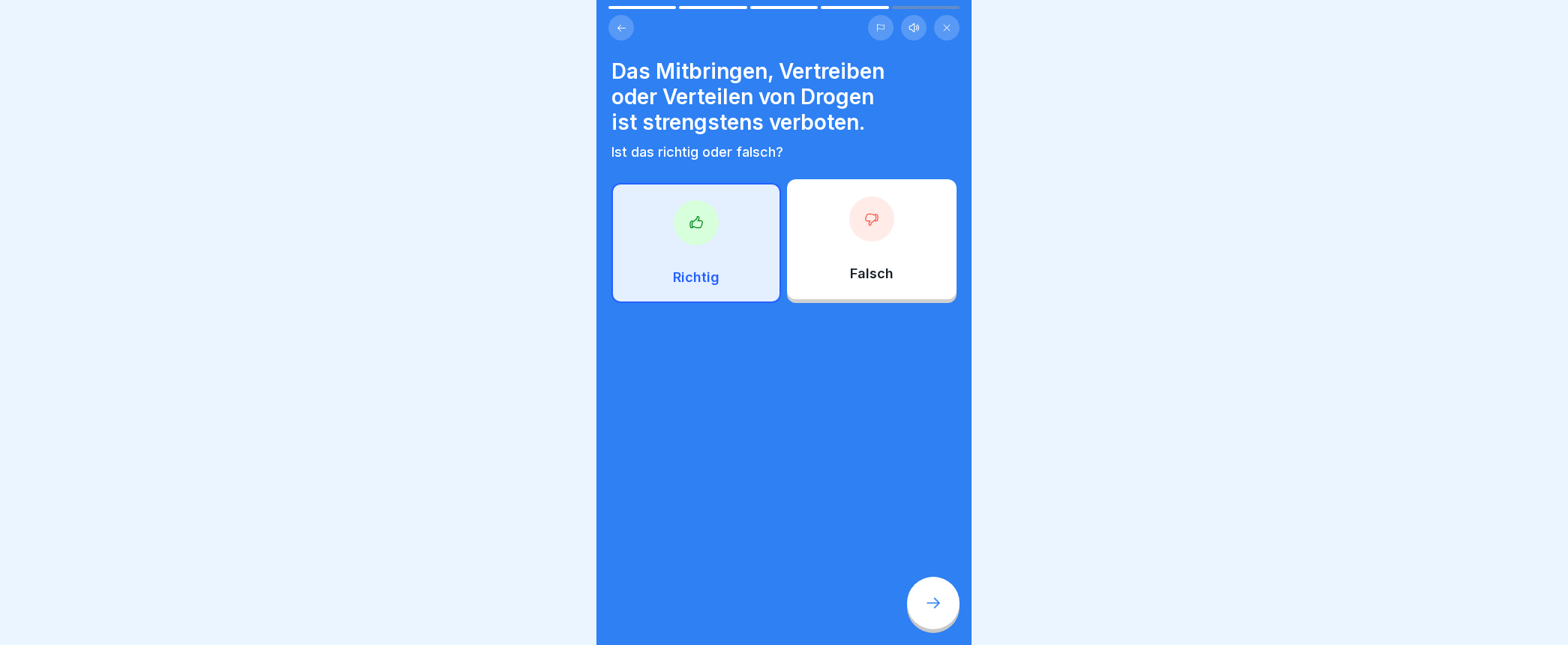
click at [690, 221] on icon at bounding box center [696, 221] width 12 height 11
click at [947, 25] on icon at bounding box center [946, 27] width 7 height 7
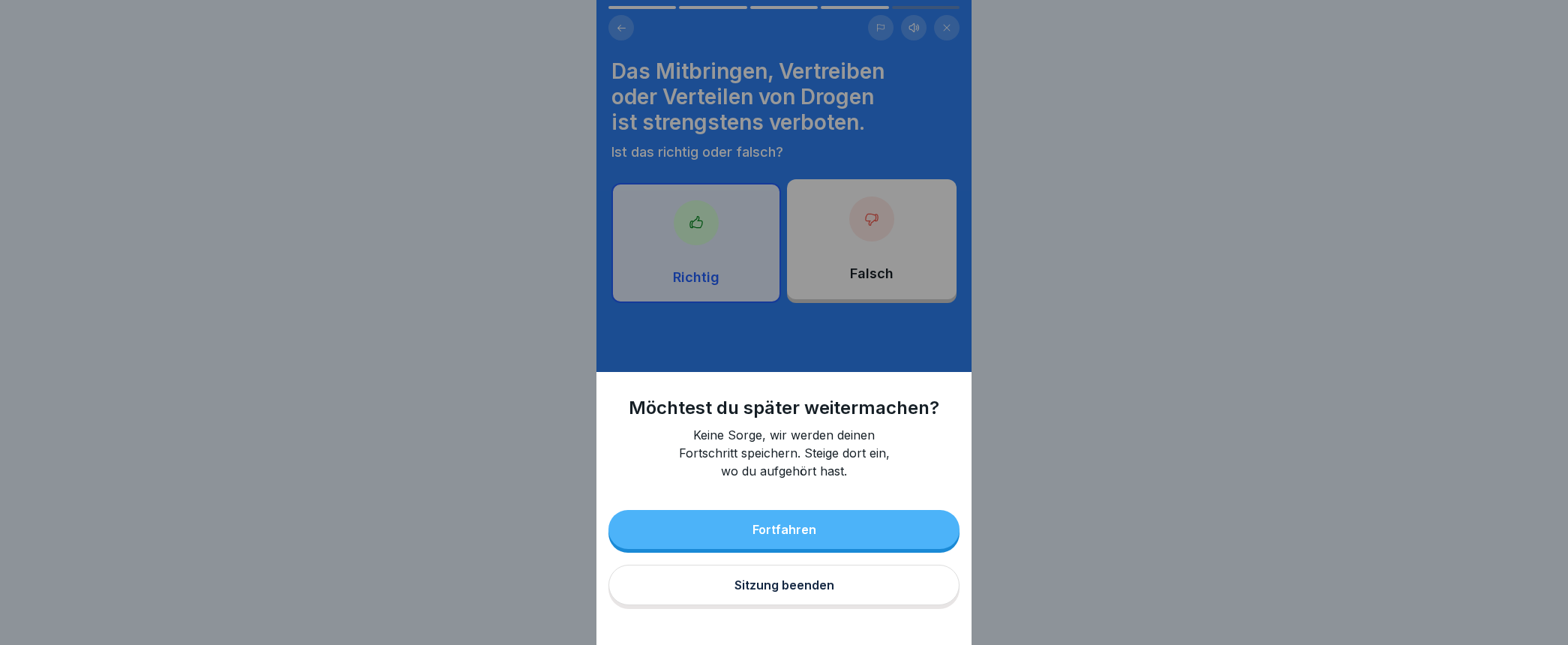
click at [781, 591] on div "Sitzung beenden" at bounding box center [784, 584] width 99 height 13
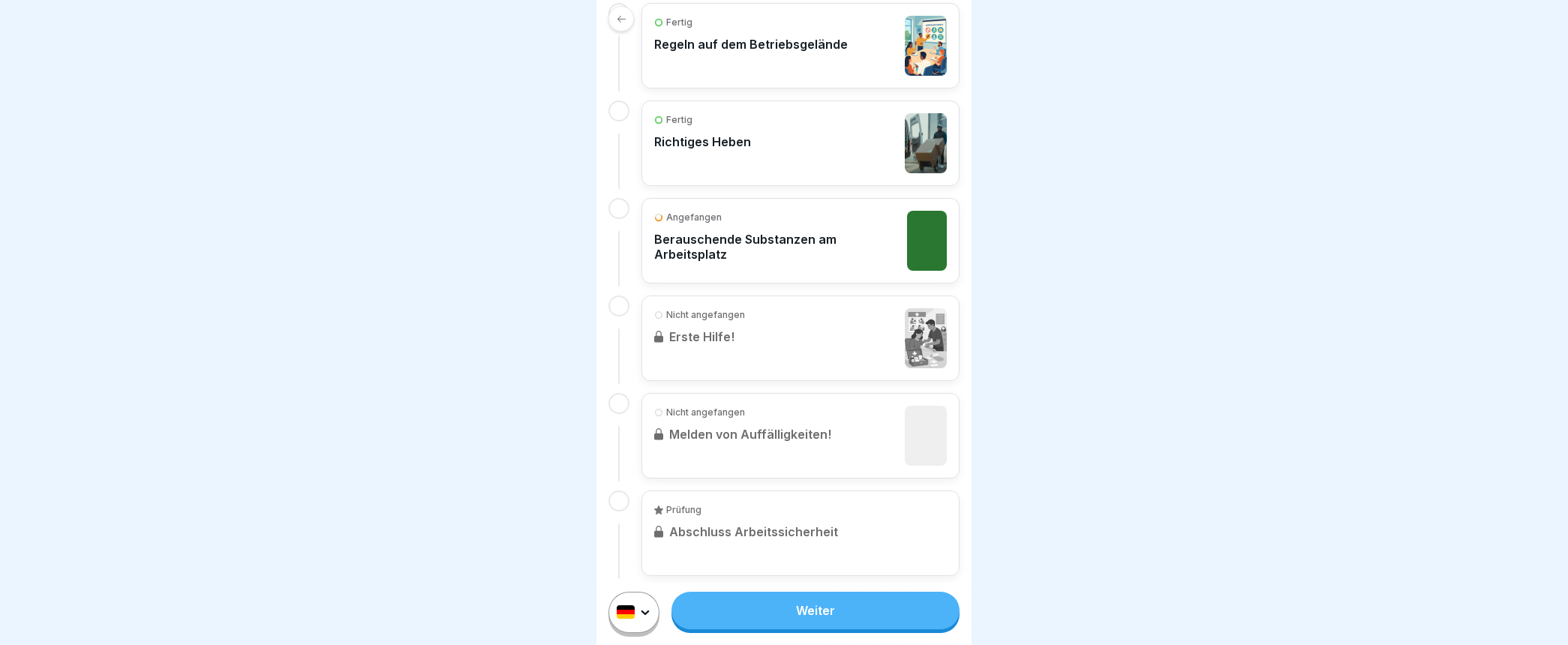
scroll to position [605, 0]
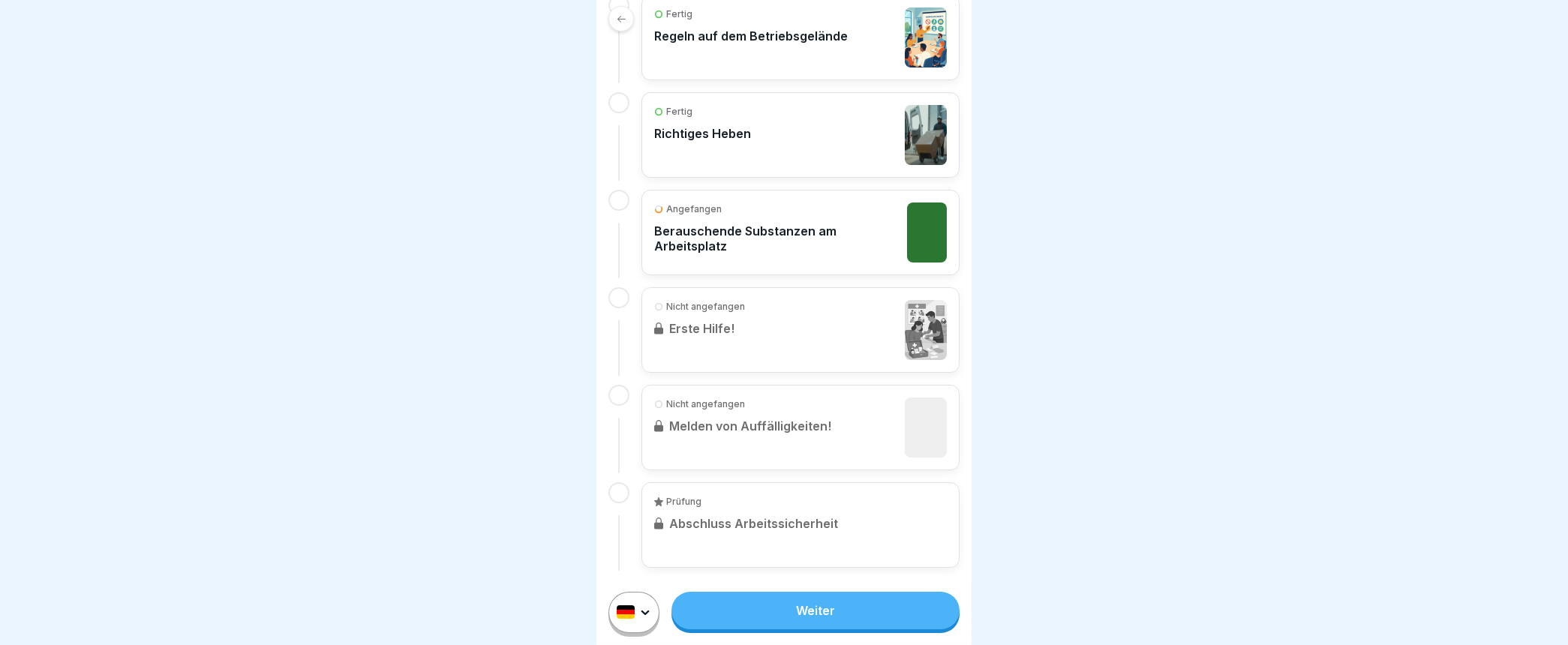
click at [726, 230] on p "Berauschende Substanzen am Arbeitsplatz" at bounding box center [776, 238] width 245 height 30
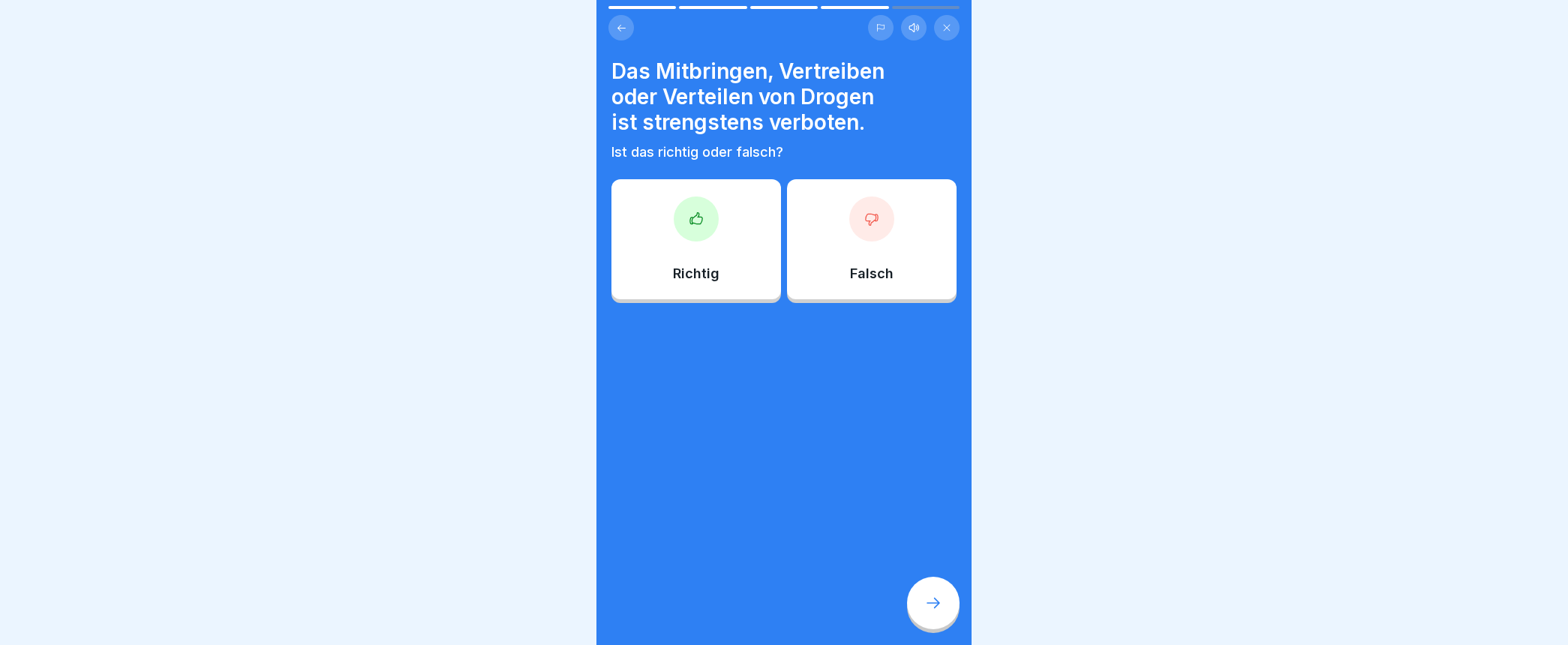
click at [698, 223] on icon at bounding box center [696, 219] width 15 height 15
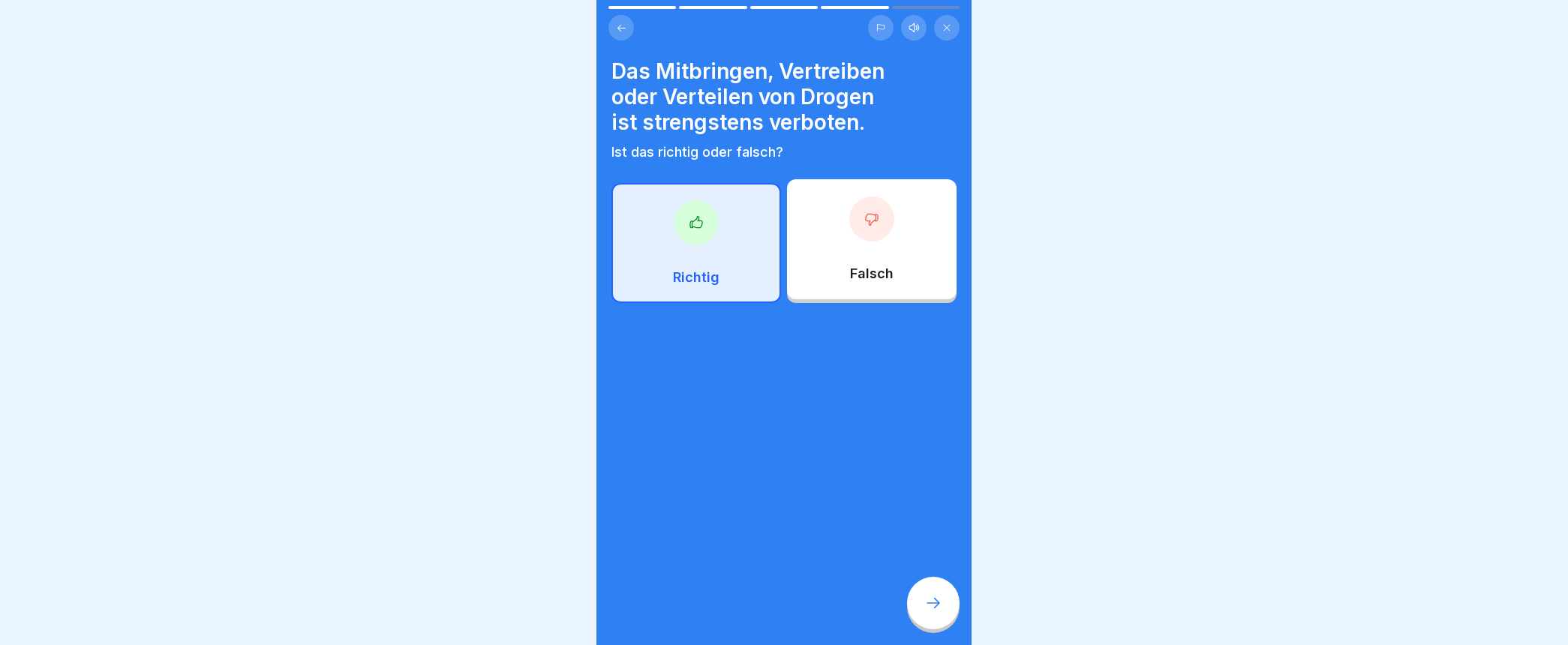
click at [947, 24] on icon at bounding box center [947, 28] width 9 height 9
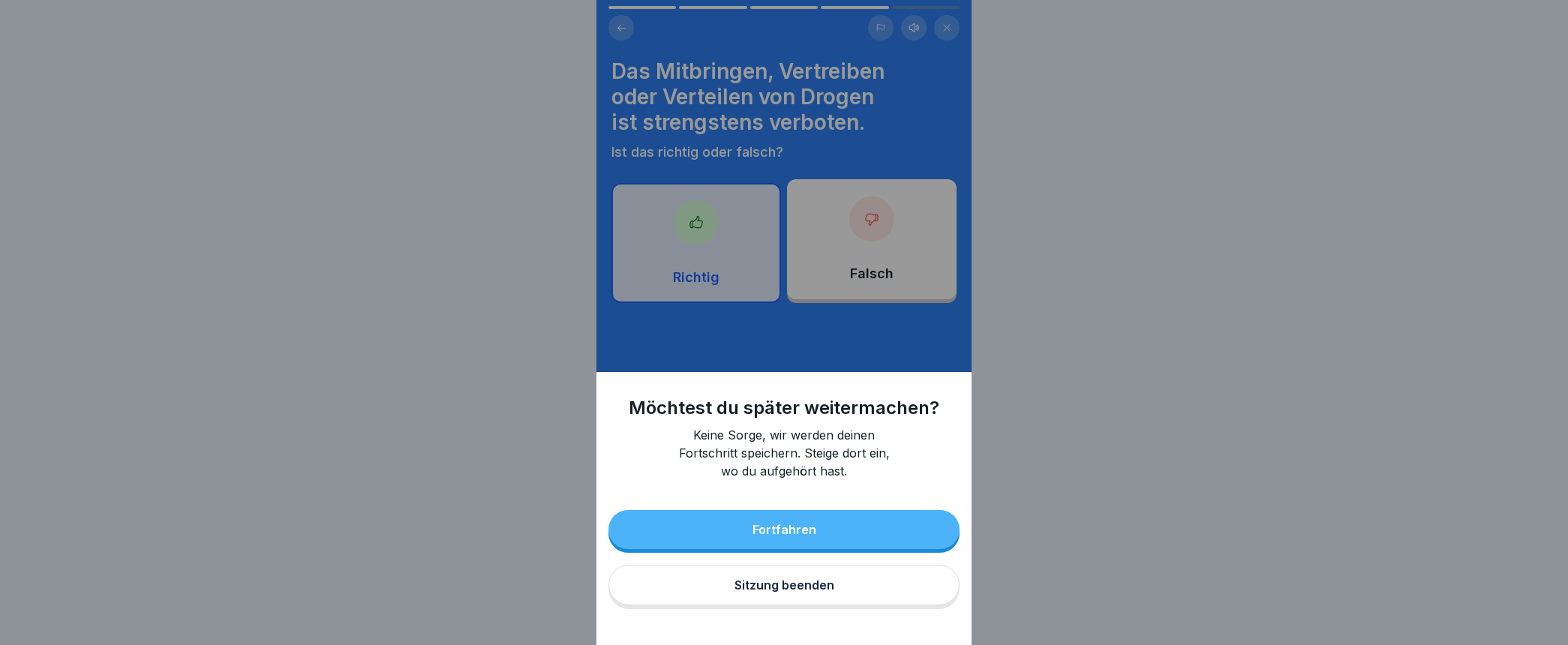
click at [799, 591] on div "Sitzung beenden" at bounding box center [784, 584] width 99 height 13
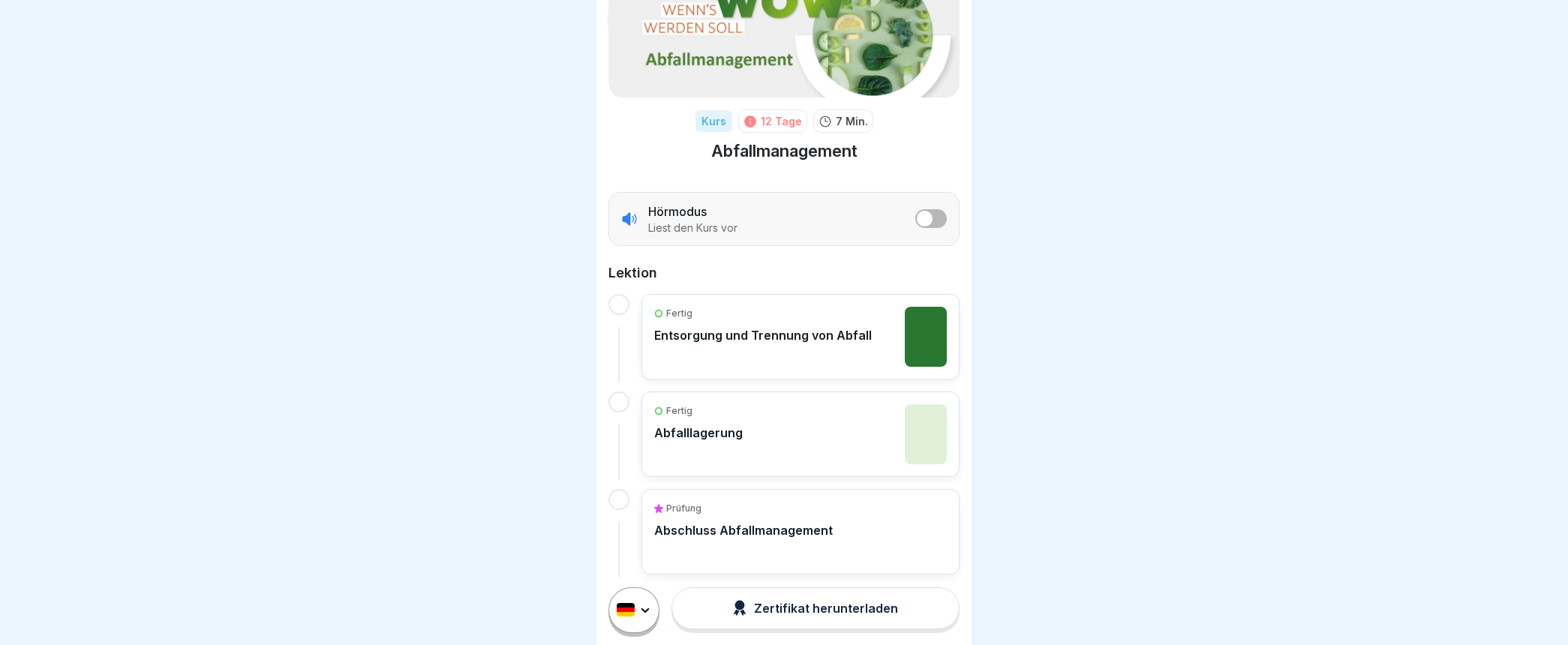
scroll to position [122, 0]
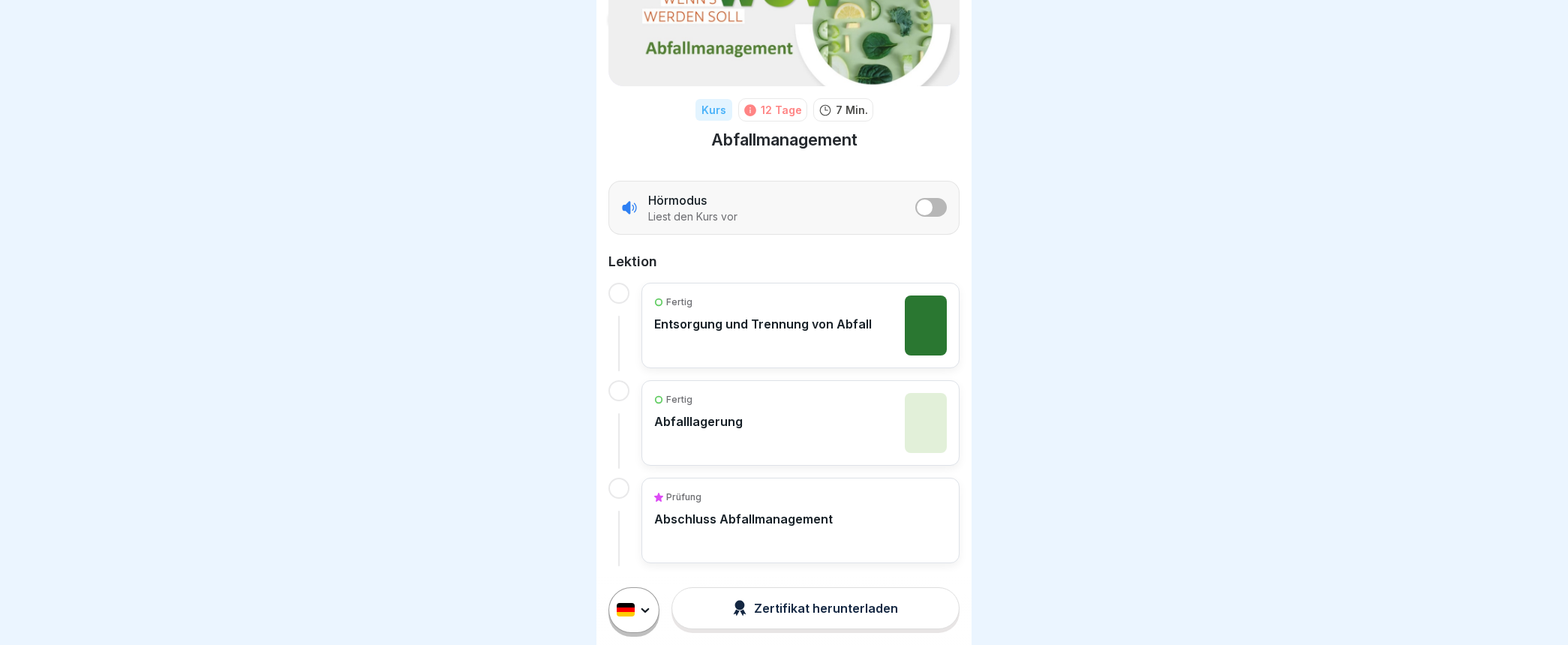
click at [766, 515] on p "Abschluss Abfallmanagement" at bounding box center [743, 519] width 179 height 15
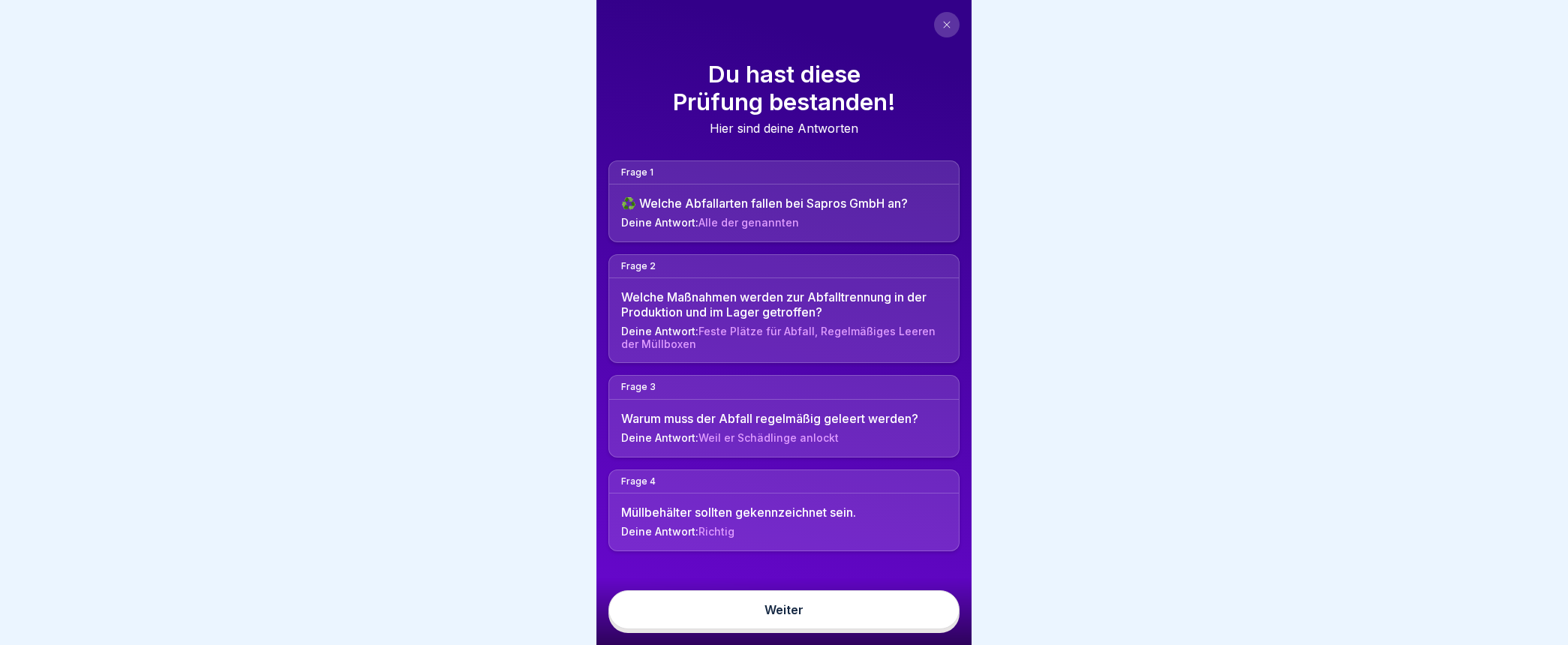
click at [801, 613] on link "Weiter" at bounding box center [784, 609] width 351 height 39
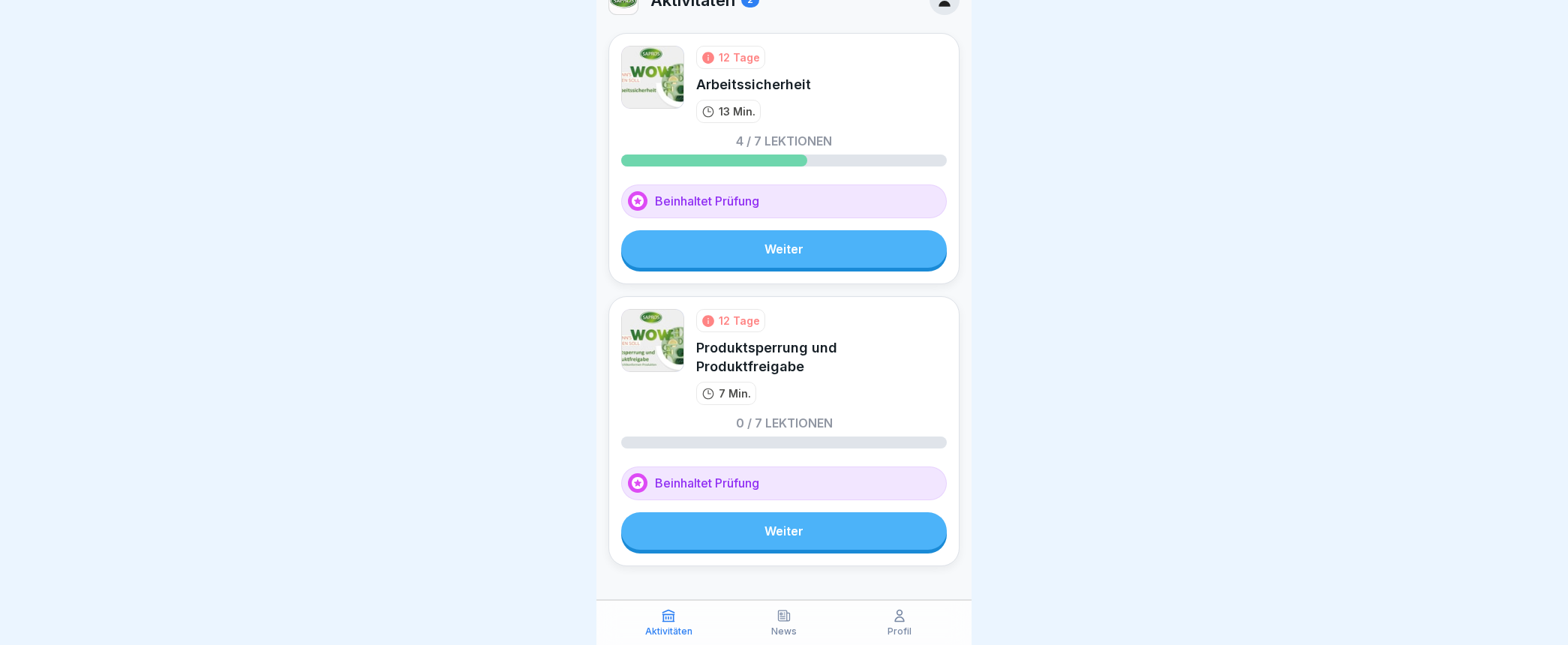
scroll to position [39, 0]
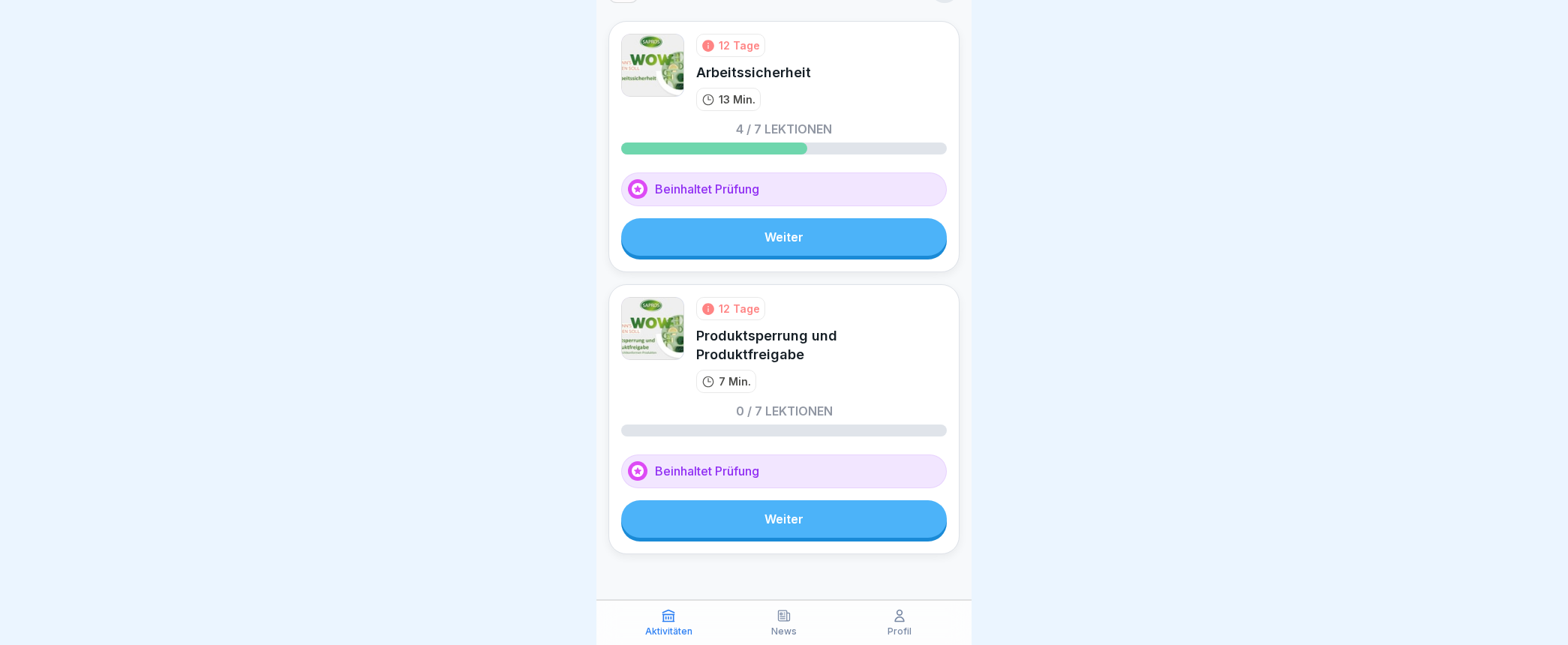
click at [781, 236] on link "Weiter" at bounding box center [784, 237] width 326 height 38
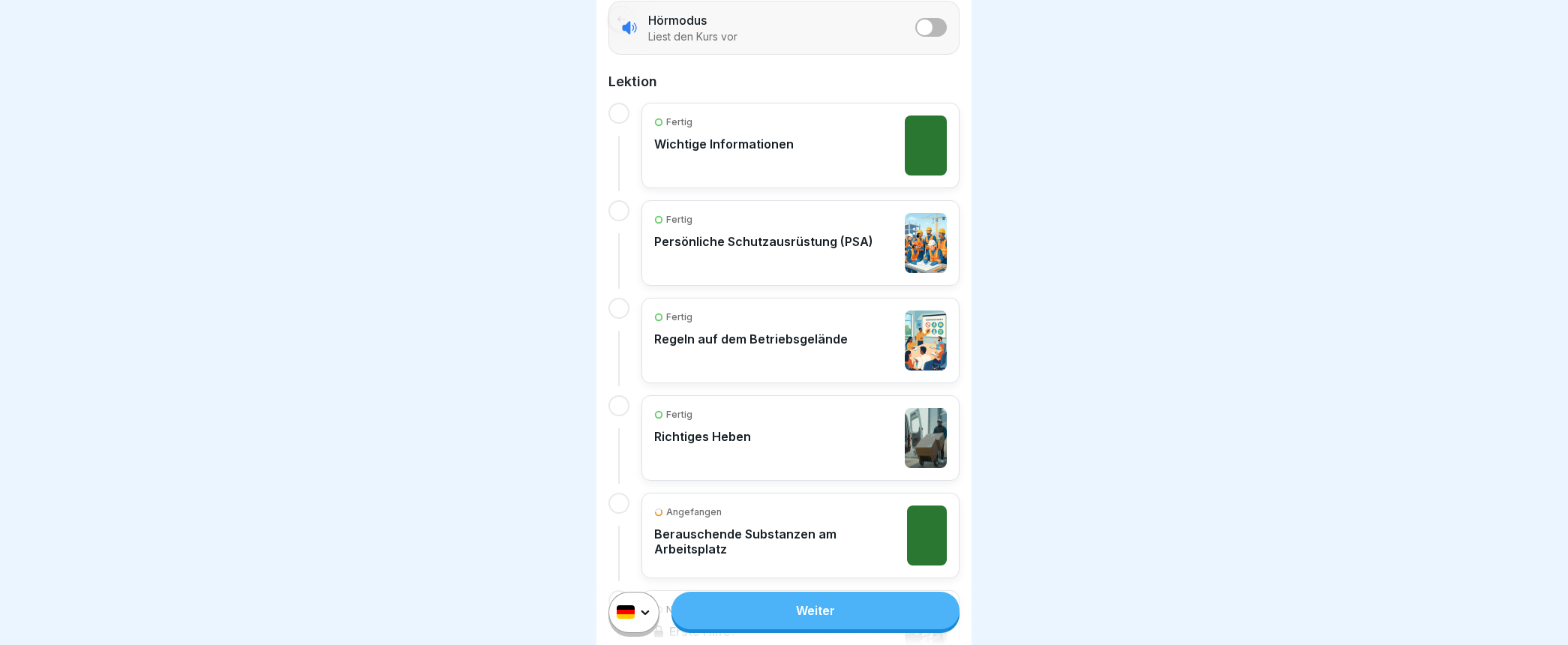
scroll to position [416, 0]
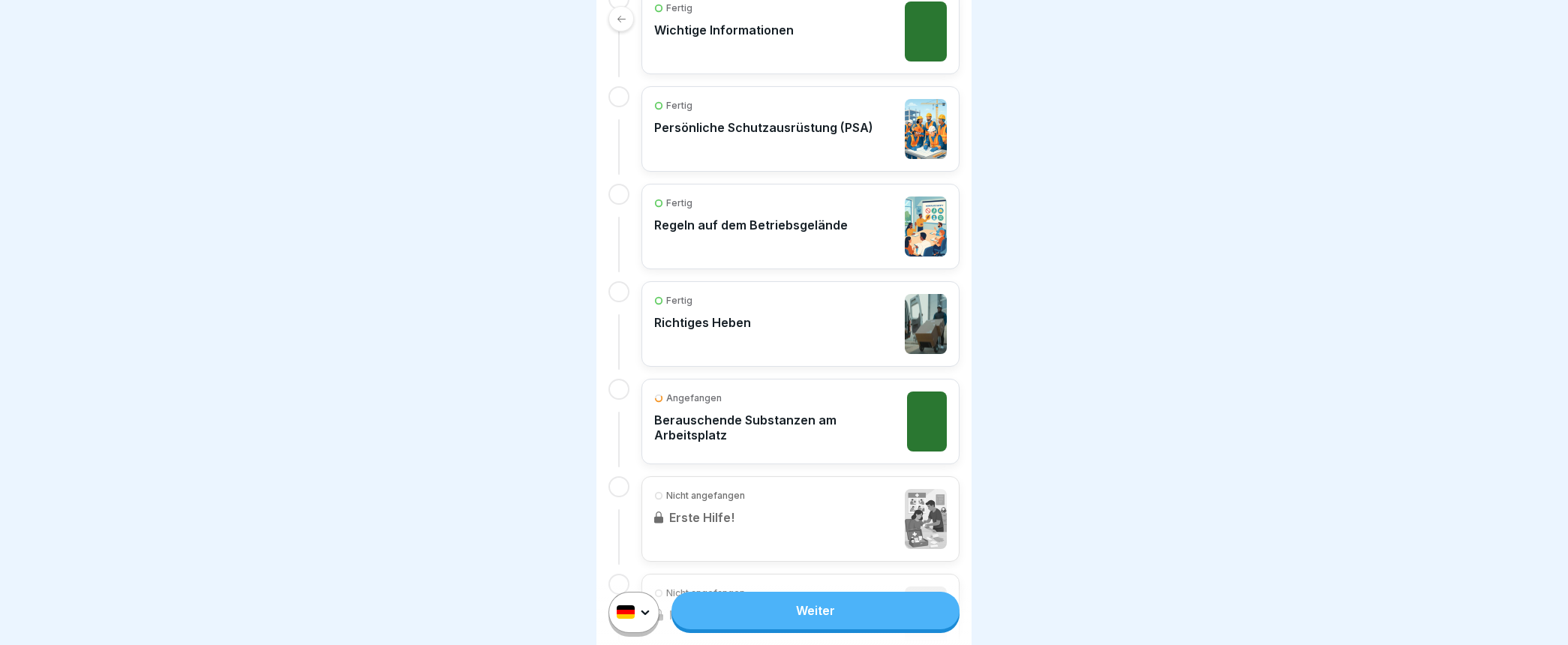
click at [736, 418] on p "Berauschende Substanzen am Arbeitsplatz" at bounding box center [776, 427] width 245 height 30
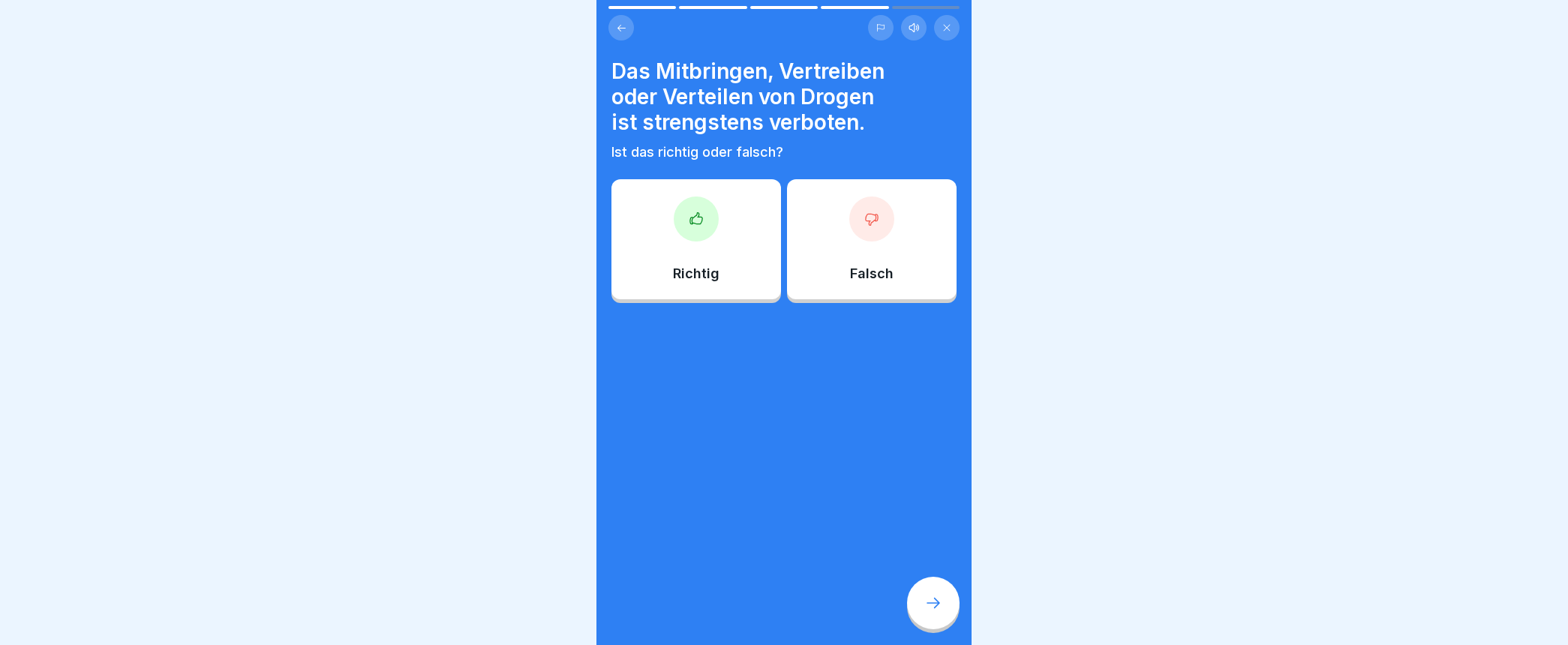
click at [696, 220] on icon at bounding box center [696, 219] width 15 height 15
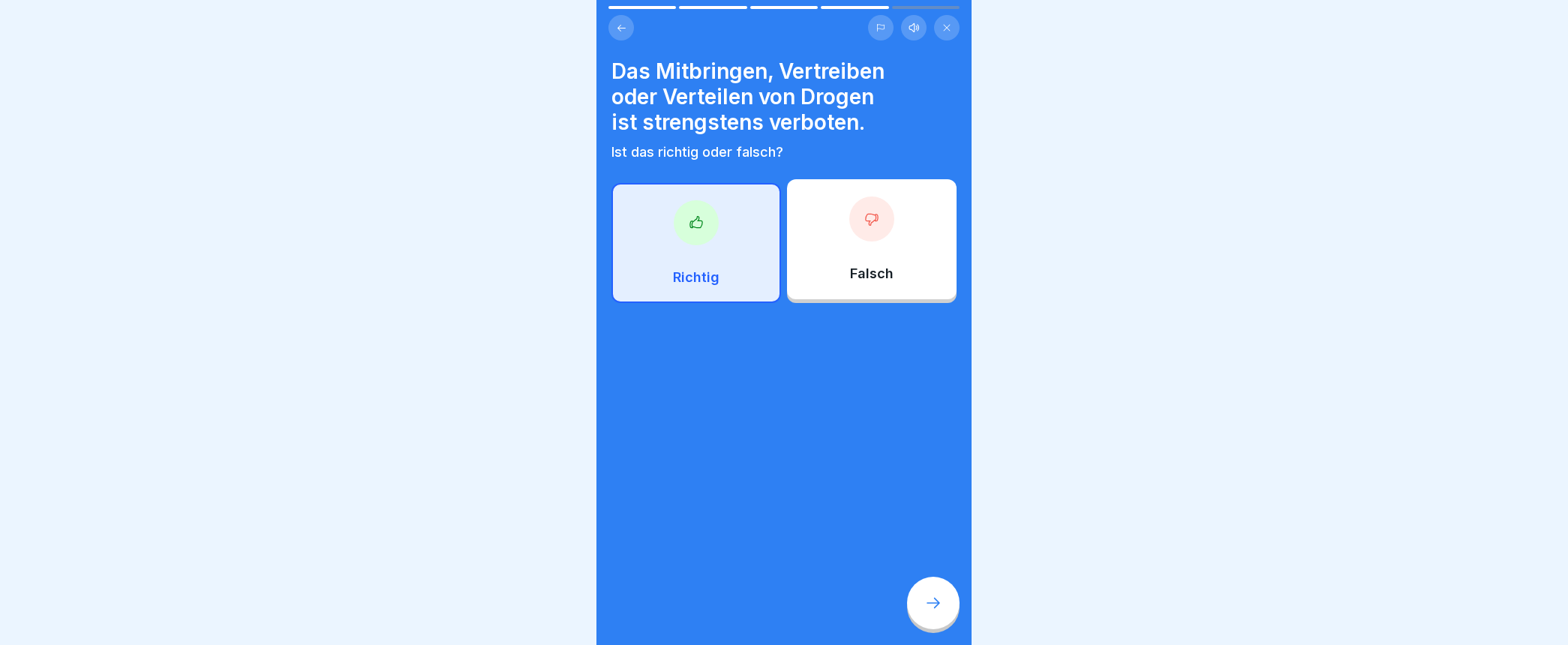
click at [696, 220] on icon at bounding box center [696, 221] width 12 height 11
click at [933, 612] on icon at bounding box center [933, 602] width 18 height 18
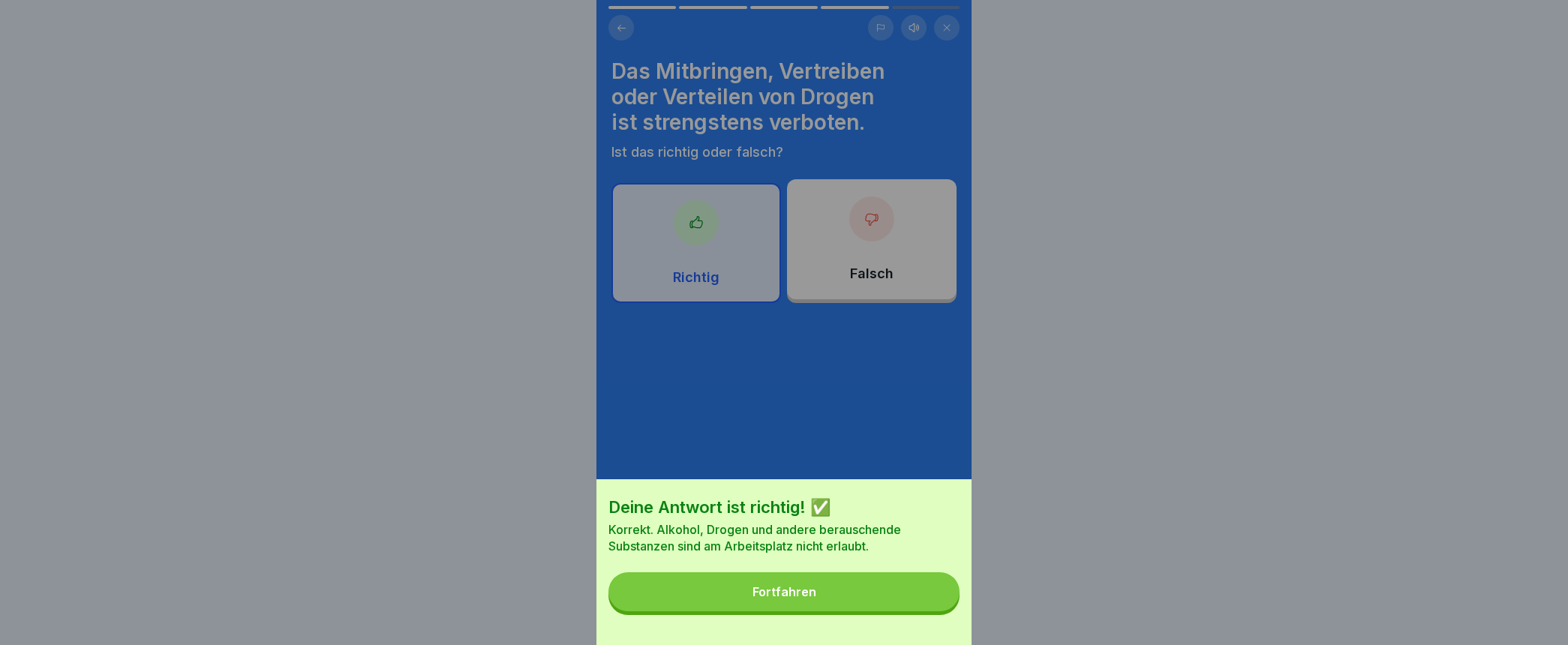
click at [755, 609] on button "Fortfahren" at bounding box center [784, 591] width 351 height 39
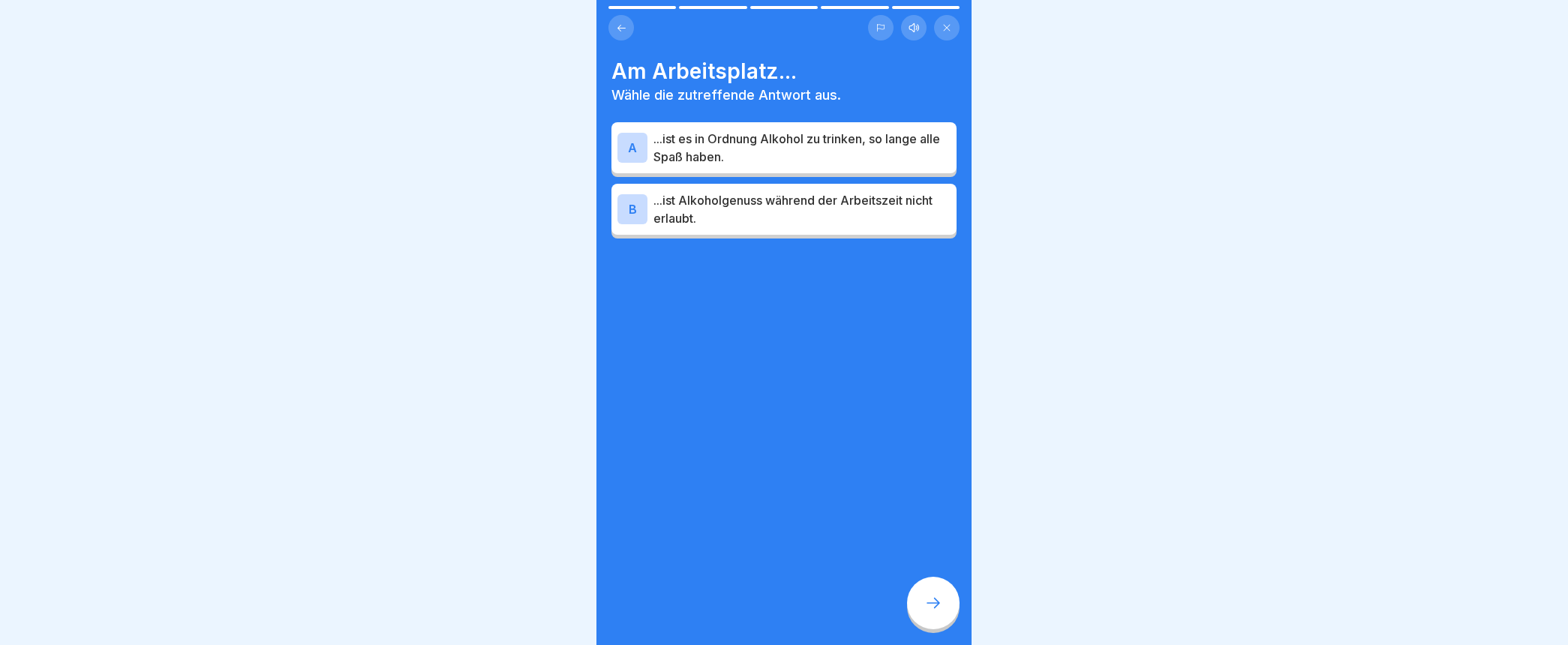
click at [631, 205] on div "B" at bounding box center [632, 209] width 30 height 30
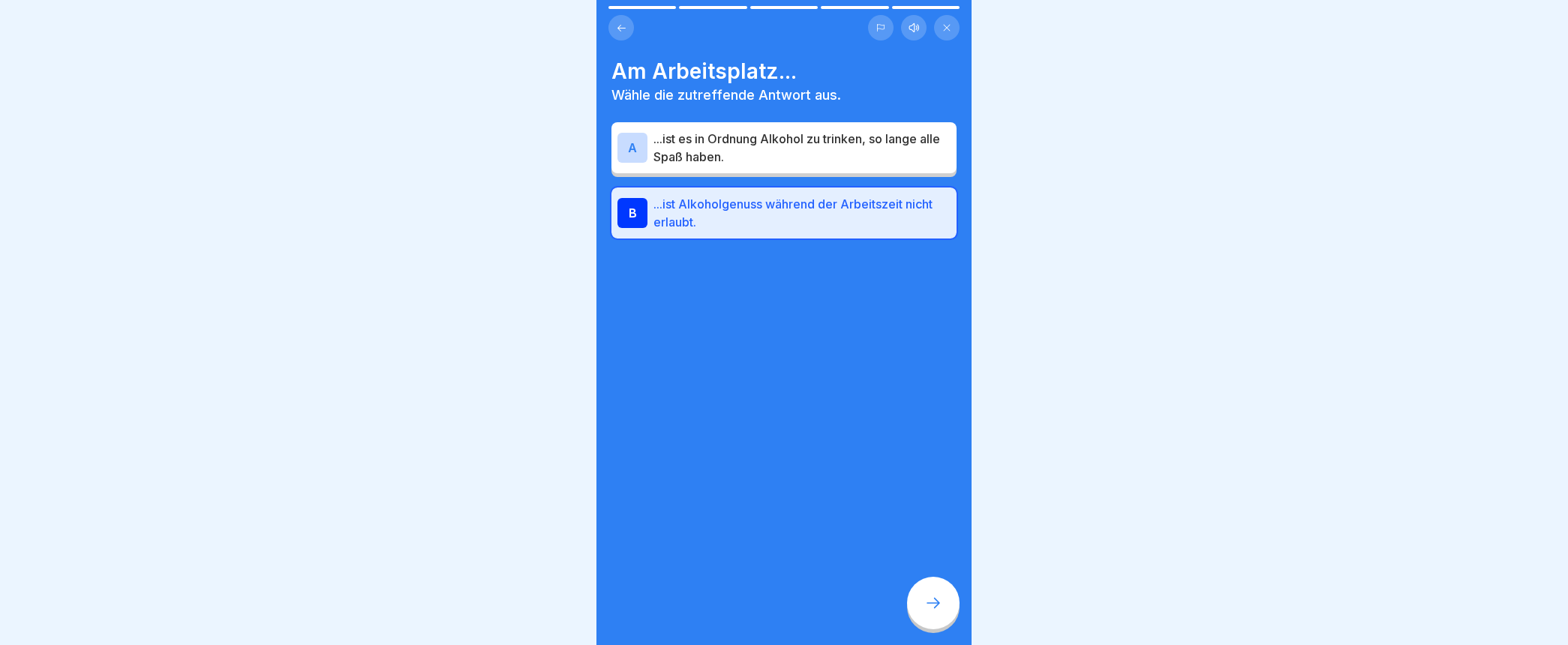
click at [928, 612] on icon at bounding box center [933, 602] width 18 height 18
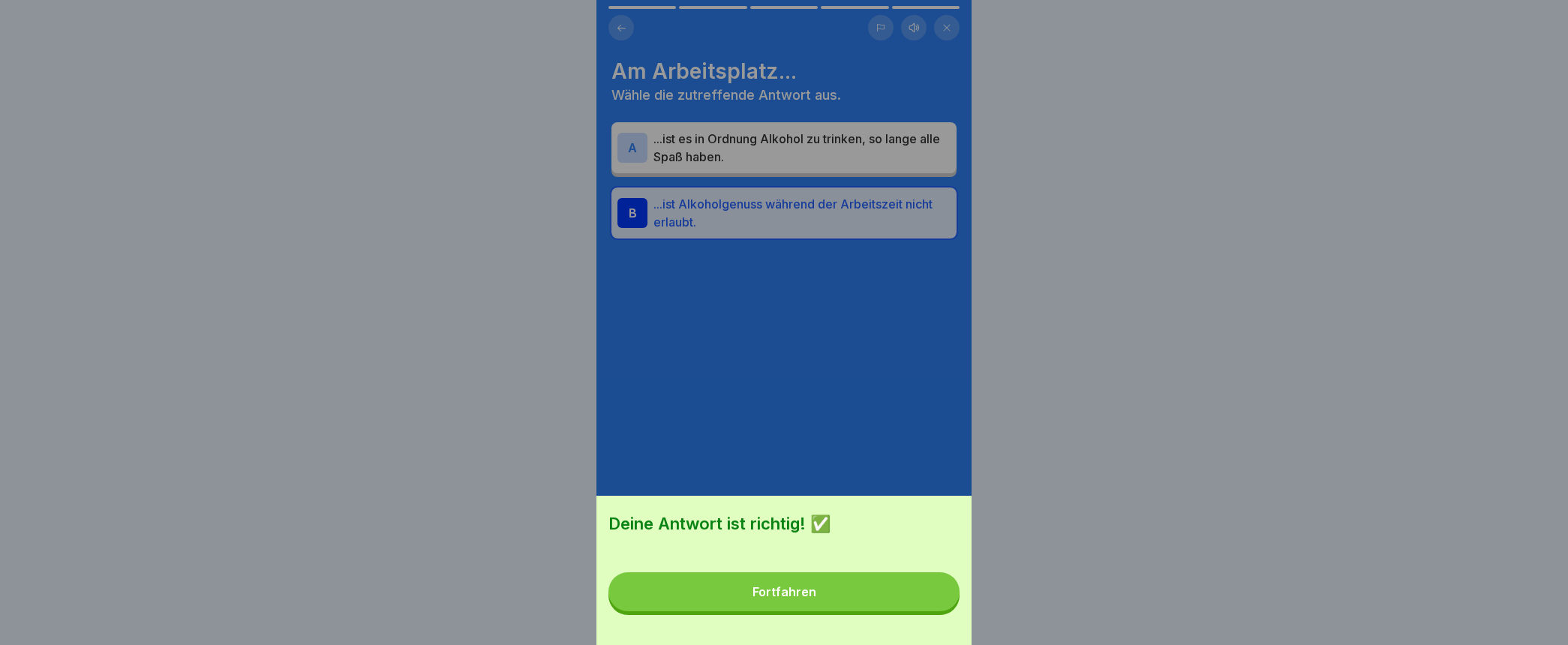
click at [773, 599] on div "Fortfahren" at bounding box center [784, 591] width 63 height 13
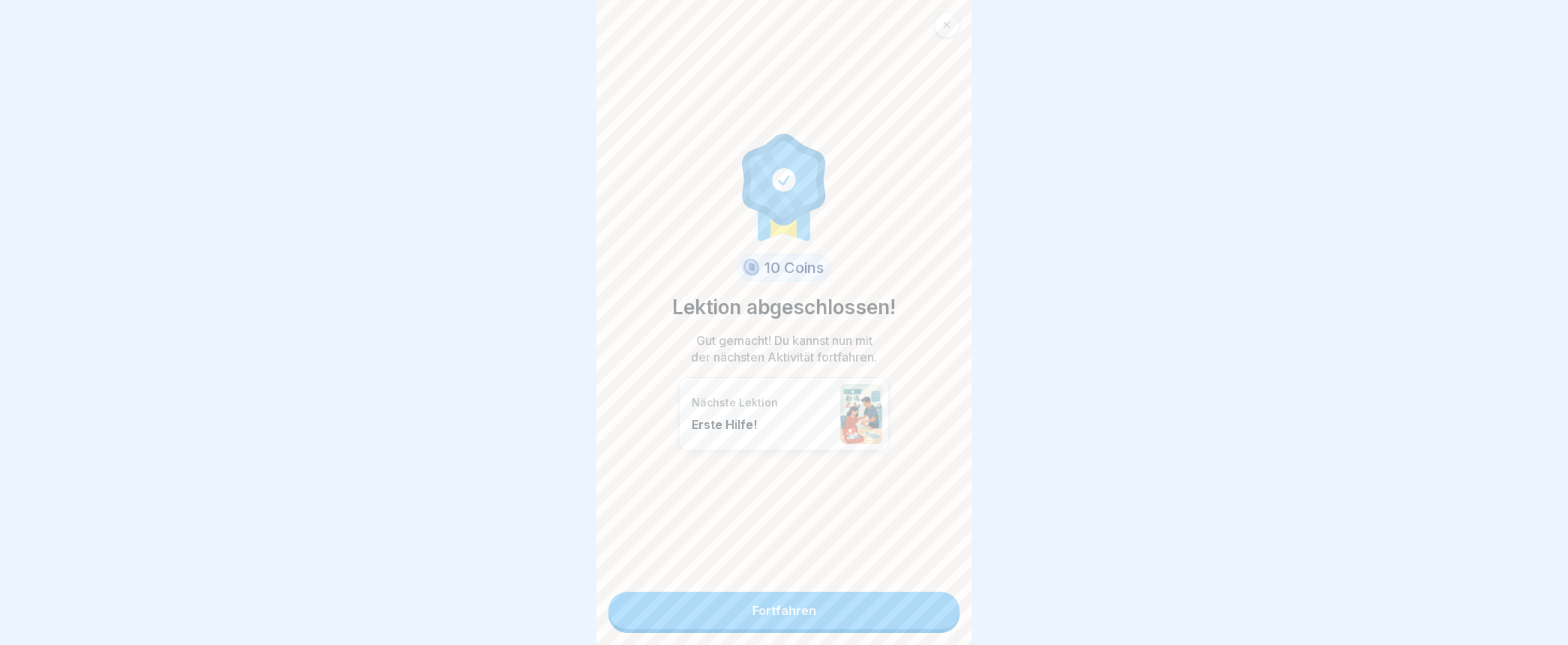
click at [762, 610] on link "Fortfahren" at bounding box center [784, 610] width 351 height 38
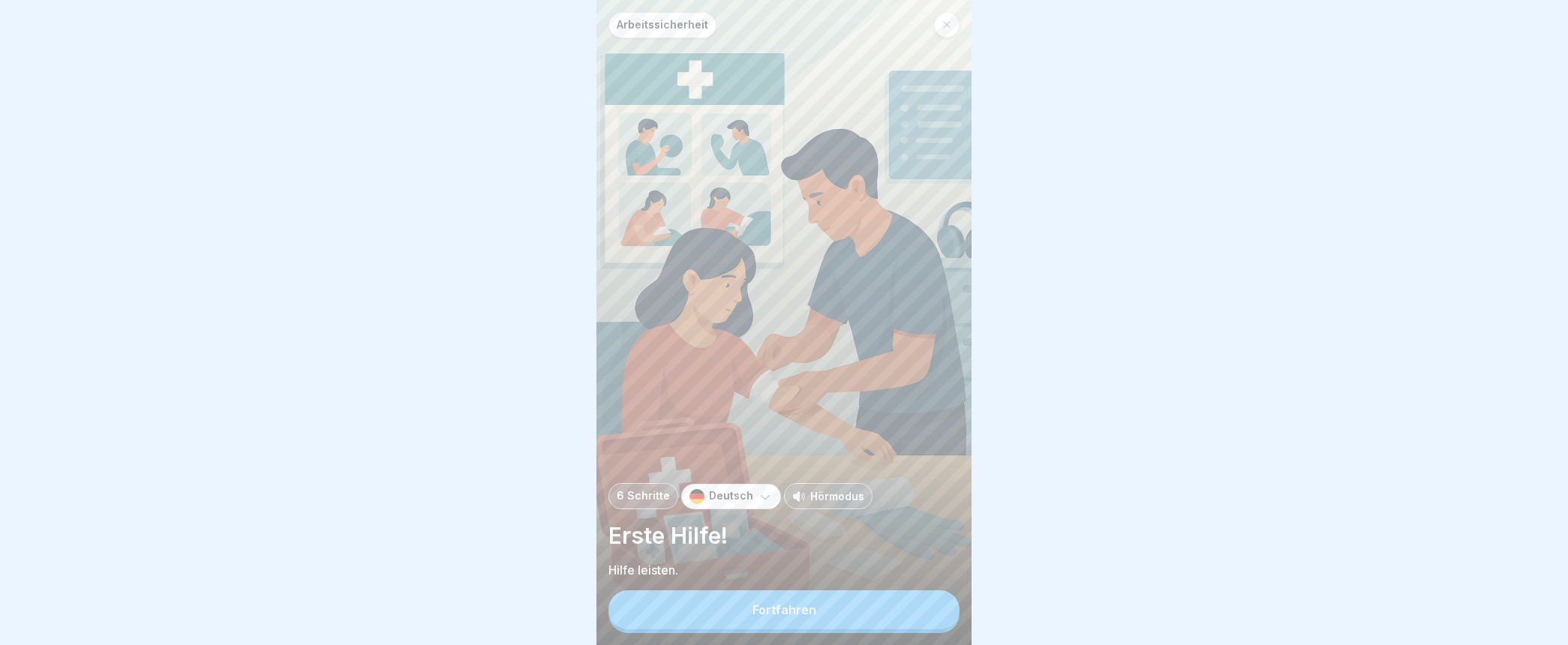
click at [787, 613] on button "Fortfahren" at bounding box center [784, 609] width 351 height 39
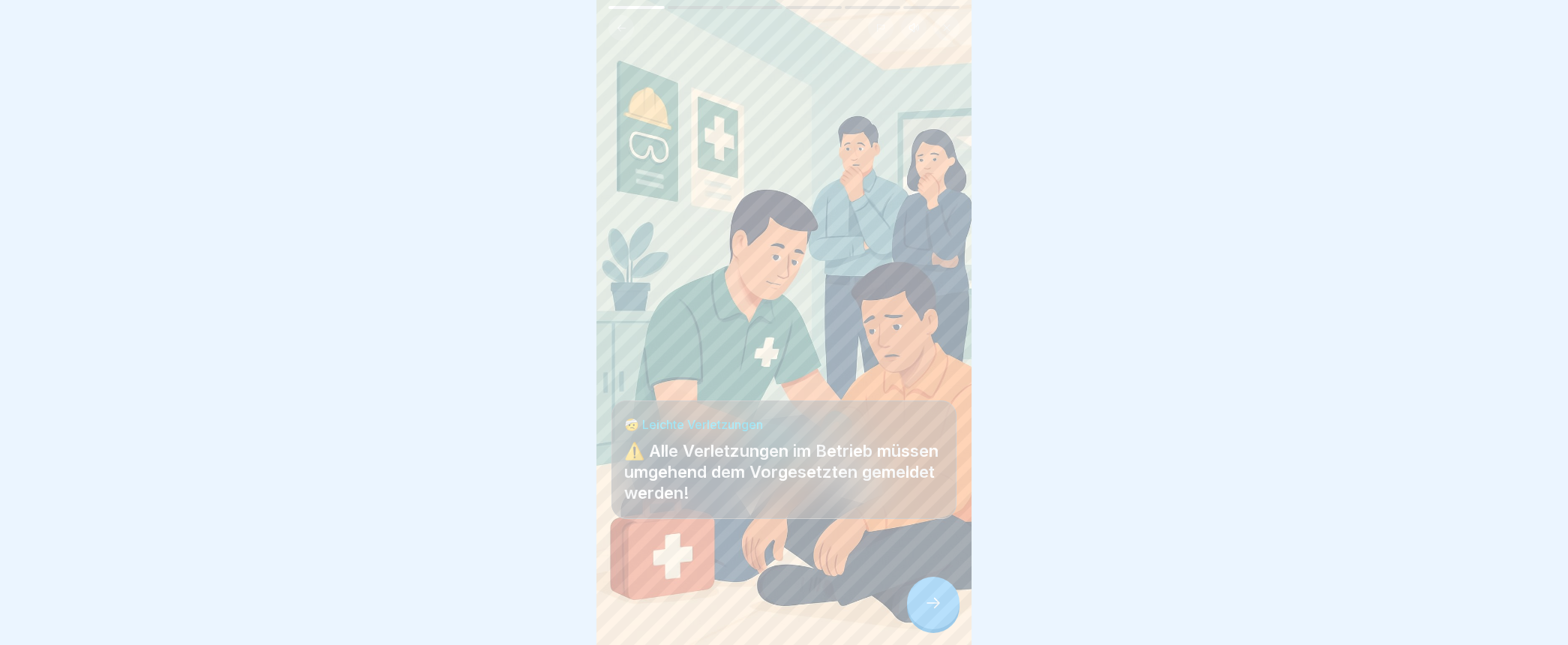
click at [933, 612] on icon at bounding box center [933, 602] width 18 height 18
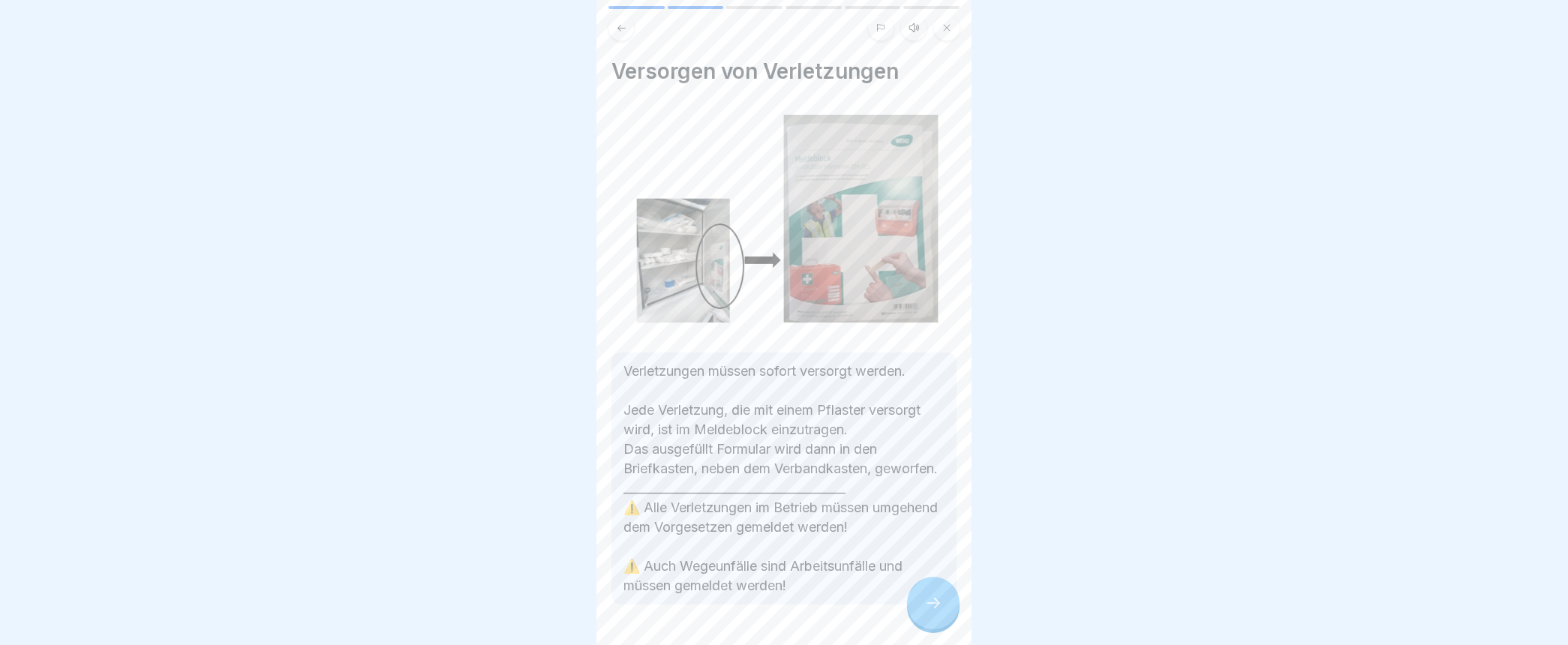
click at [921, 617] on div at bounding box center [932, 602] width 52 height 52
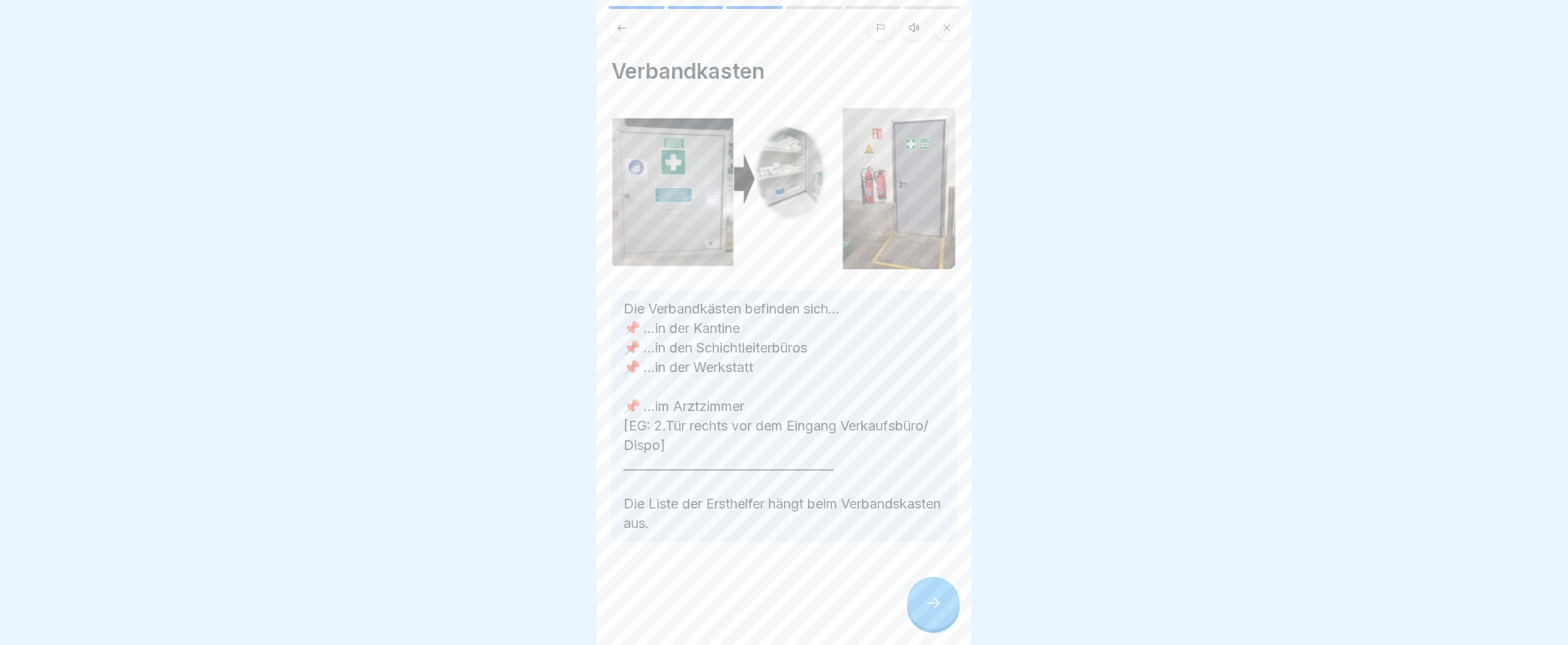
click at [932, 612] on icon at bounding box center [933, 602] width 18 height 18
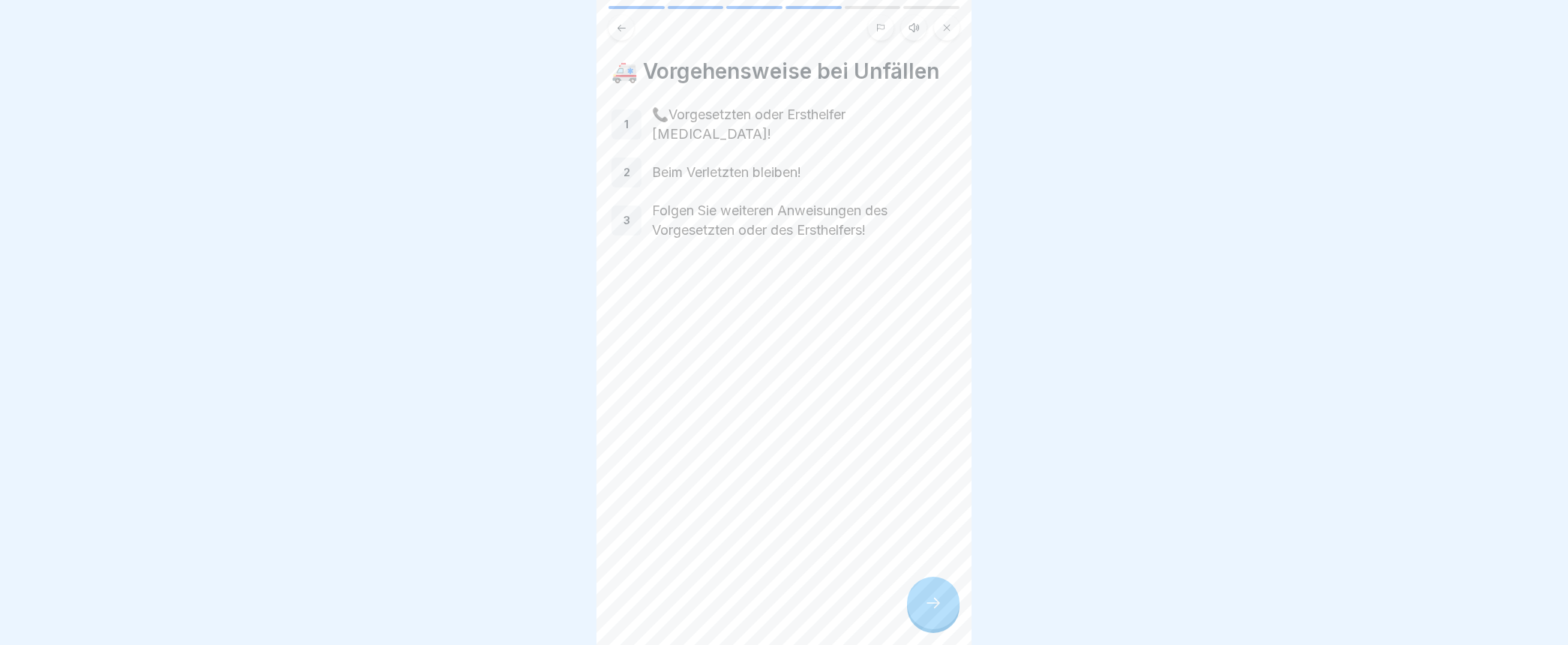
click at [928, 612] on icon at bounding box center [933, 602] width 18 height 18
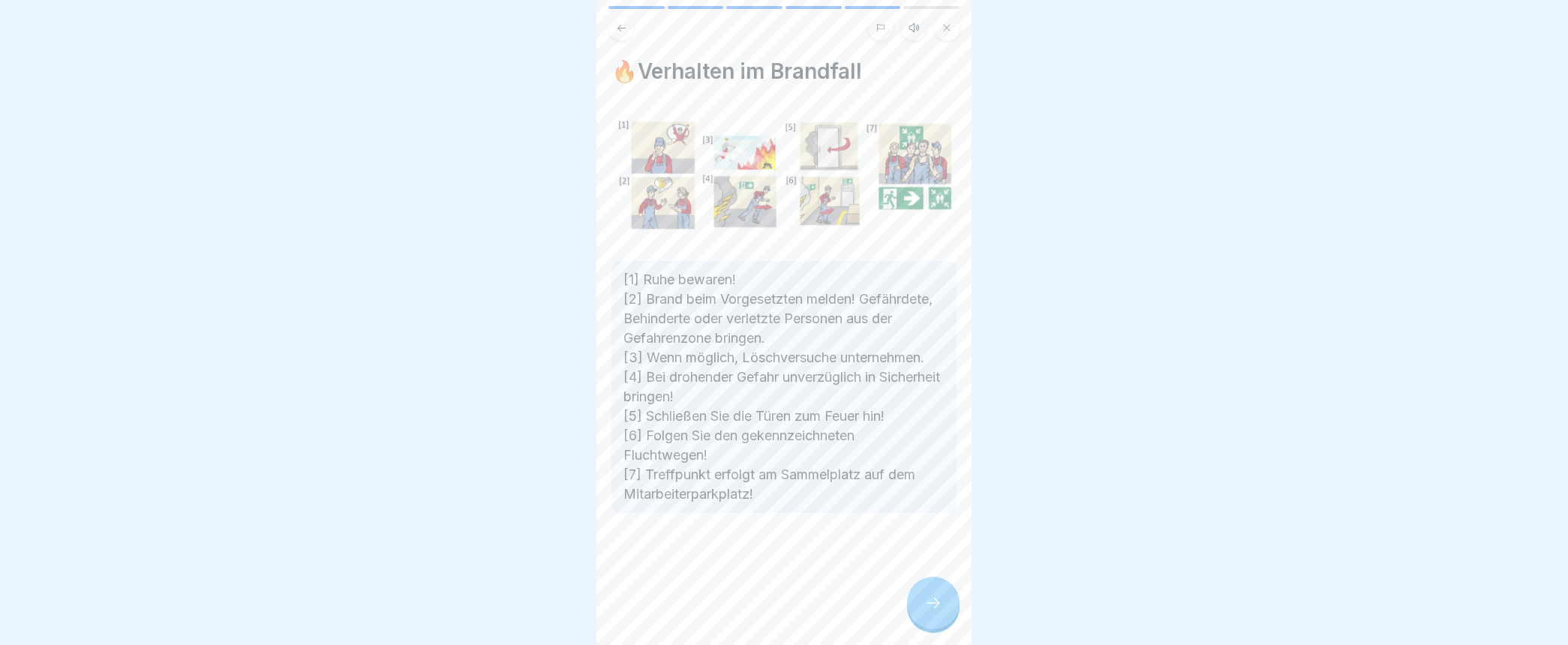
click at [928, 612] on icon at bounding box center [933, 602] width 18 height 18
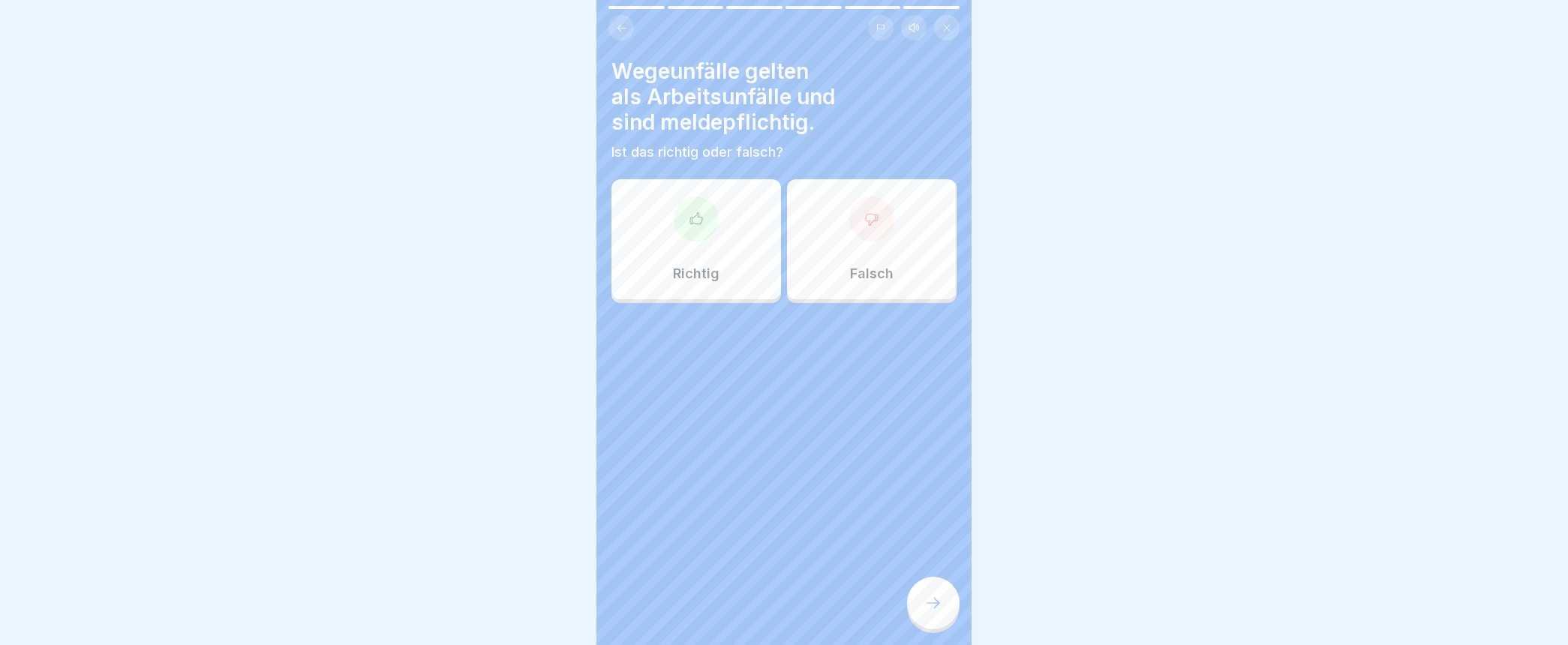
click at [692, 222] on icon at bounding box center [696, 218] width 12 height 11
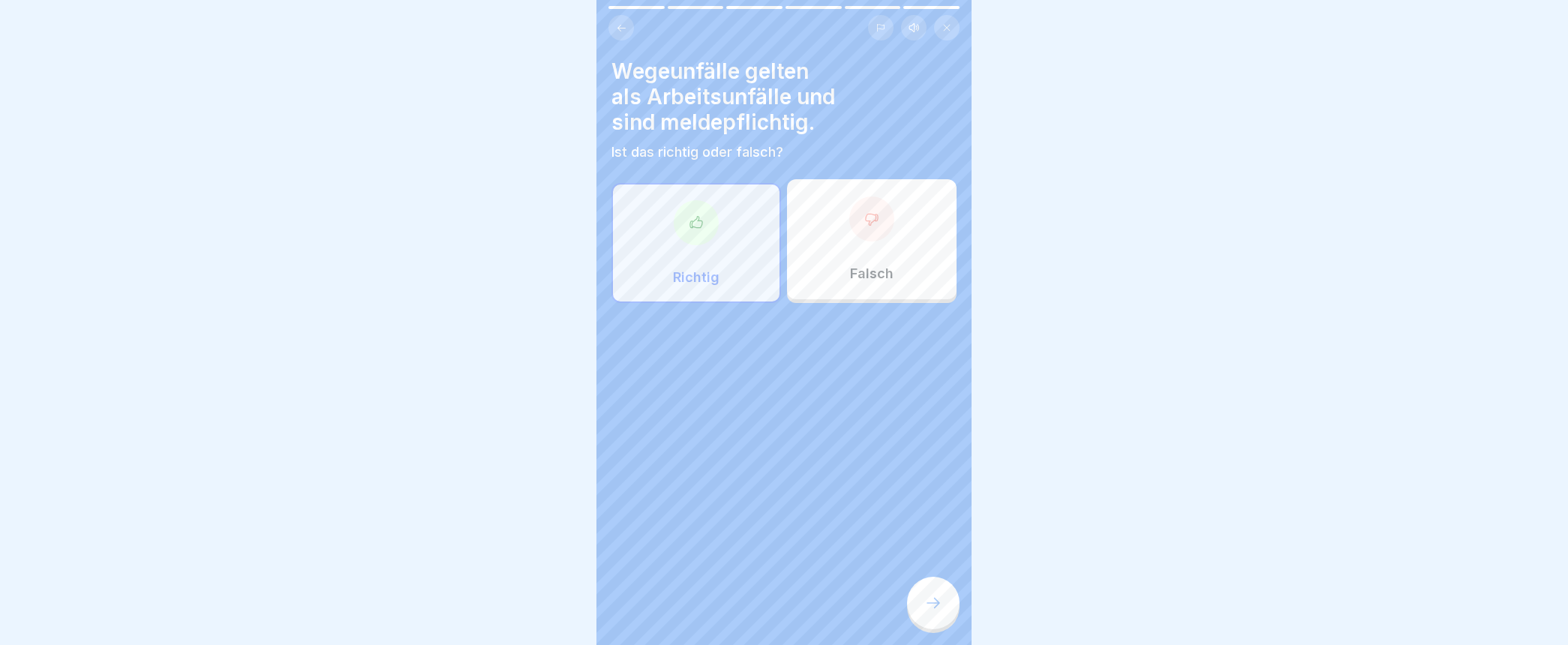
click at [688, 214] on div at bounding box center [696, 223] width 45 height 45
click at [943, 615] on div at bounding box center [932, 602] width 52 height 52
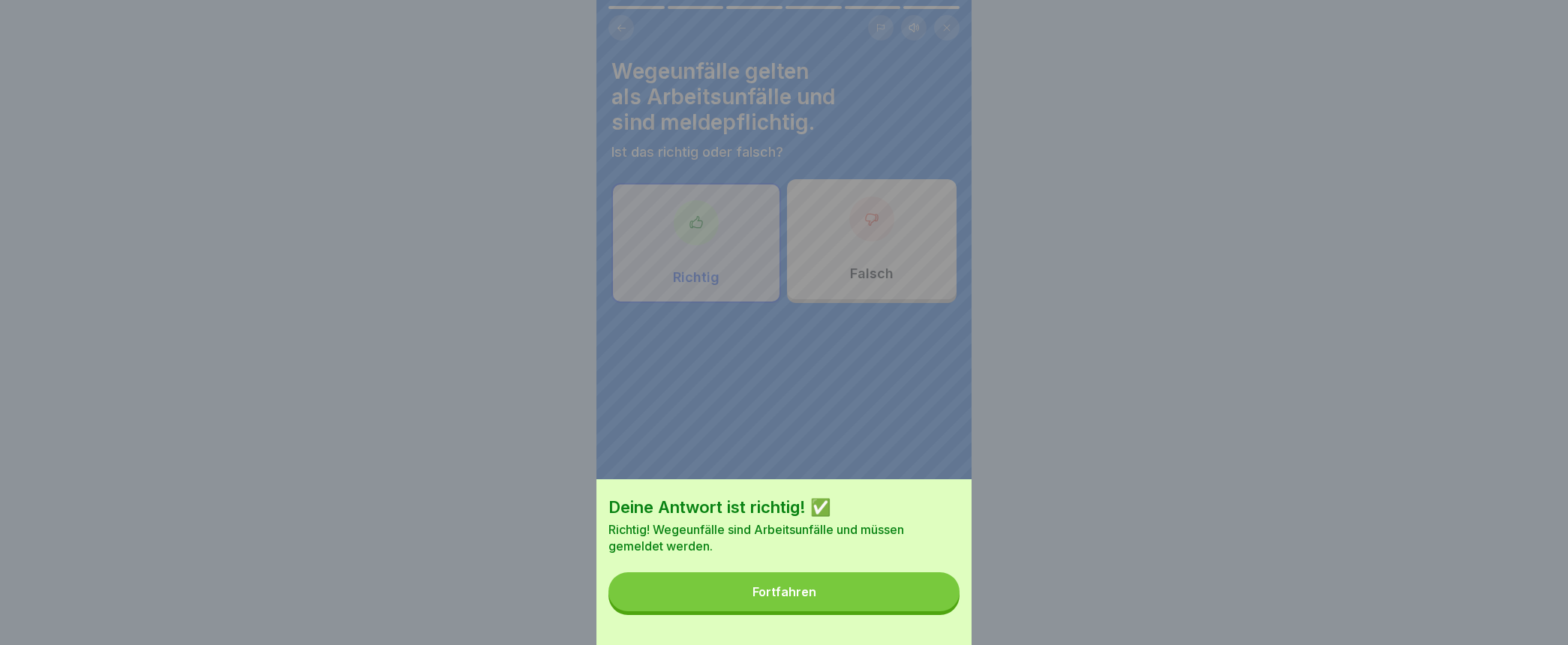
click at [759, 599] on div "Fortfahren" at bounding box center [784, 591] width 63 height 13
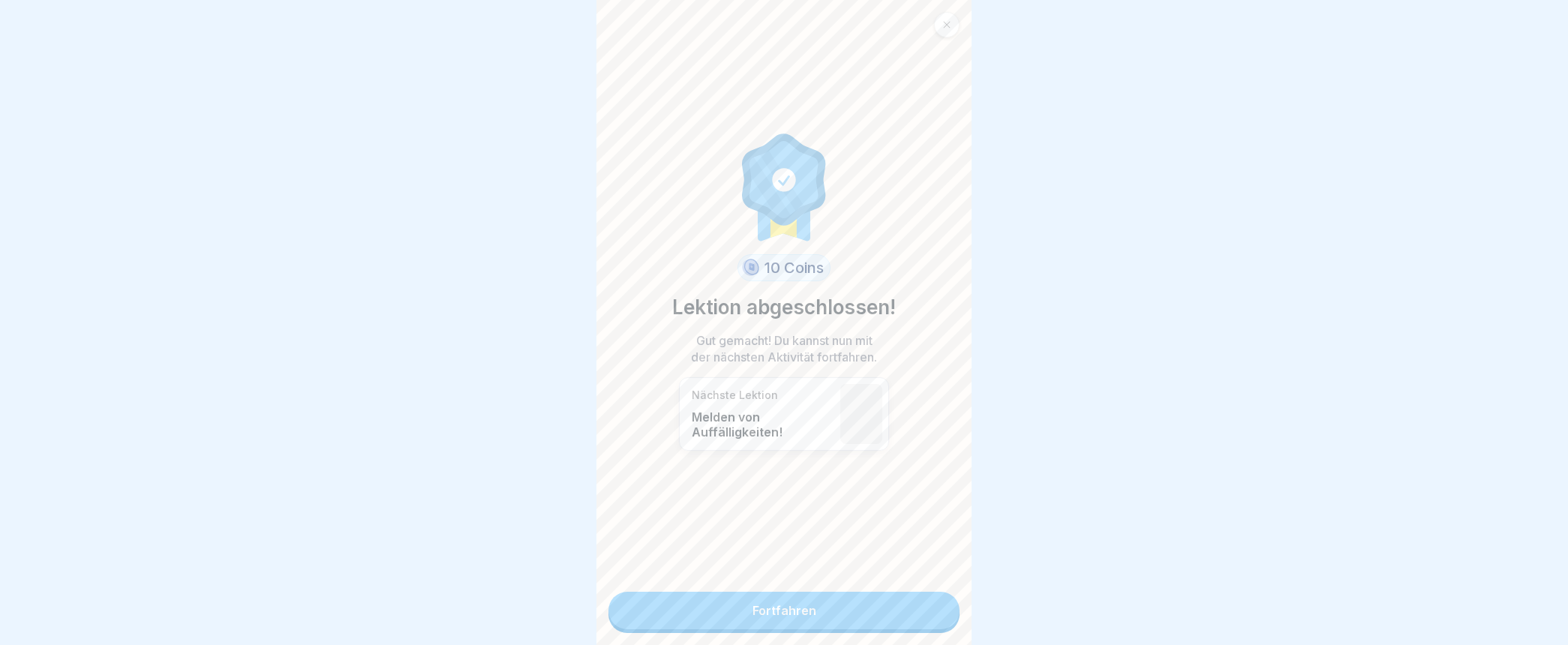
click at [766, 611] on link "Fortfahren" at bounding box center [784, 610] width 351 height 38
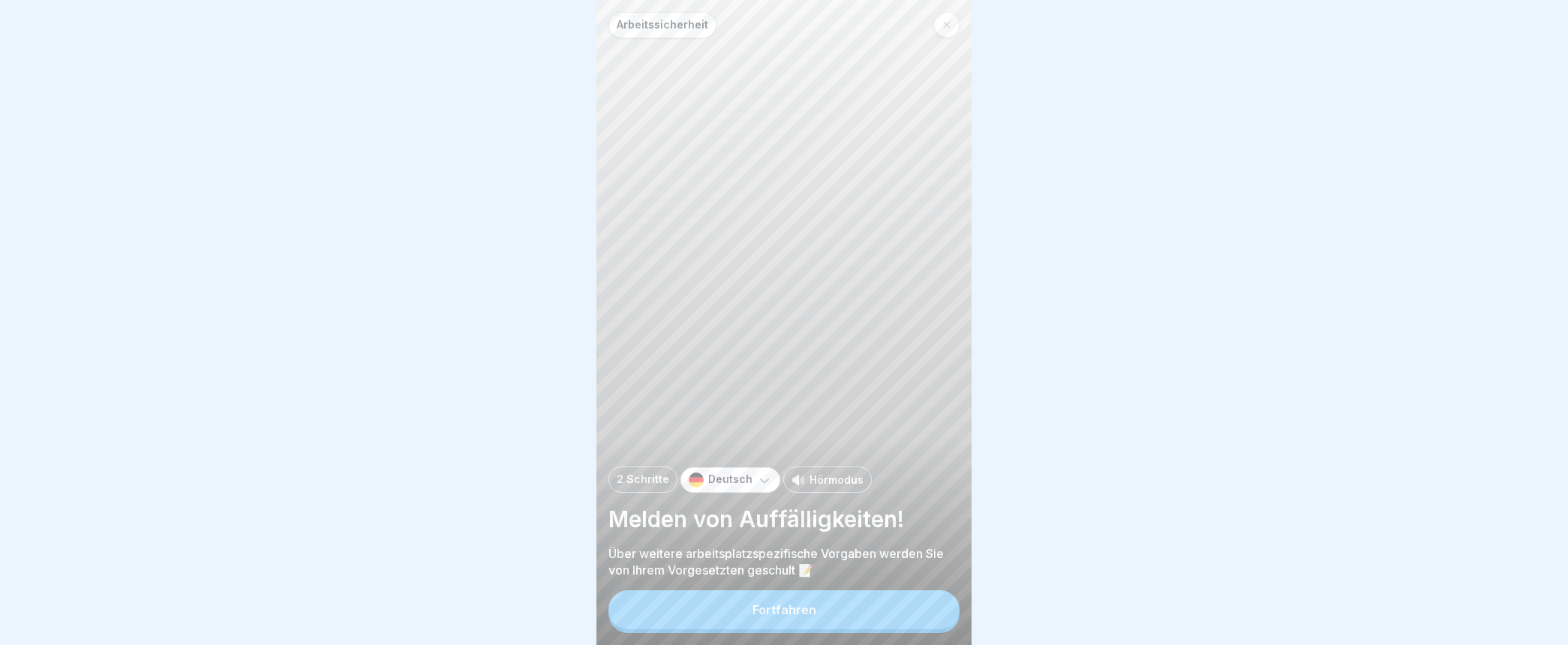
click at [758, 617] on div "Fortfahren" at bounding box center [784, 609] width 63 height 13
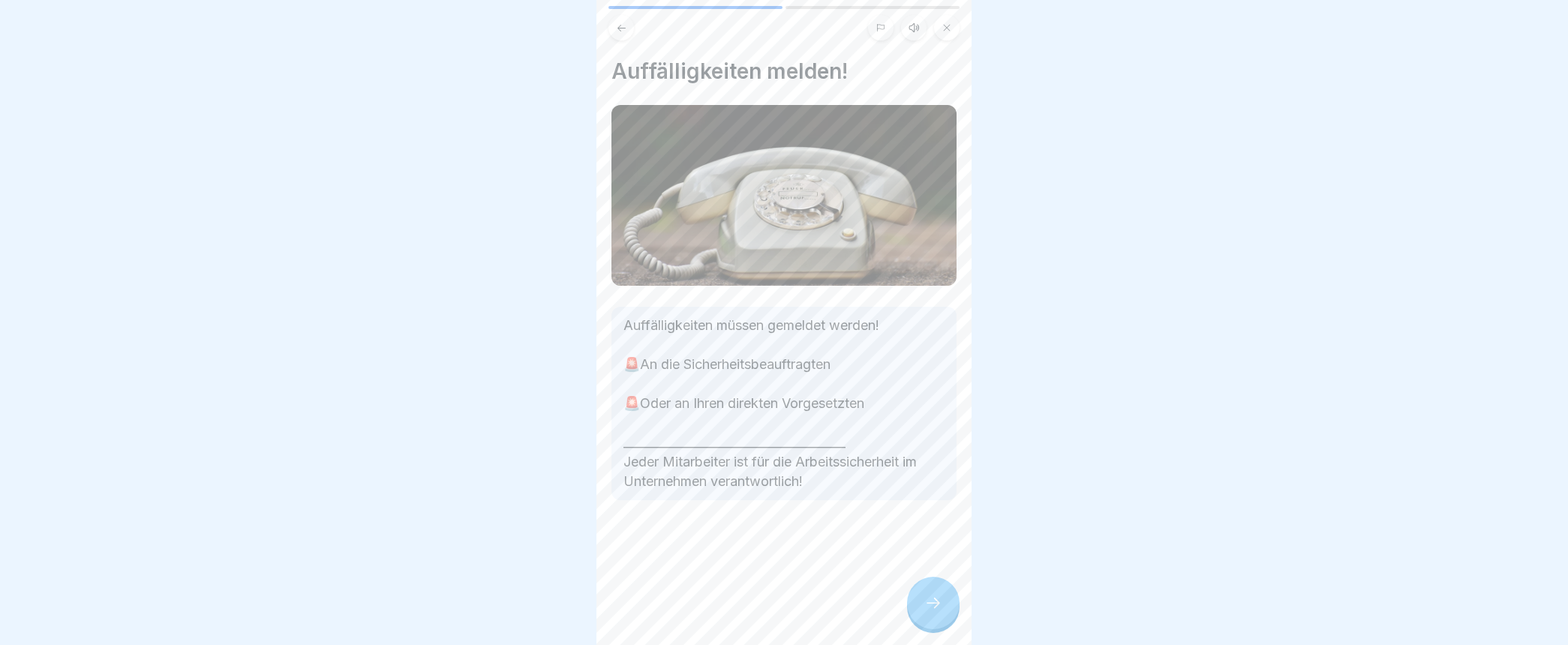
click at [923, 609] on div at bounding box center [932, 602] width 52 height 52
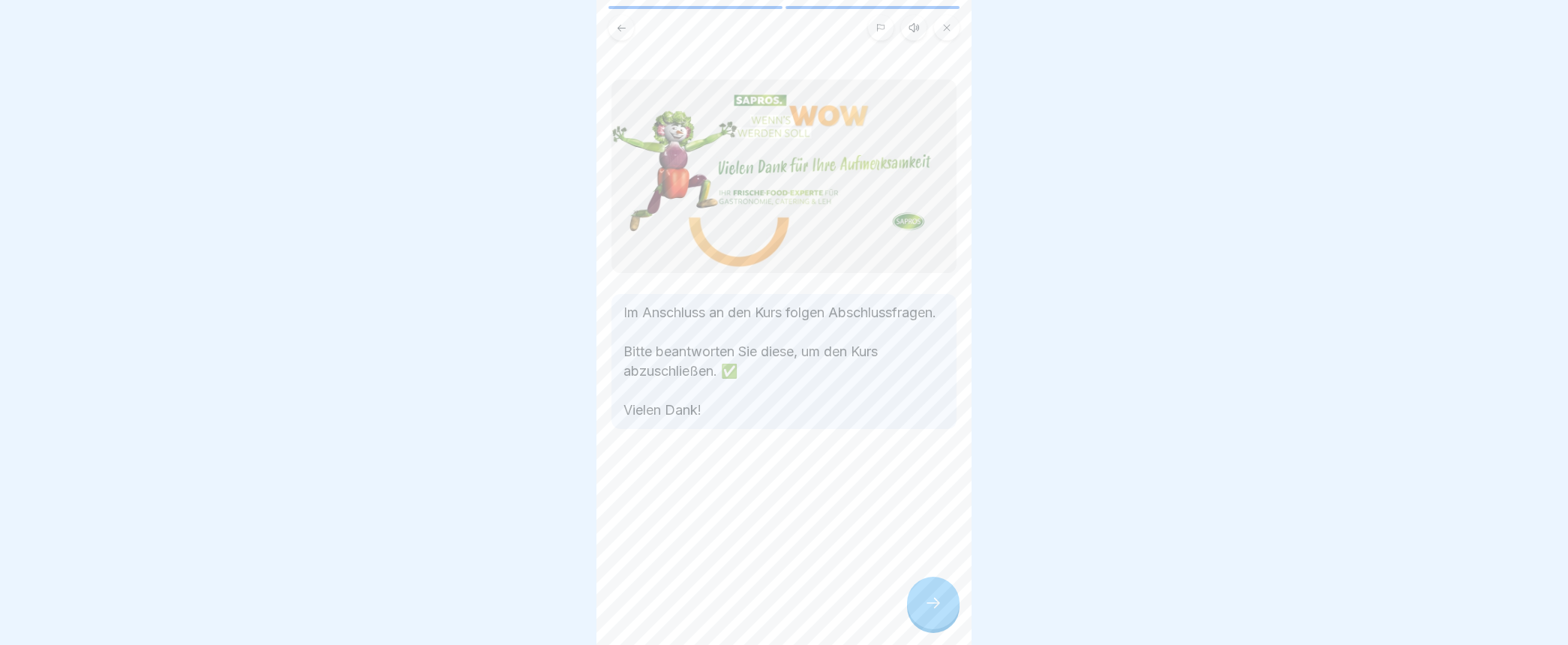
click at [923, 609] on div at bounding box center [932, 602] width 52 height 52
